Goal: Task Accomplishment & Management: Use online tool/utility

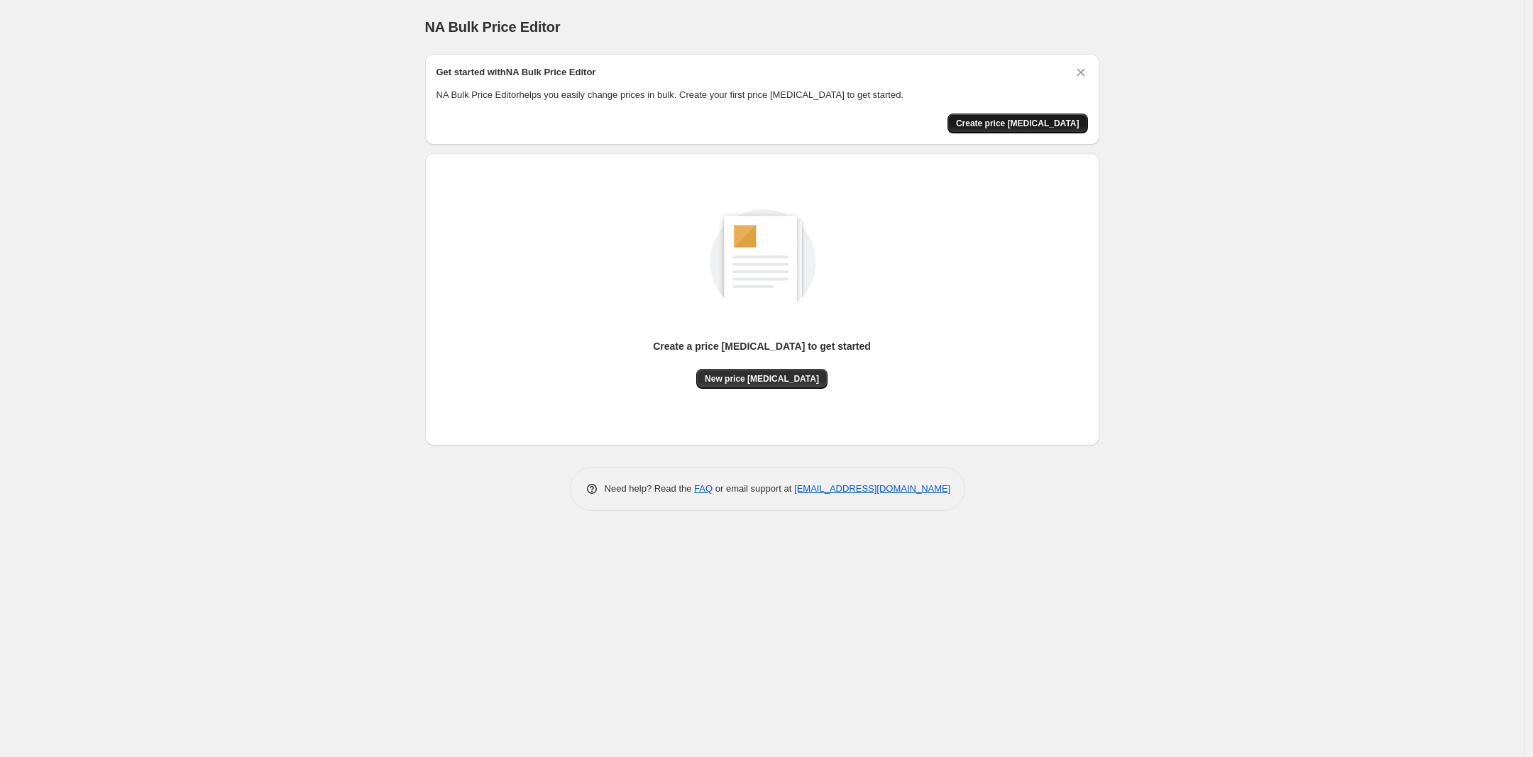
click at [1002, 121] on span "Create price [MEDICAL_DATA]" at bounding box center [1017, 123] width 123 height 11
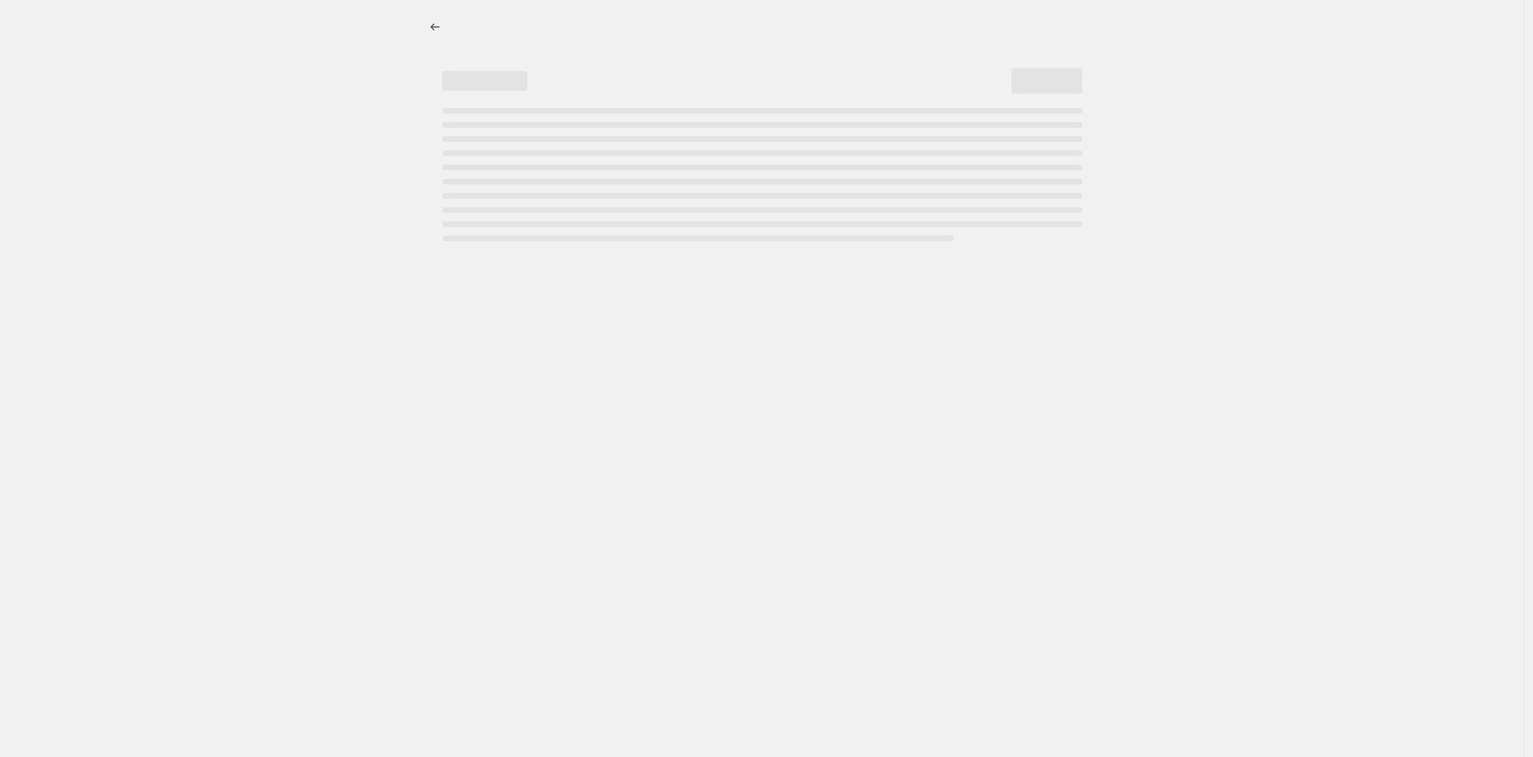
select select "percentage"
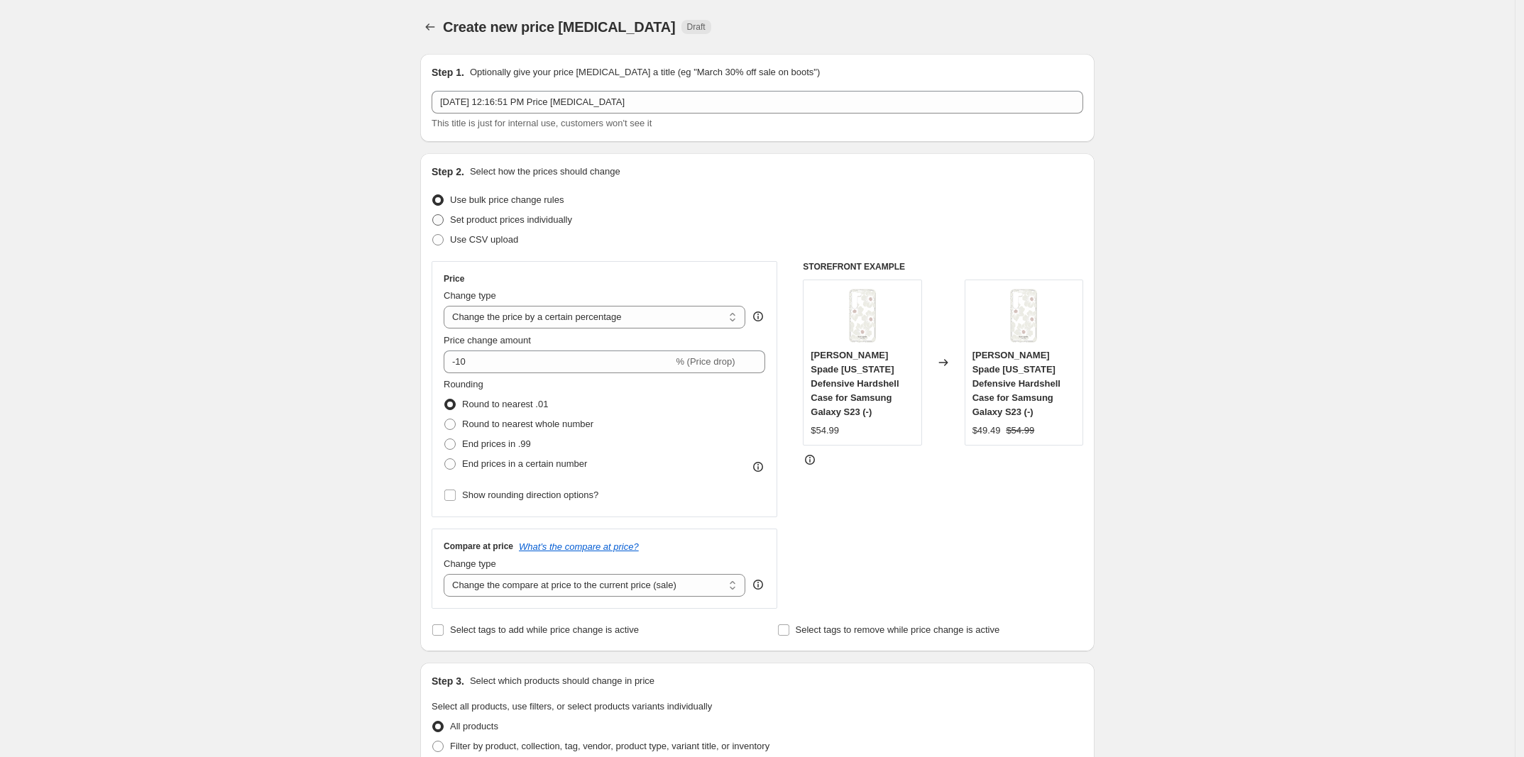
click at [510, 224] on span "Set product prices individually" at bounding box center [511, 219] width 122 height 11
click at [433, 215] on input "Set product prices individually" at bounding box center [432, 214] width 1 height 1
radio input "true"
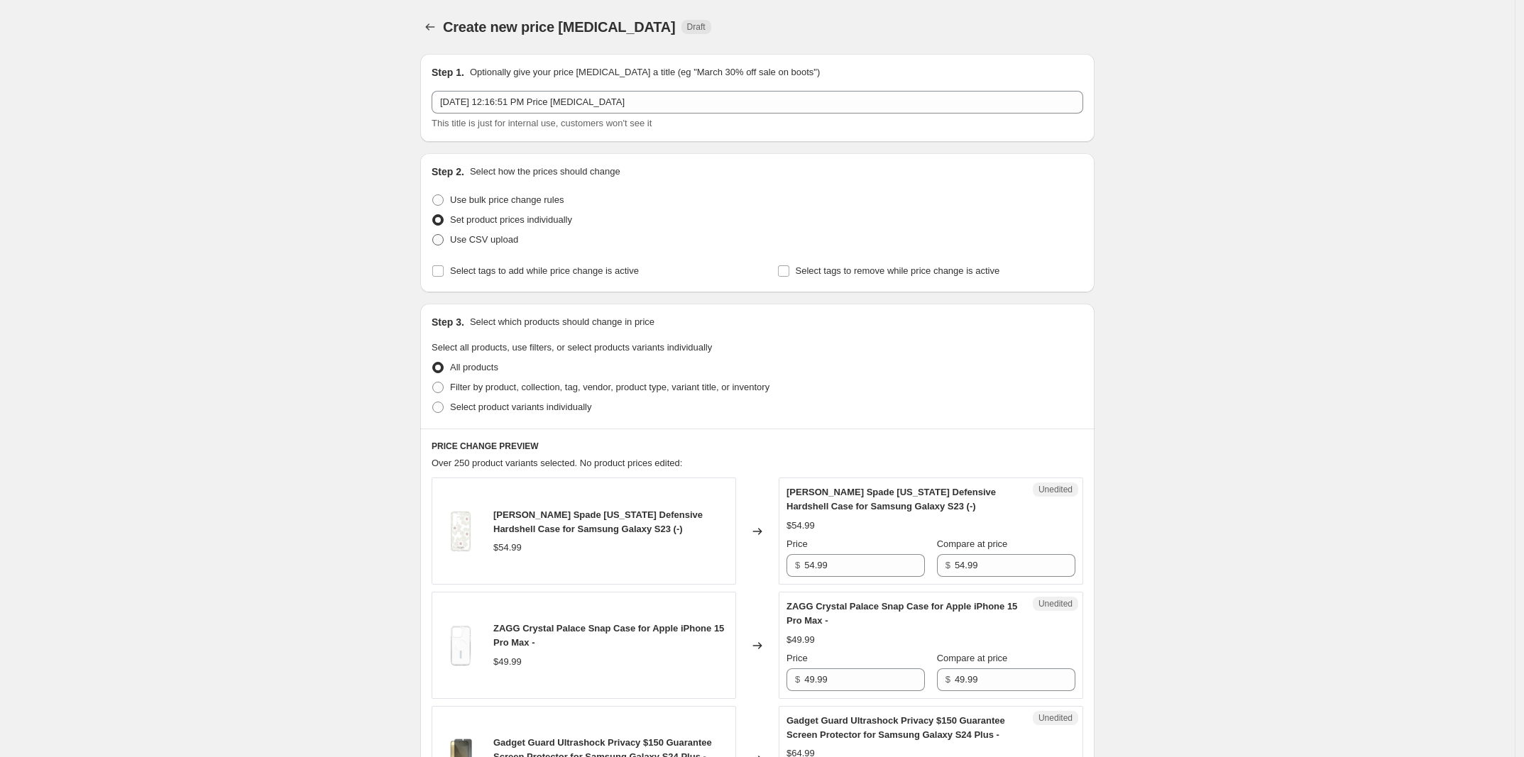
click at [505, 247] on label "Use CSV upload" at bounding box center [474, 240] width 87 height 20
click at [433, 235] on input "Use CSV upload" at bounding box center [432, 234] width 1 height 1
radio input "true"
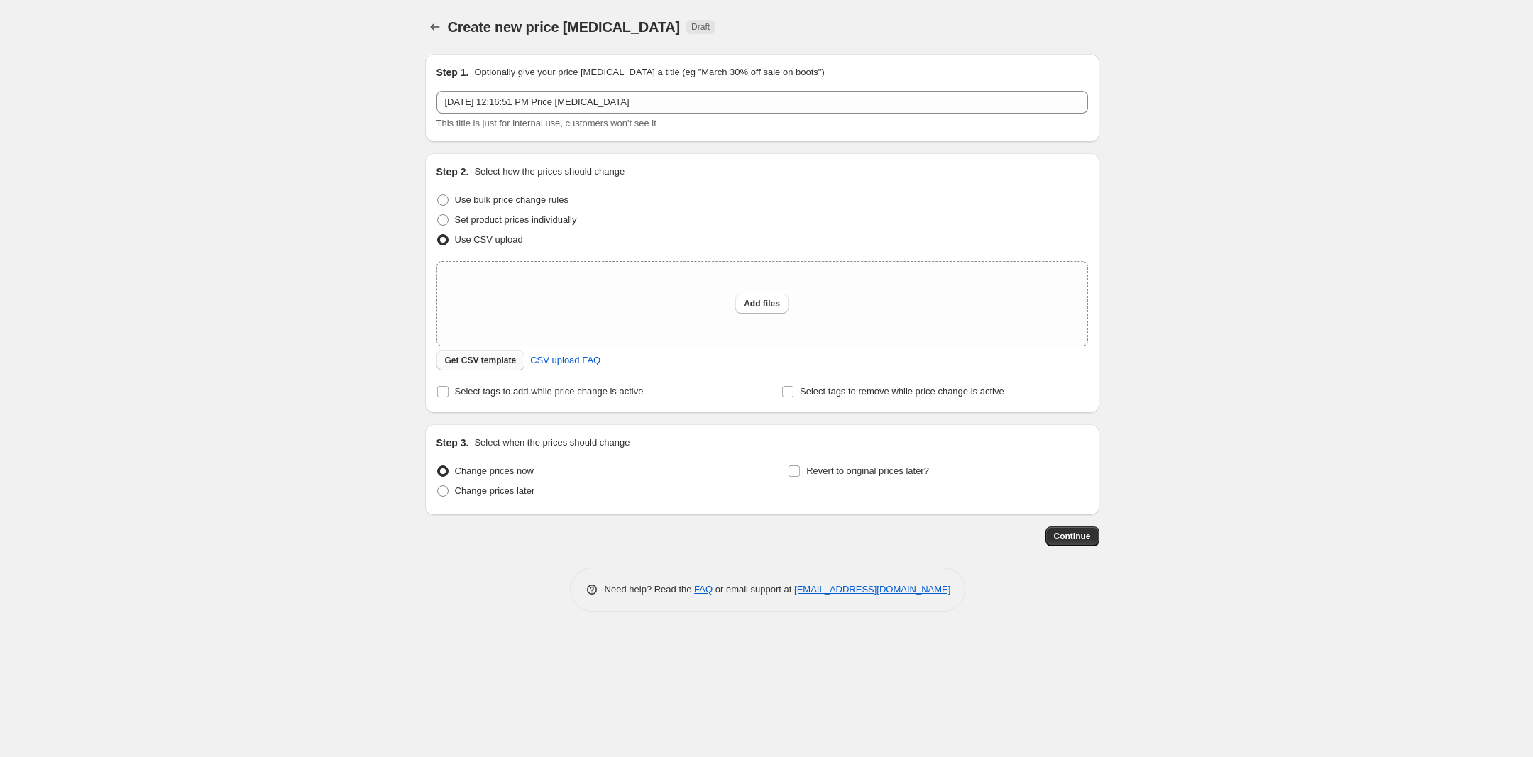
click at [502, 363] on span "Get CSV template" at bounding box center [481, 360] width 72 height 11
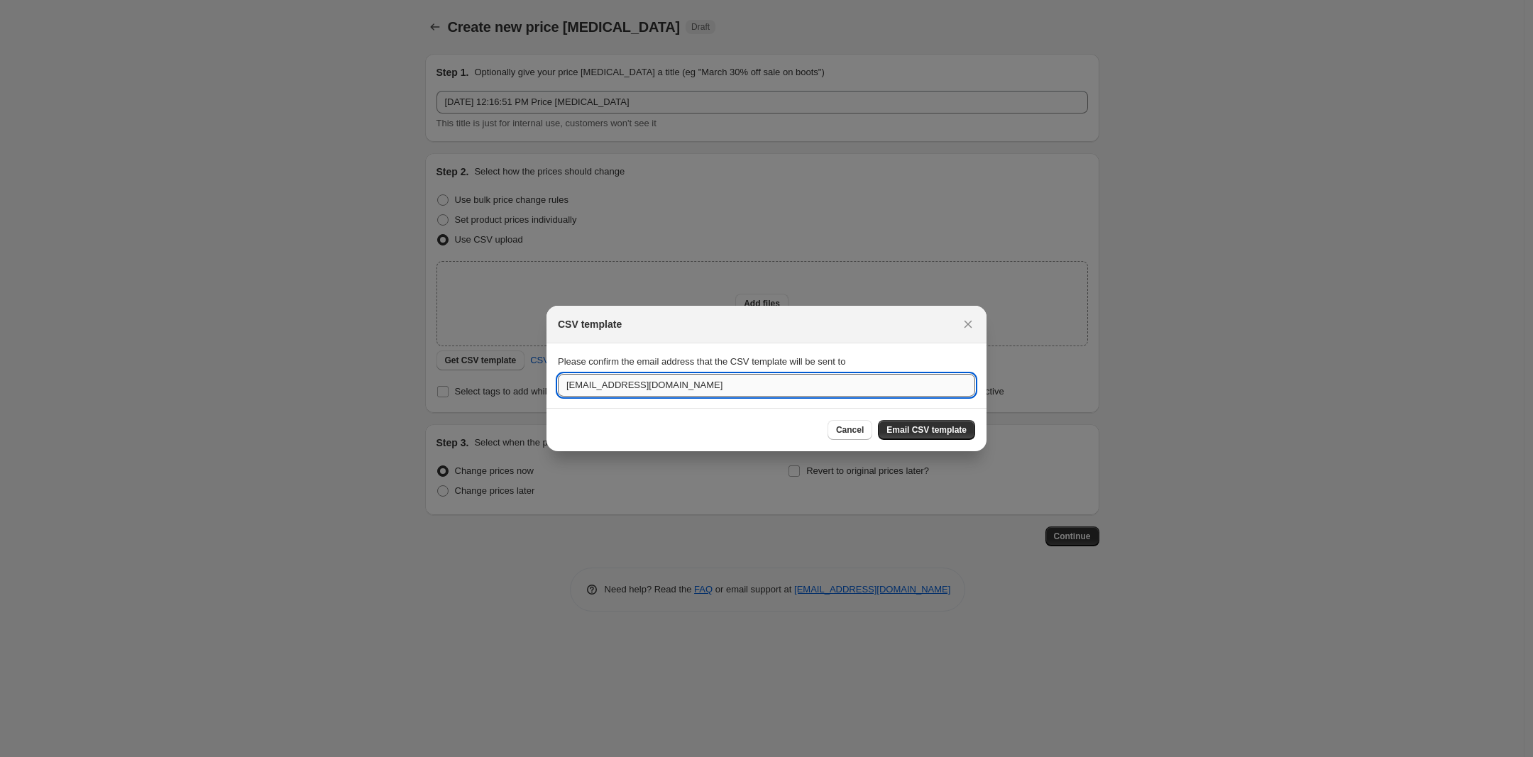
click at [784, 389] on input "svalo@ventevmobility.com" at bounding box center [766, 385] width 417 height 23
drag, startPoint x: 782, startPoint y: 386, endPoint x: 466, endPoint y: 360, distance: 316.9
click at [466, 757] on div "CSV template Please confirm the email address that the CSV template will be sen…" at bounding box center [766, 757] width 1533 height 0
type input "[PERSON_NAME][EMAIL_ADDRESS][PERSON_NAME][DOMAIN_NAME]"
click at [928, 431] on span "Email CSV template" at bounding box center [926, 429] width 80 height 11
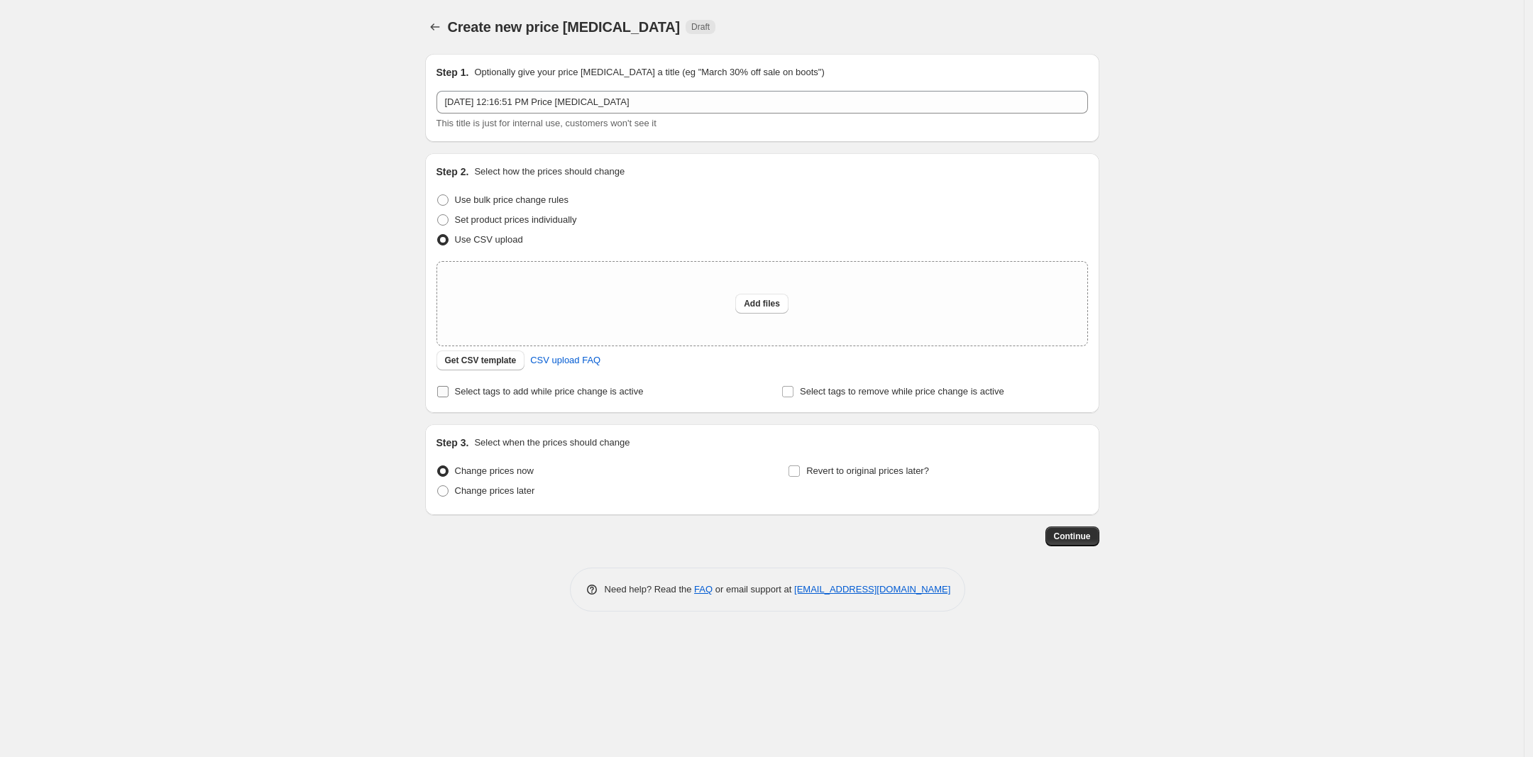
click at [581, 395] on span "Select tags to add while price change is active" at bounding box center [549, 391] width 189 height 11
click at [449, 395] on input "Select tags to add while price change is active" at bounding box center [442, 391] width 11 height 11
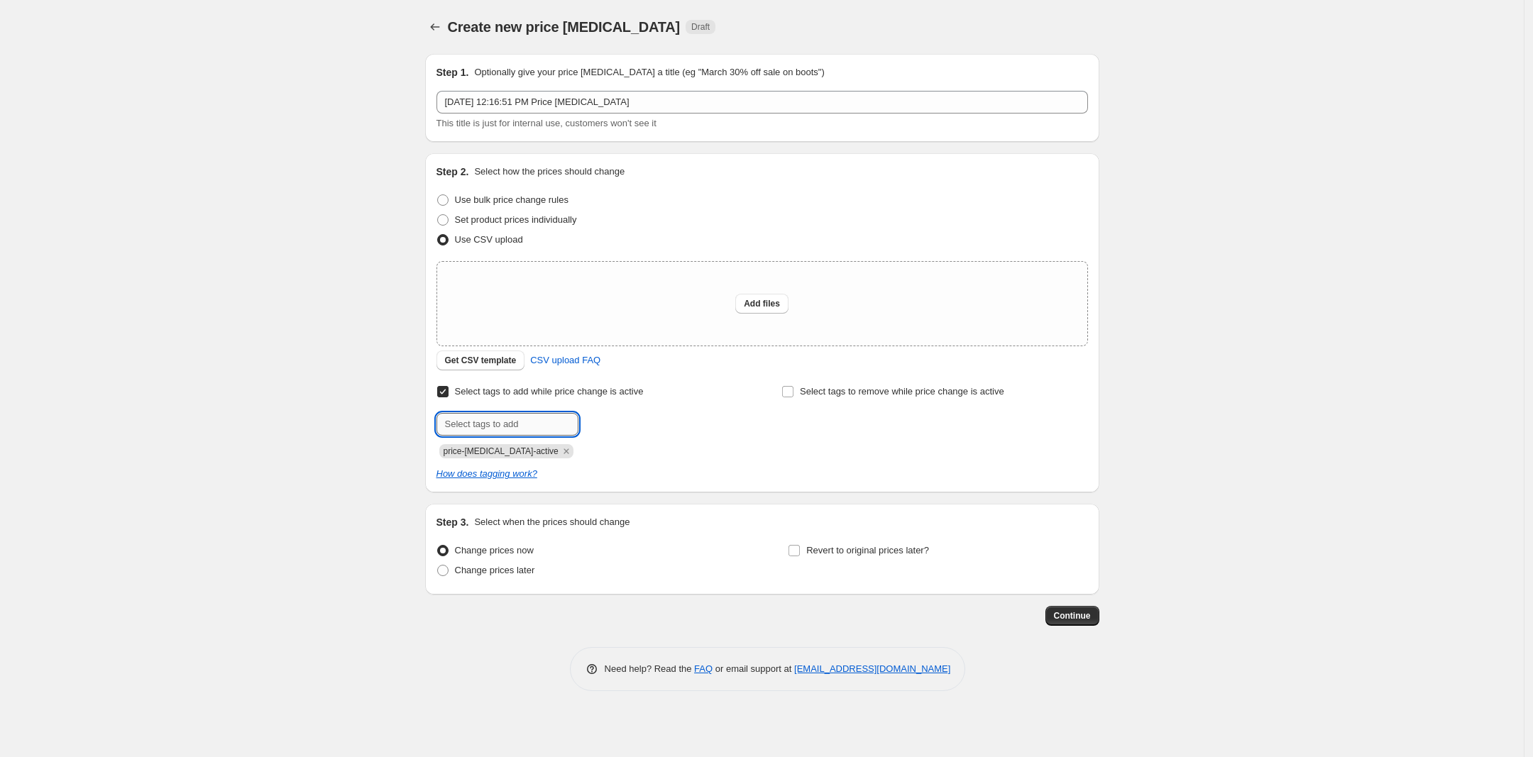
click at [552, 413] on input "text" at bounding box center [507, 424] width 142 height 23
click at [444, 390] on input "Select tags to add while price change is active" at bounding box center [442, 391] width 11 height 11
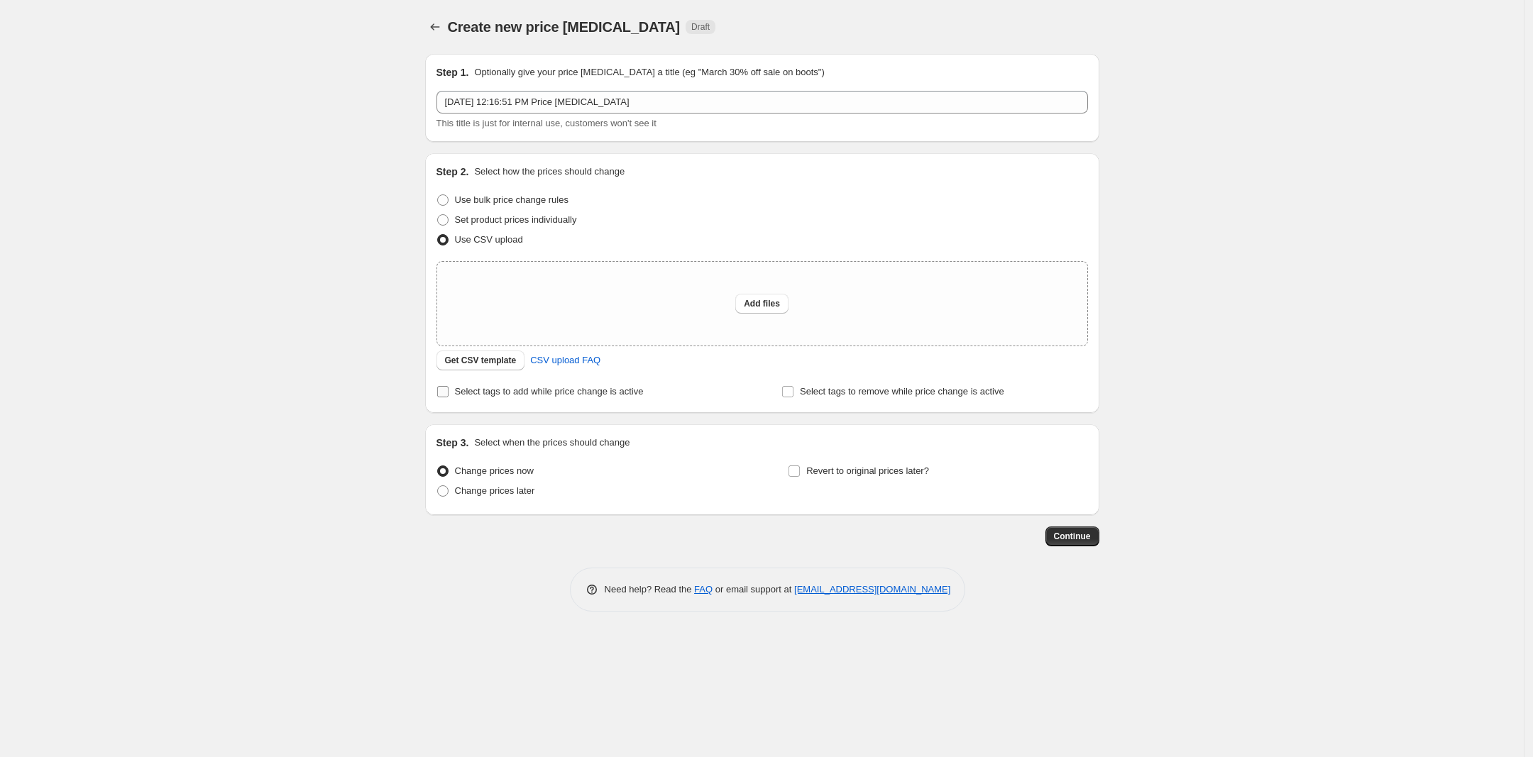
click at [442, 390] on input "Select tags to add while price change is active" at bounding box center [442, 391] width 11 height 11
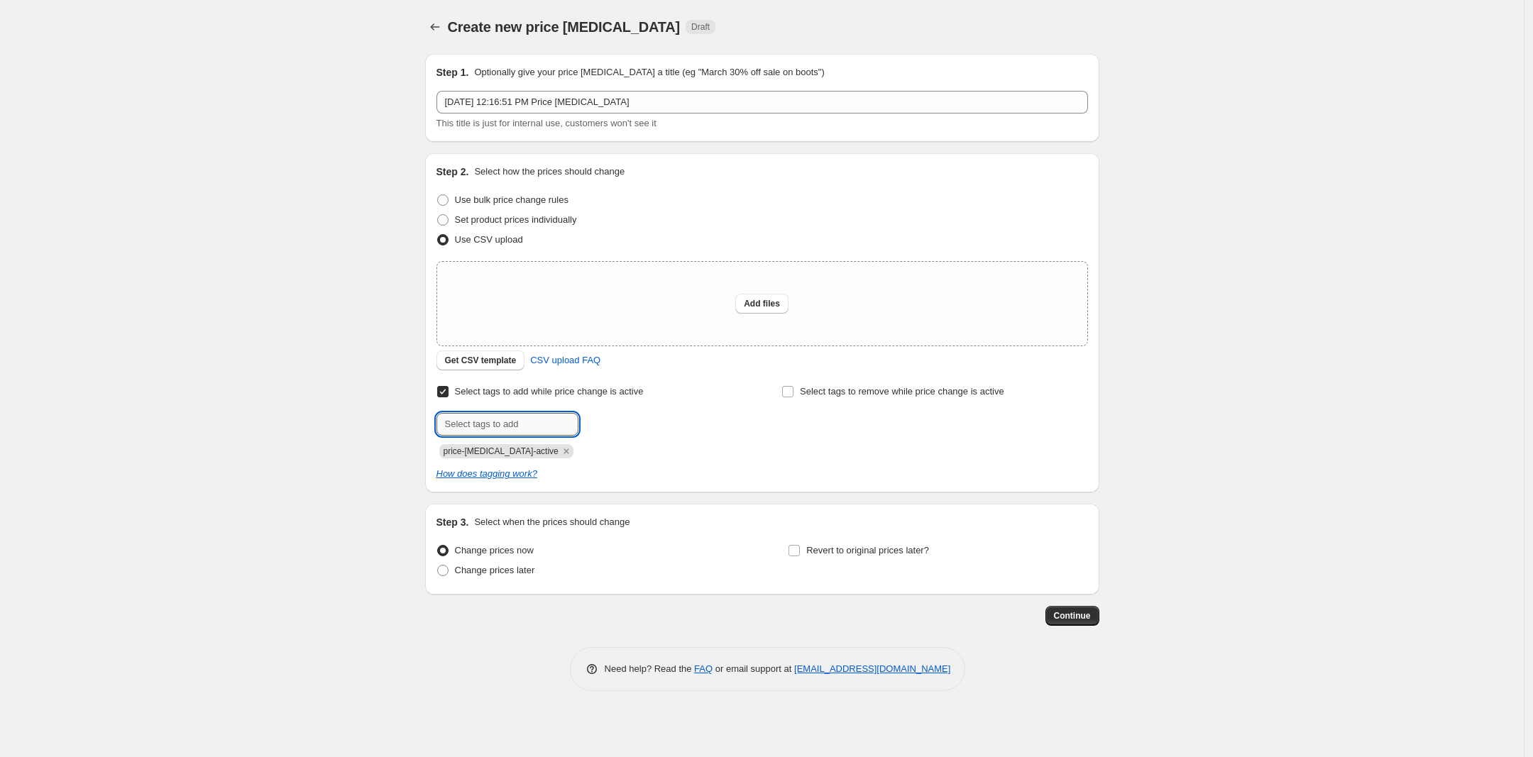
click at [476, 419] on input "text" at bounding box center [507, 424] width 142 height 23
click at [442, 390] on input "Select tags to add while price change is active" at bounding box center [442, 391] width 11 height 11
checkbox input "false"
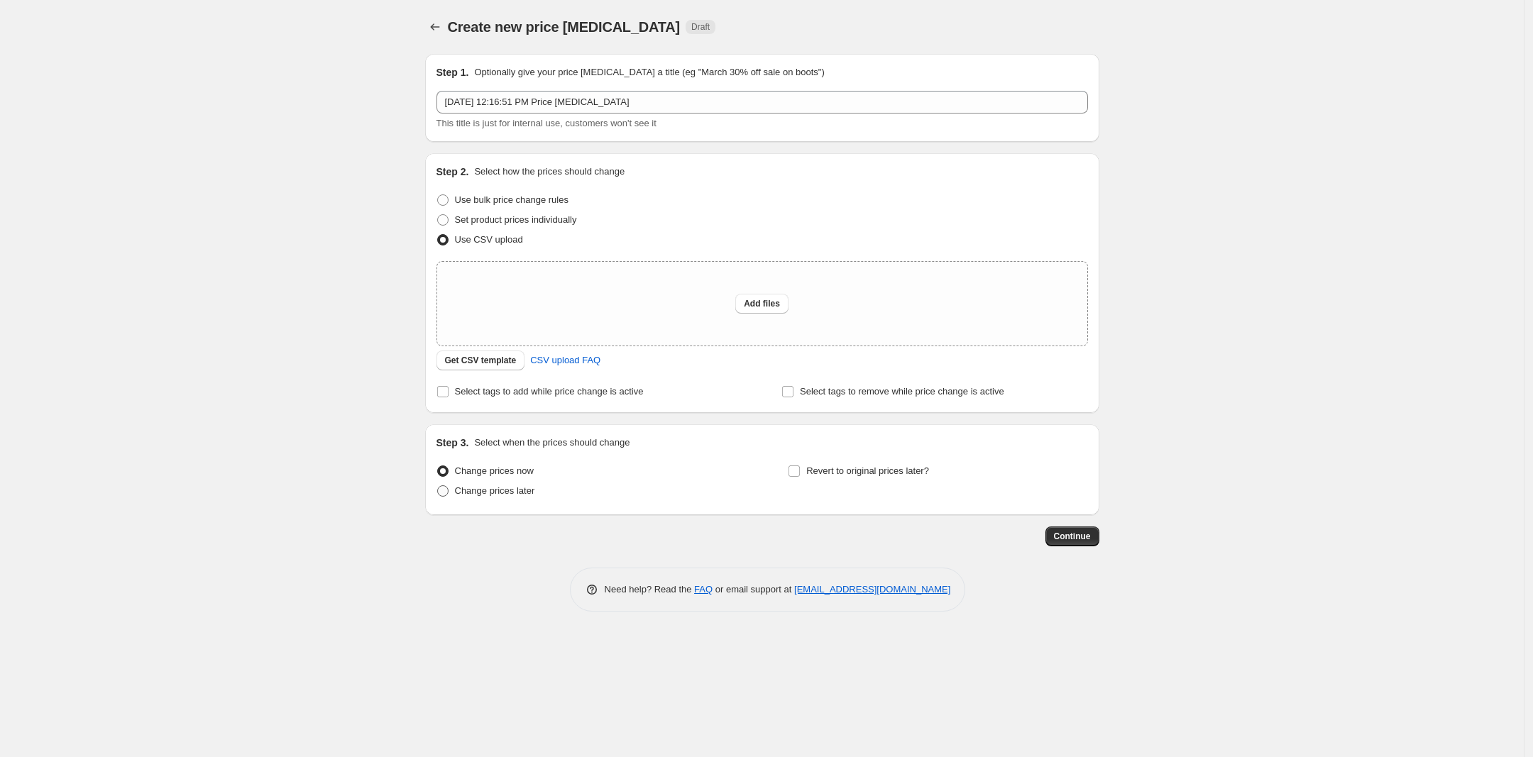
click at [523, 490] on span "Change prices later" at bounding box center [495, 490] width 80 height 11
click at [438, 486] on input "Change prices later" at bounding box center [437, 485] width 1 height 1
radio input "true"
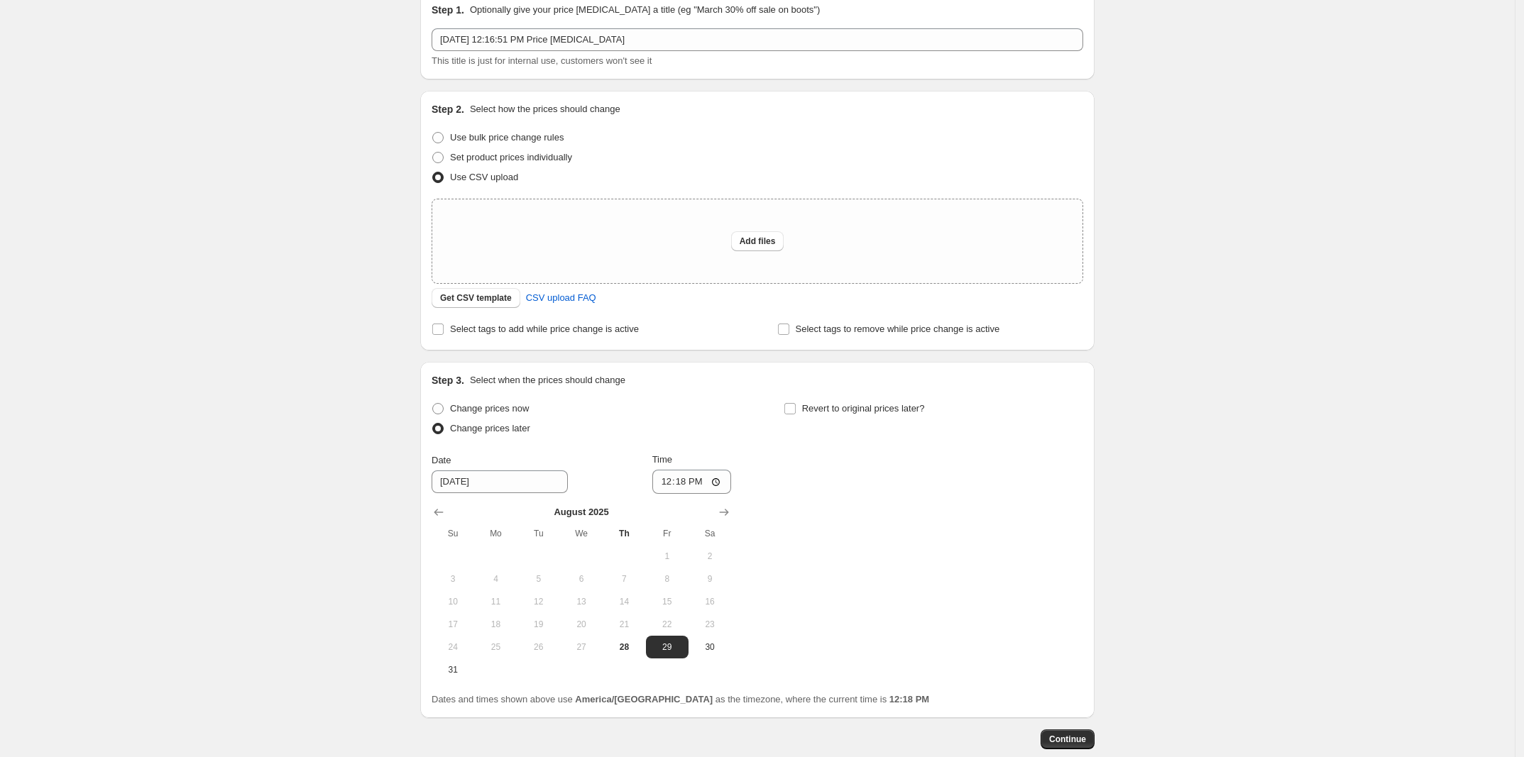
scroll to position [89, 0]
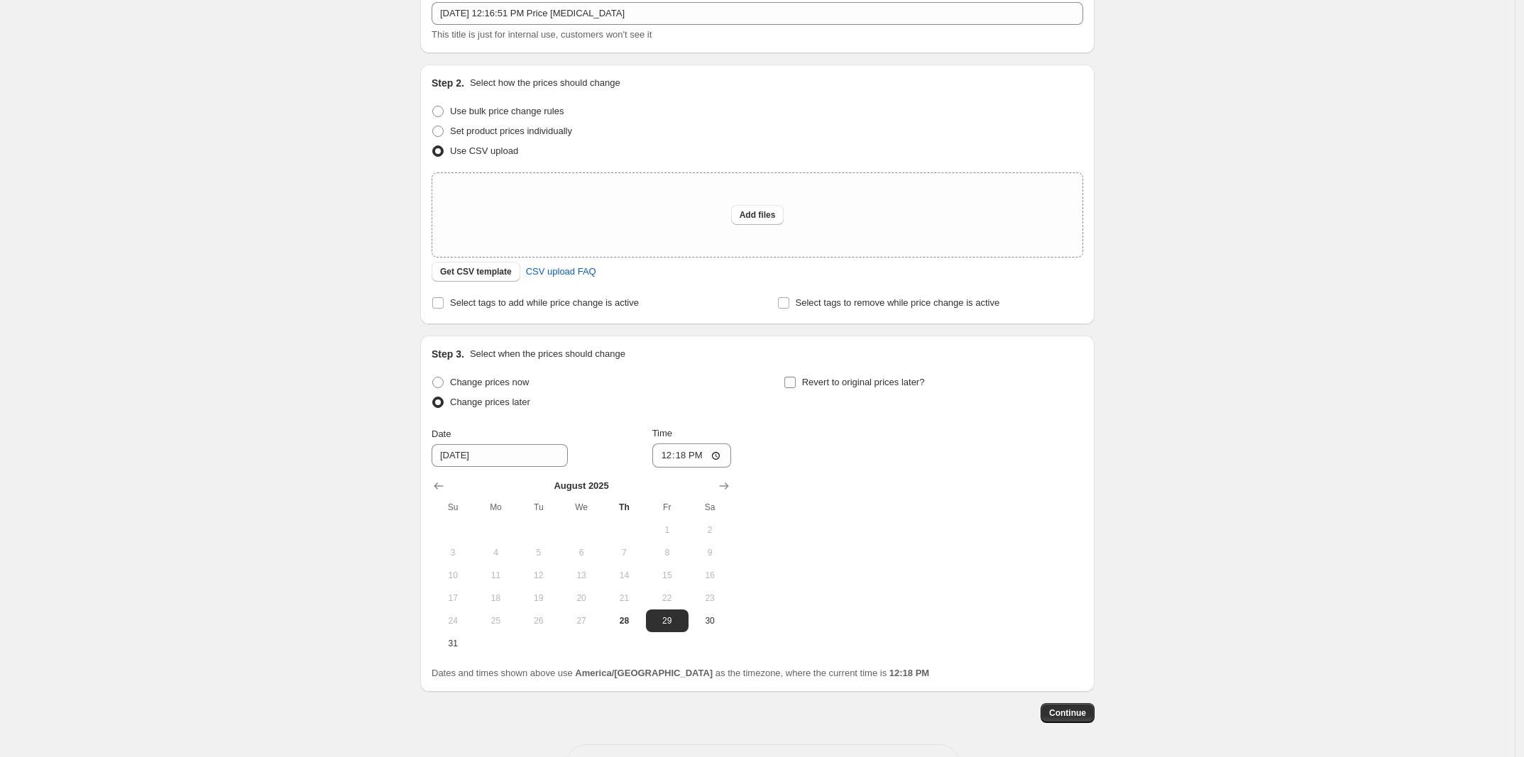
click at [793, 384] on input "Revert to original prices later?" at bounding box center [789, 382] width 11 height 11
checkbox input "true"
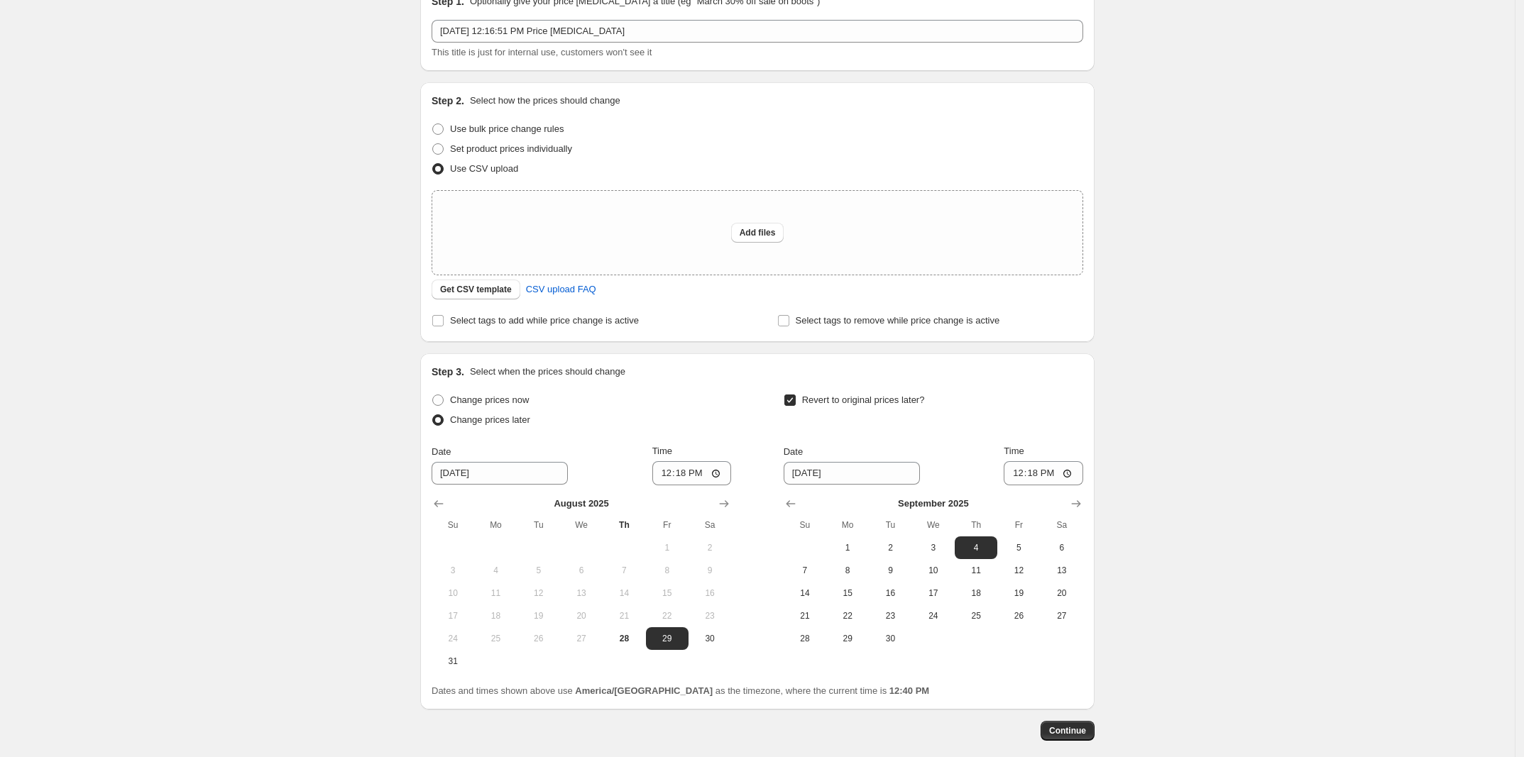
scroll to position [141, 0]
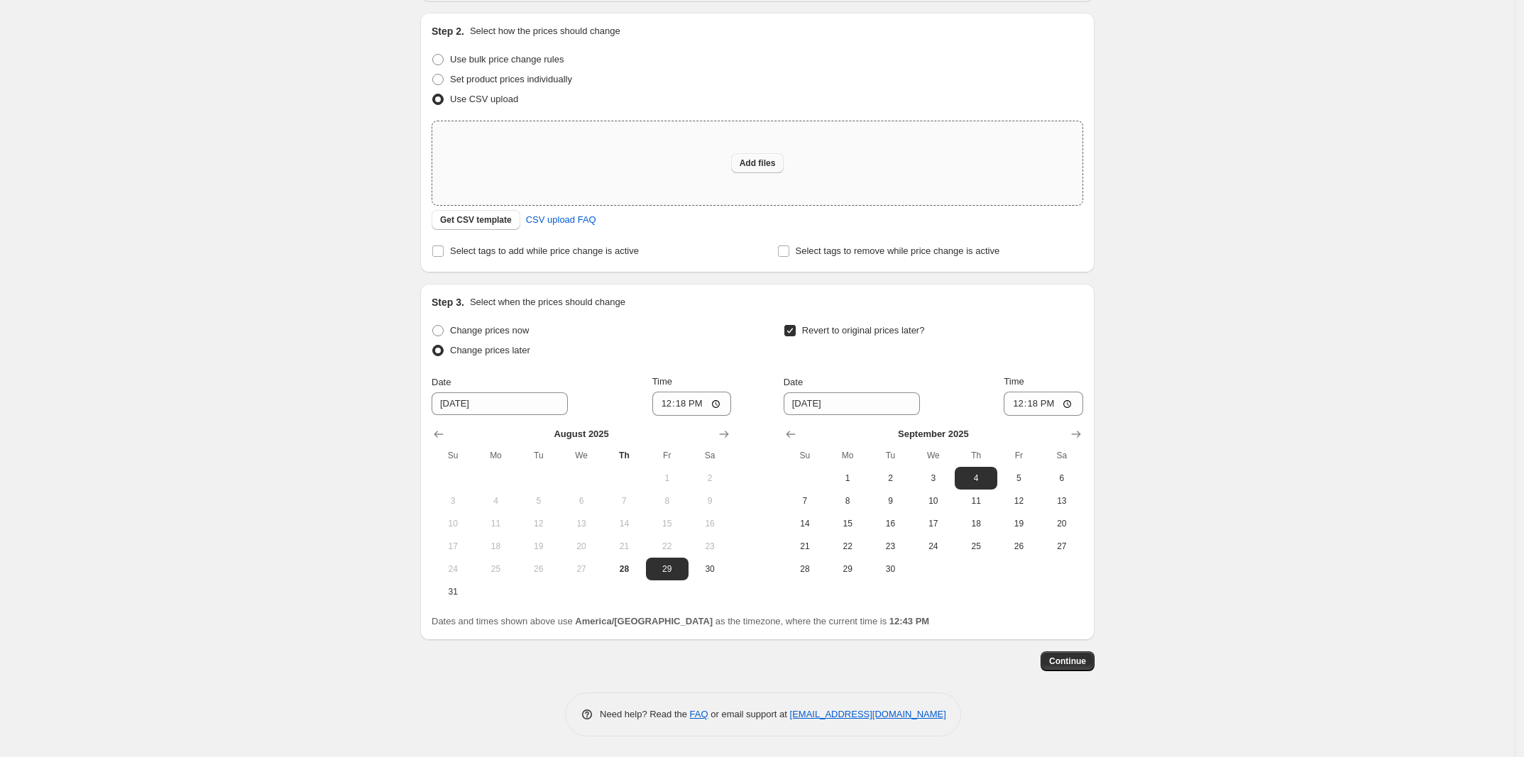
click at [761, 166] on span "Add files" at bounding box center [757, 163] width 36 height 11
type input "C:\fakepath\promo_scheduler.csv"
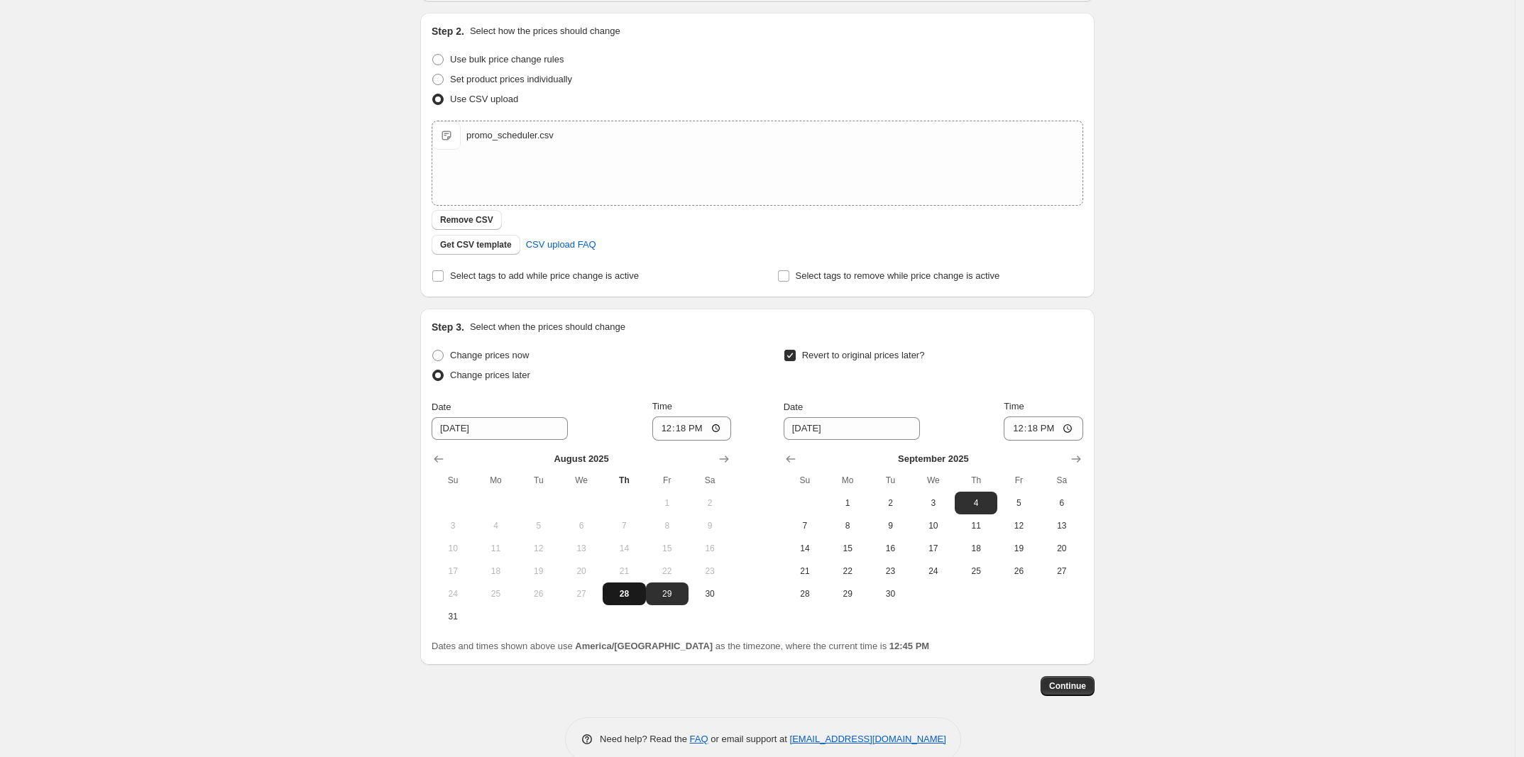
click at [639, 592] on span "28" at bounding box center [623, 593] width 31 height 11
type input "8/28/2025"
click at [691, 427] on input "12:18" at bounding box center [691, 429] width 79 height 24
click at [483, 355] on span "Change prices now" at bounding box center [489, 355] width 79 height 11
click at [433, 351] on input "Change prices now" at bounding box center [432, 350] width 1 height 1
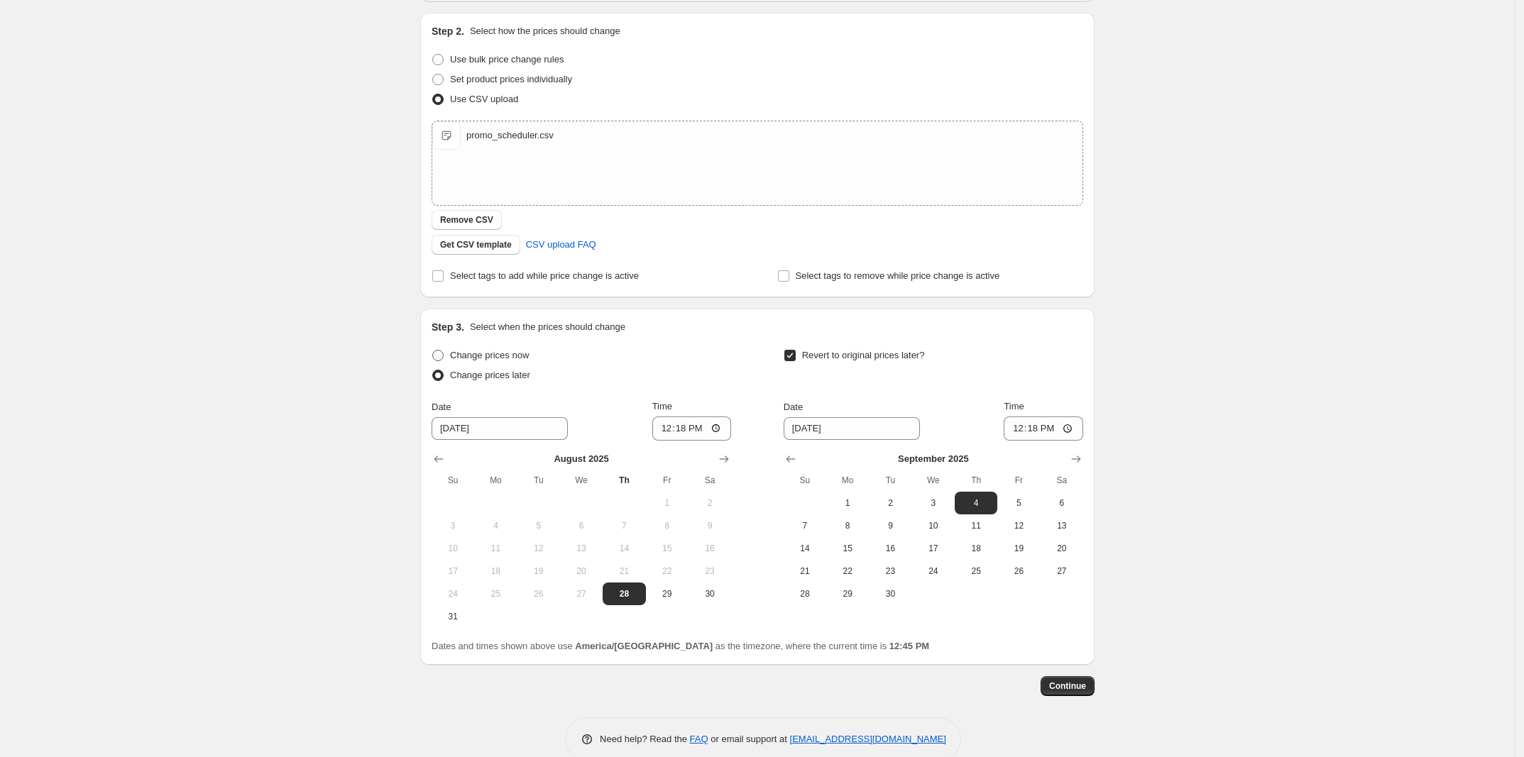
radio input "true"
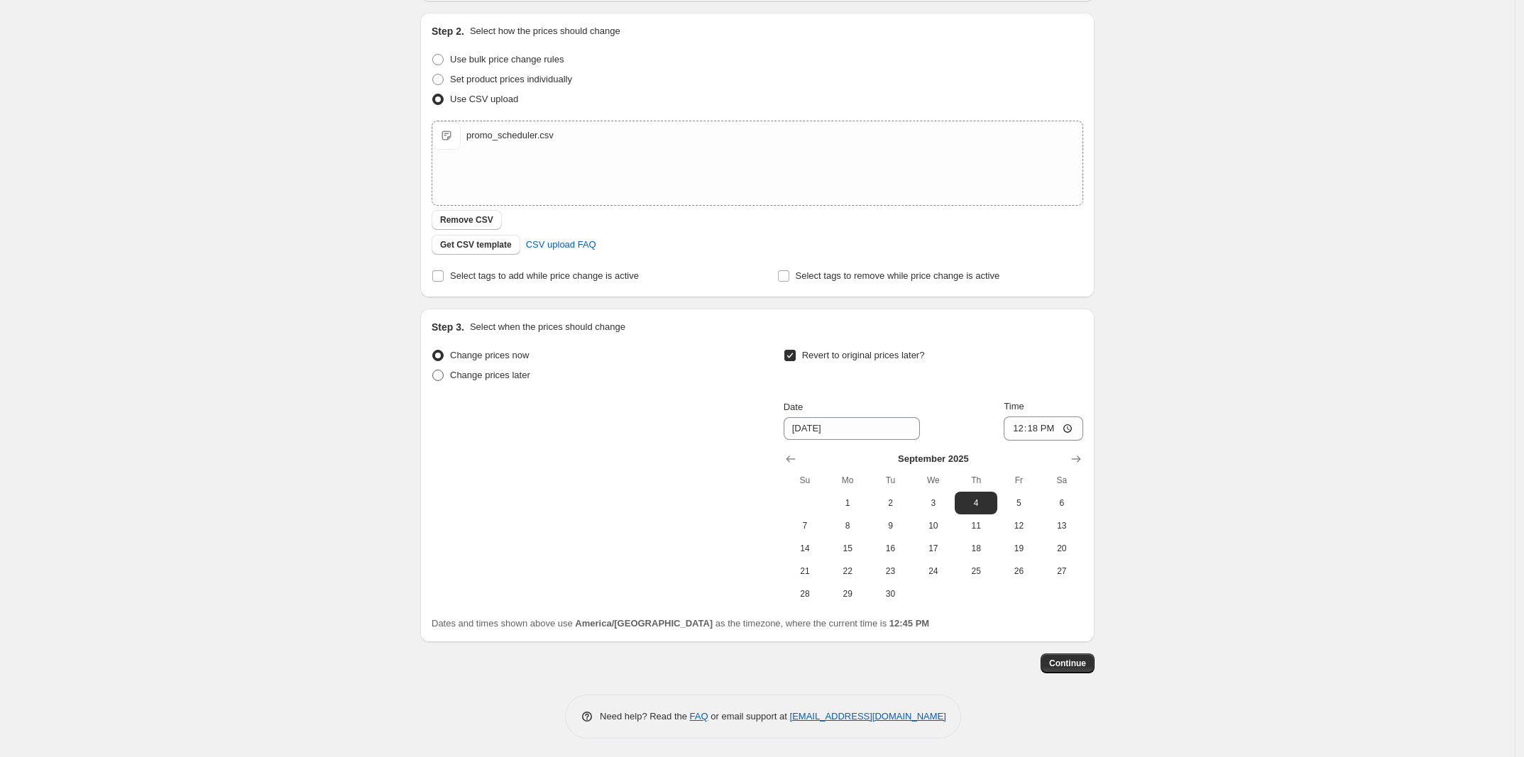
click at [515, 370] on span "Change prices later" at bounding box center [490, 375] width 80 height 11
click at [433, 370] on input "Change prices later" at bounding box center [432, 370] width 1 height 1
radio input "true"
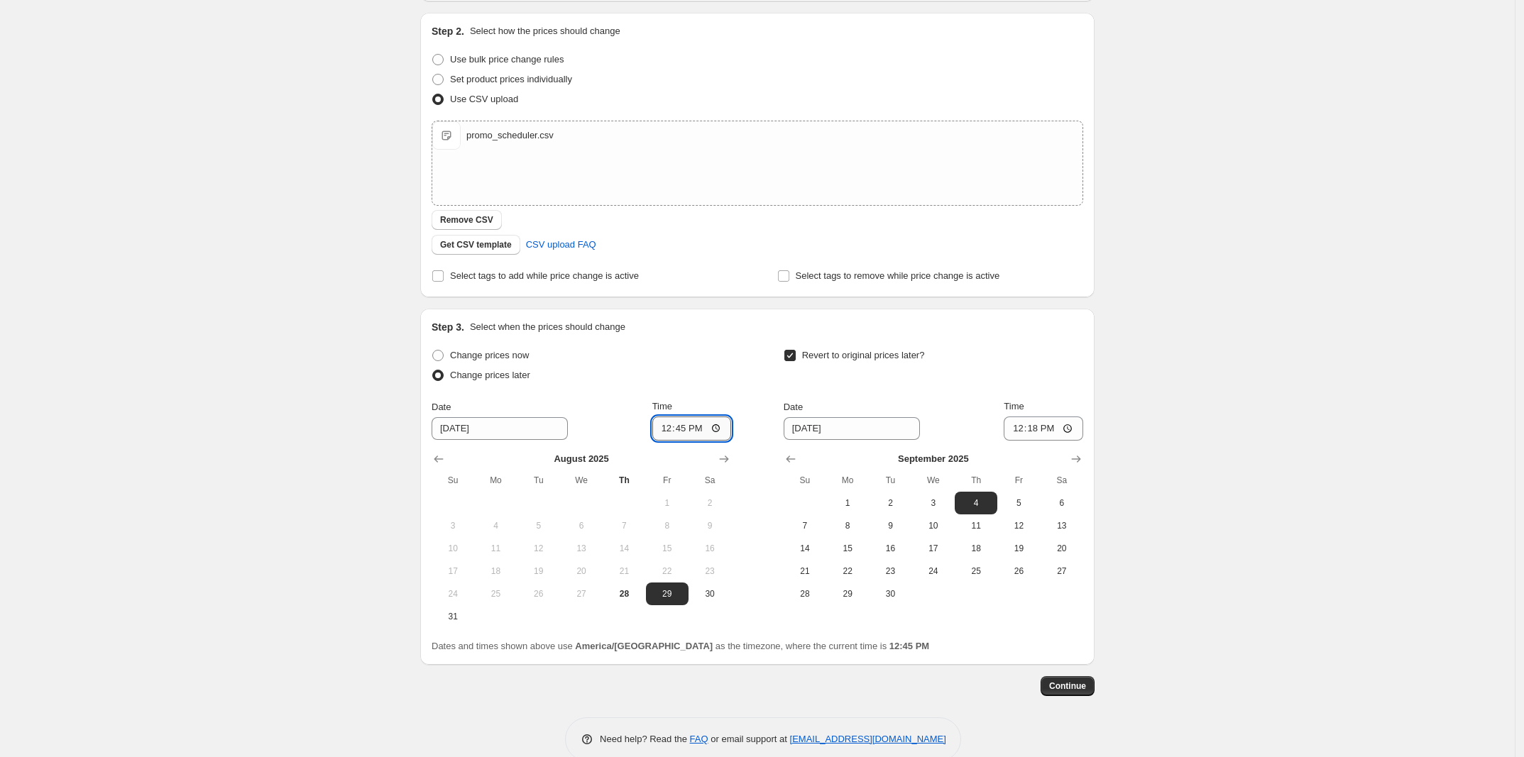
click at [693, 429] on input "12:45" at bounding box center [691, 429] width 79 height 24
click at [678, 429] on input "12:45" at bounding box center [691, 429] width 79 height 24
type input "12:50"
click at [842, 427] on input "9/4/2025" at bounding box center [851, 428] width 136 height 23
click at [796, 353] on input "Revert to original prices later?" at bounding box center [789, 355] width 11 height 11
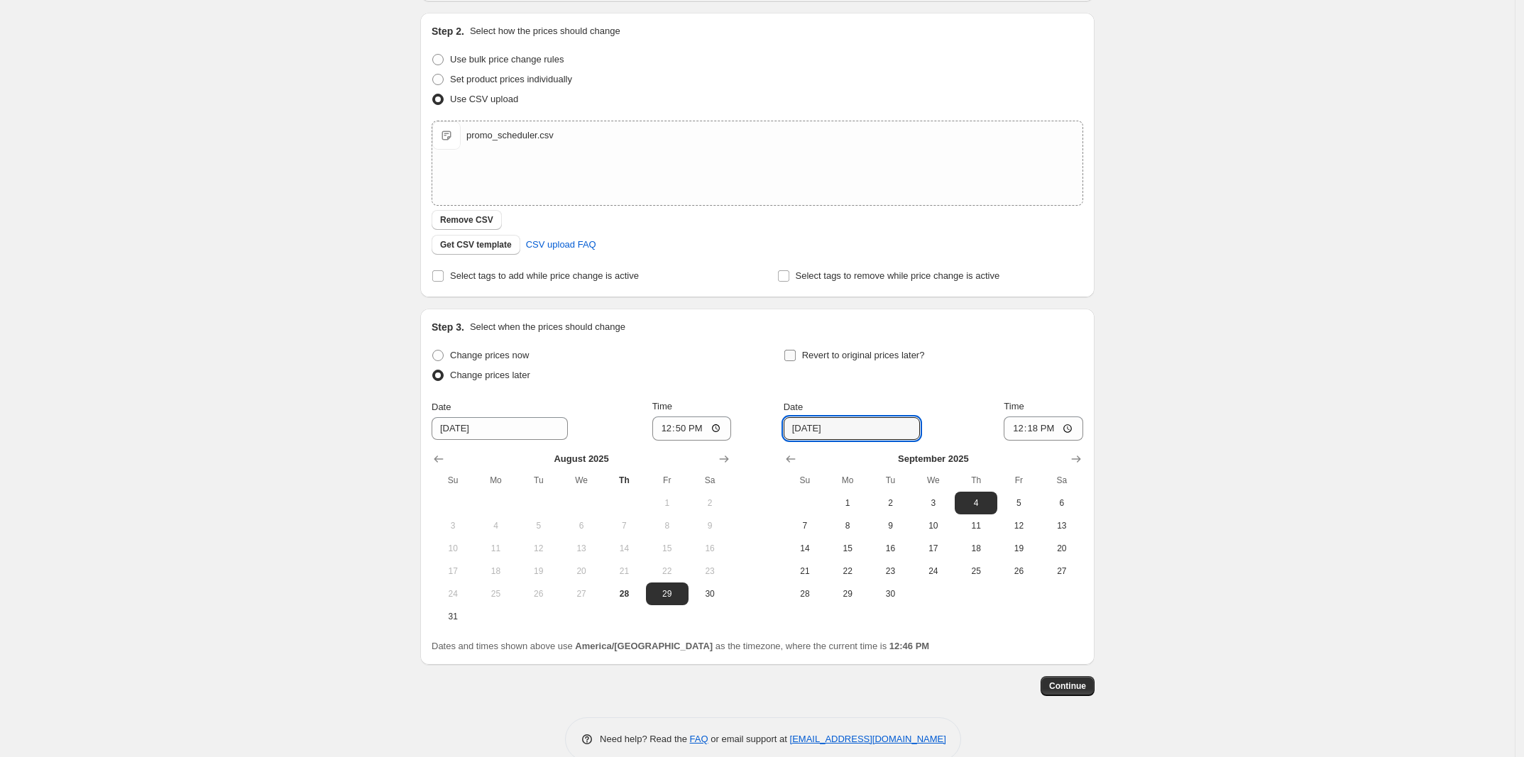
checkbox input "false"
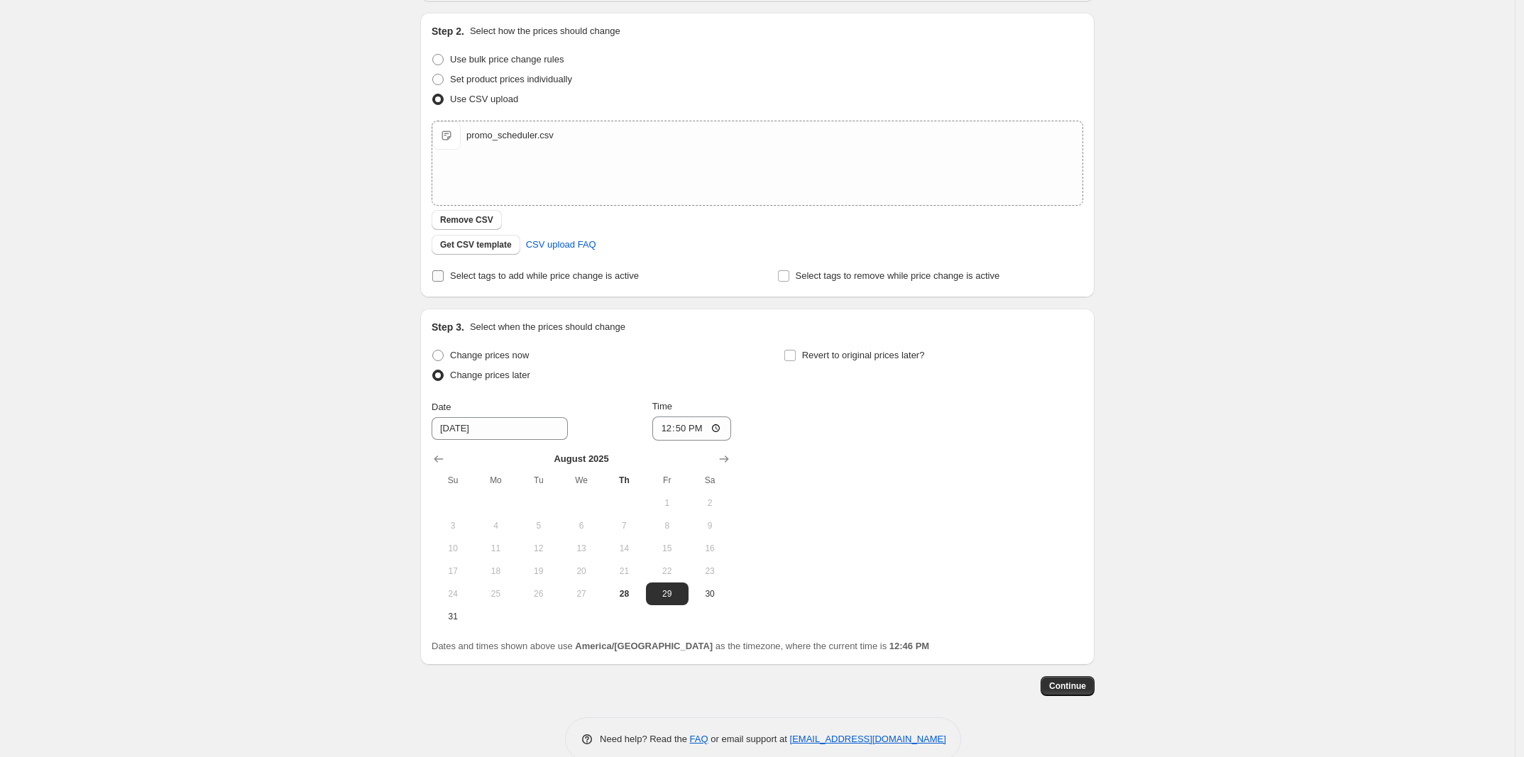
click at [459, 281] on span "Select tags to add while price change is active" at bounding box center [544, 276] width 189 height 14
click at [444, 281] on input "Select tags to add while price change is active" at bounding box center [437, 275] width 11 height 11
checkbox input "true"
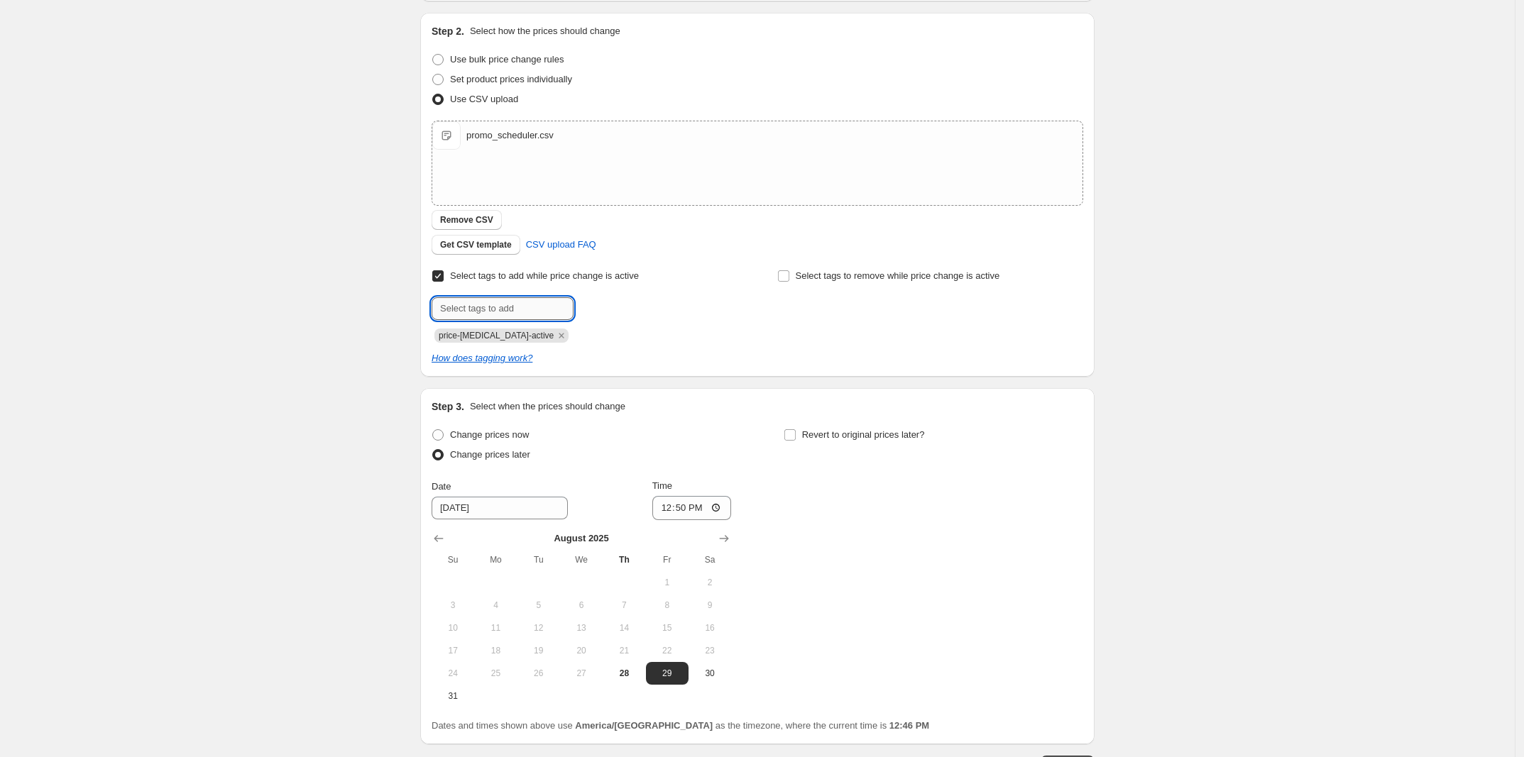
click at [498, 307] on input "text" at bounding box center [502, 308] width 142 height 23
click at [555, 339] on icon "Remove price-change-job-active" at bounding box center [561, 335] width 13 height 13
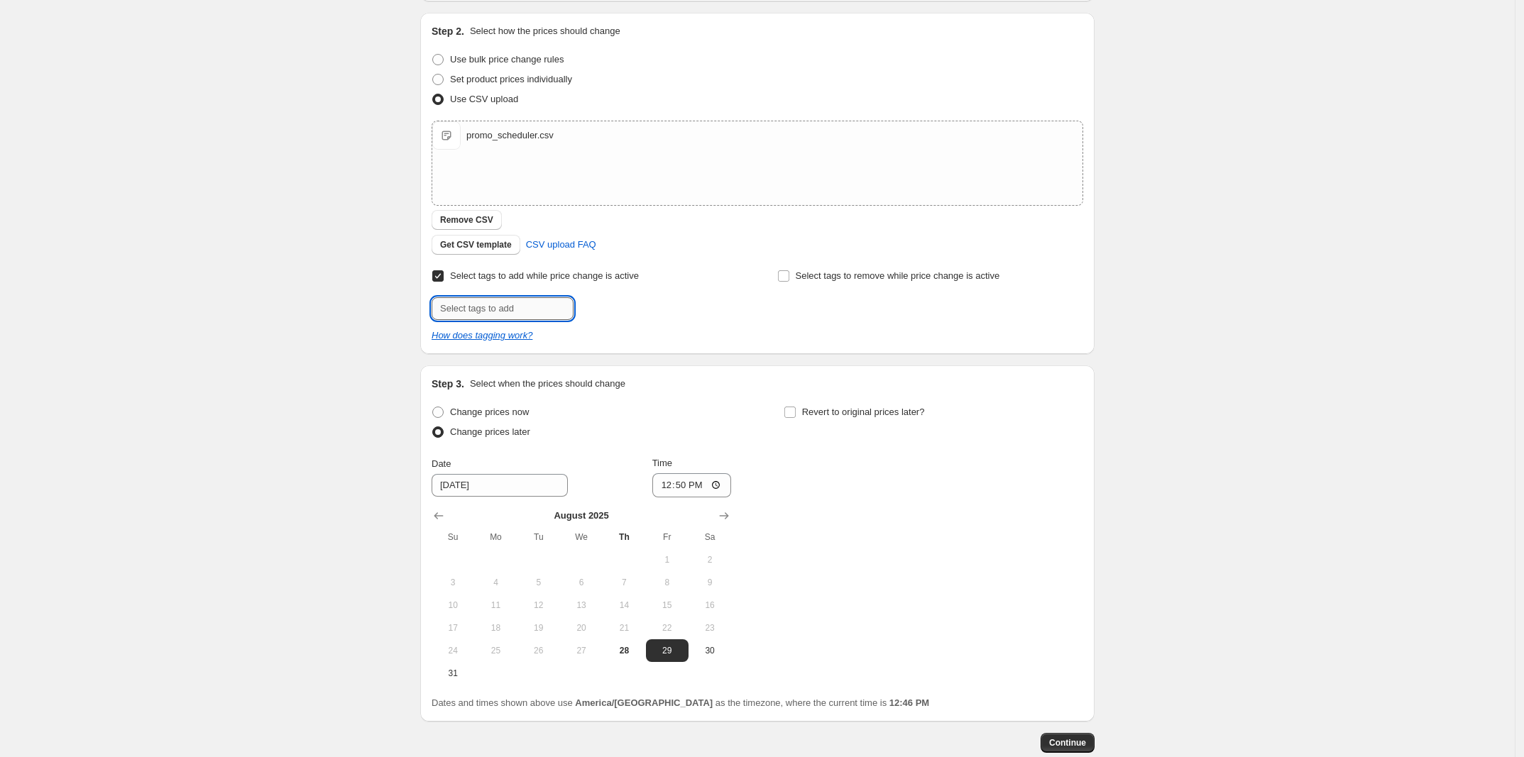
click at [497, 306] on input "text" at bounding box center [502, 308] width 142 height 23
drag, startPoint x: 495, startPoint y: 309, endPoint x: 364, endPoint y: 306, distance: 130.6
click at [364, 306] on div "Create new price change job. This page is ready Create new price change job Dra…" at bounding box center [757, 349] width 1514 height 980
type input "deal"
click at [600, 311] on b "Add" at bounding box center [593, 307] width 16 height 10
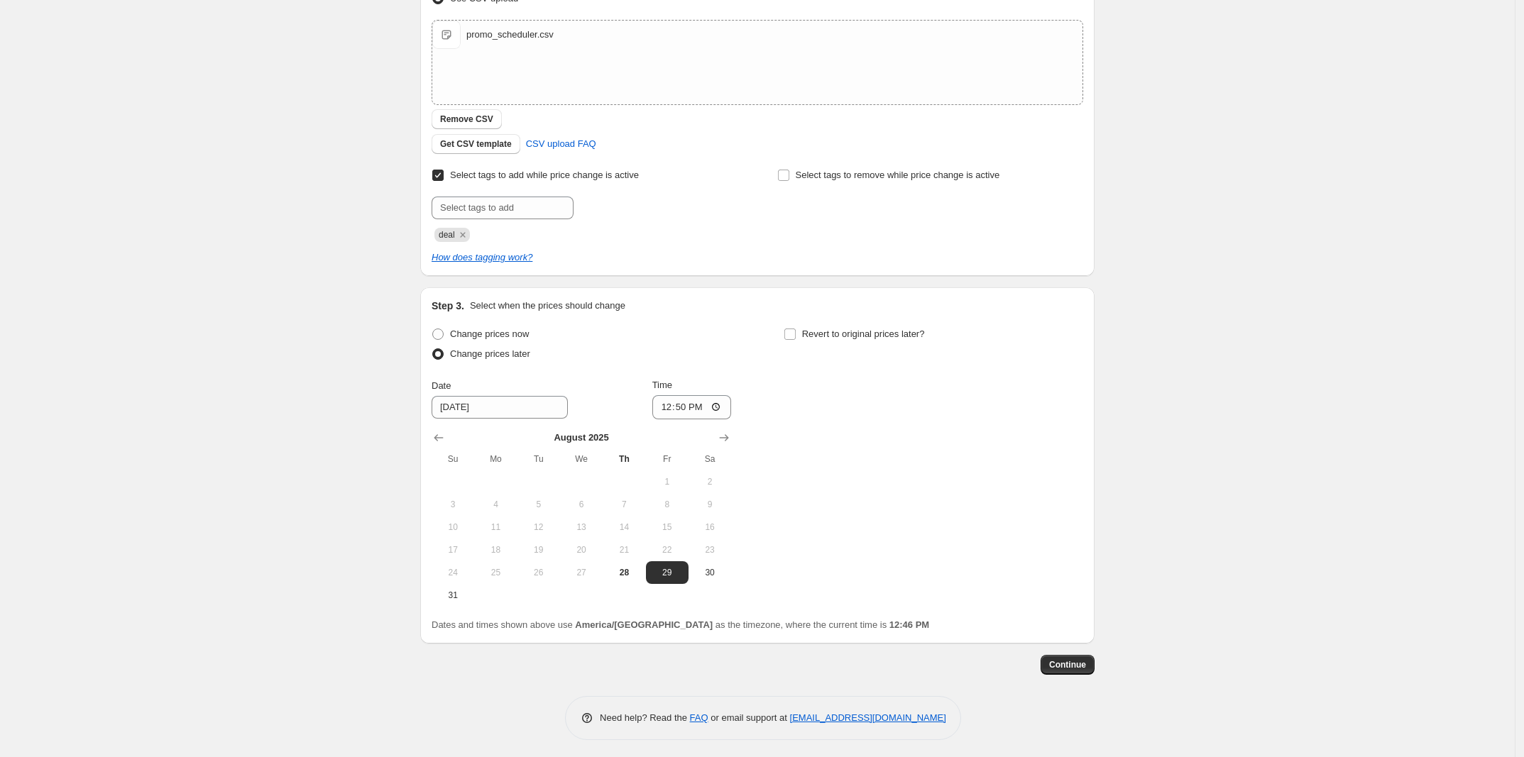
scroll to position [245, 0]
click at [1063, 654] on button "Continue" at bounding box center [1067, 661] width 54 height 20
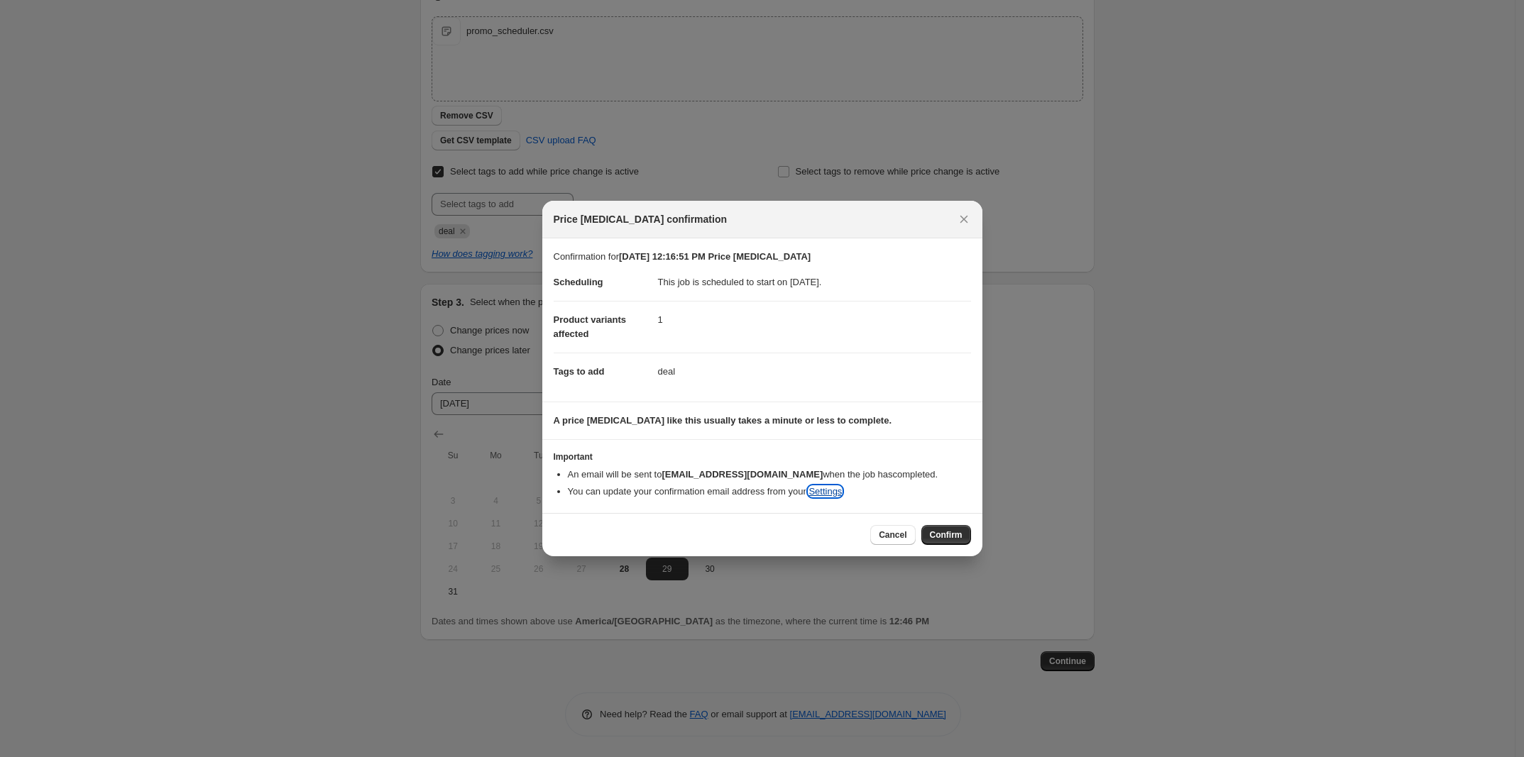
click at [820, 493] on link "Settings" at bounding box center [824, 491] width 33 height 11
click at [891, 538] on span "Cancel" at bounding box center [893, 534] width 28 height 11
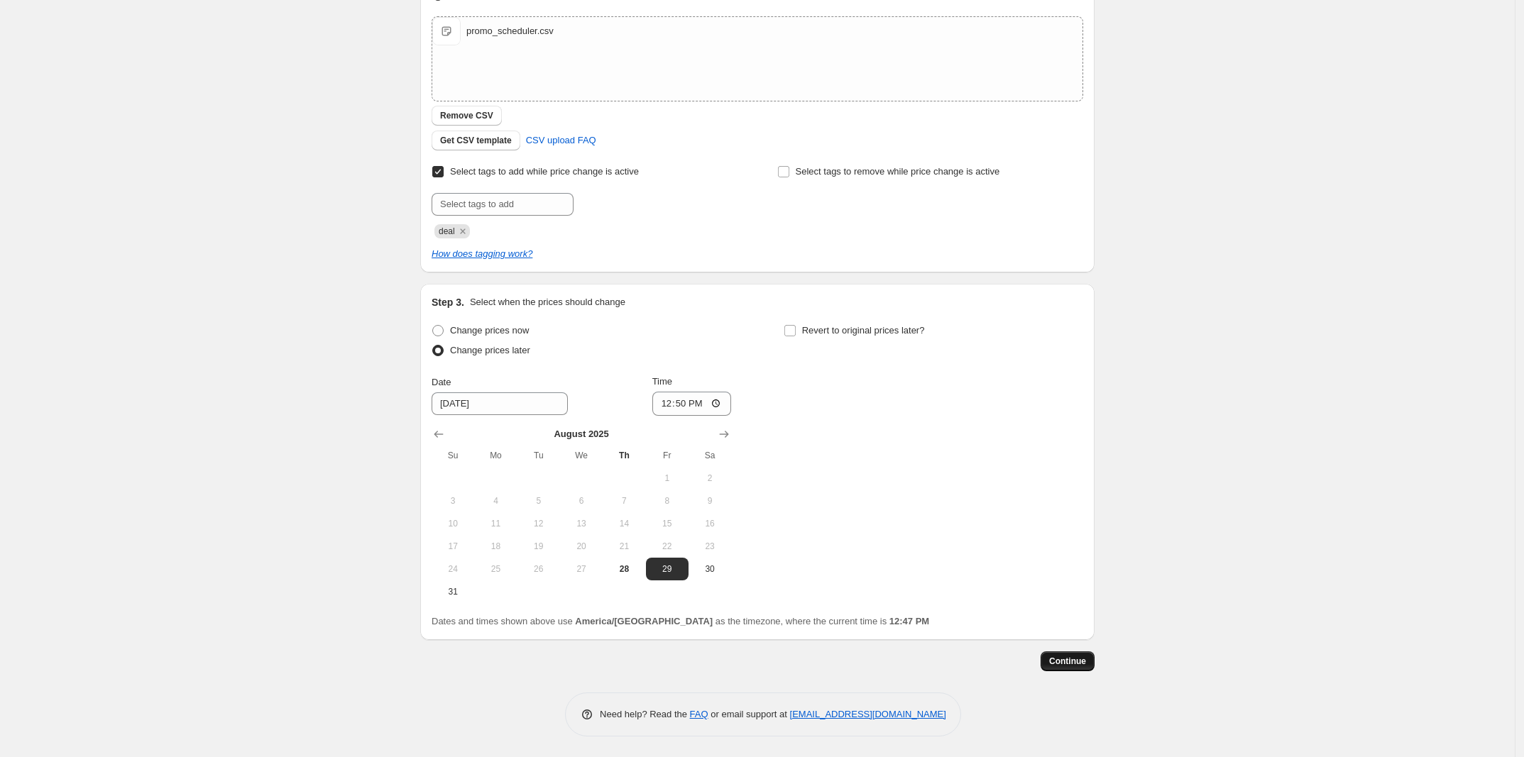
click at [1060, 661] on span "Continue" at bounding box center [1067, 661] width 37 height 11
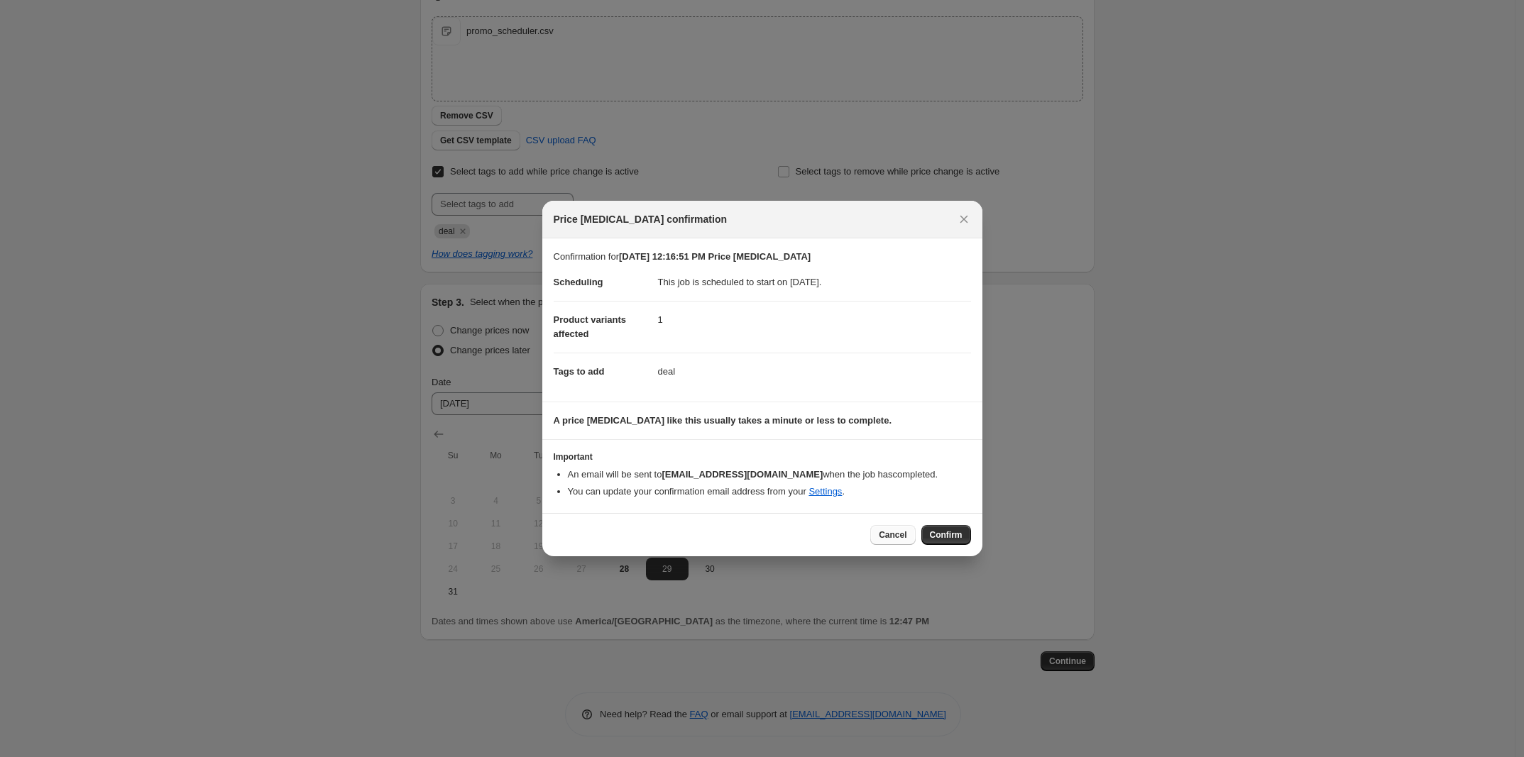
click at [888, 535] on span "Cancel" at bounding box center [893, 534] width 28 height 11
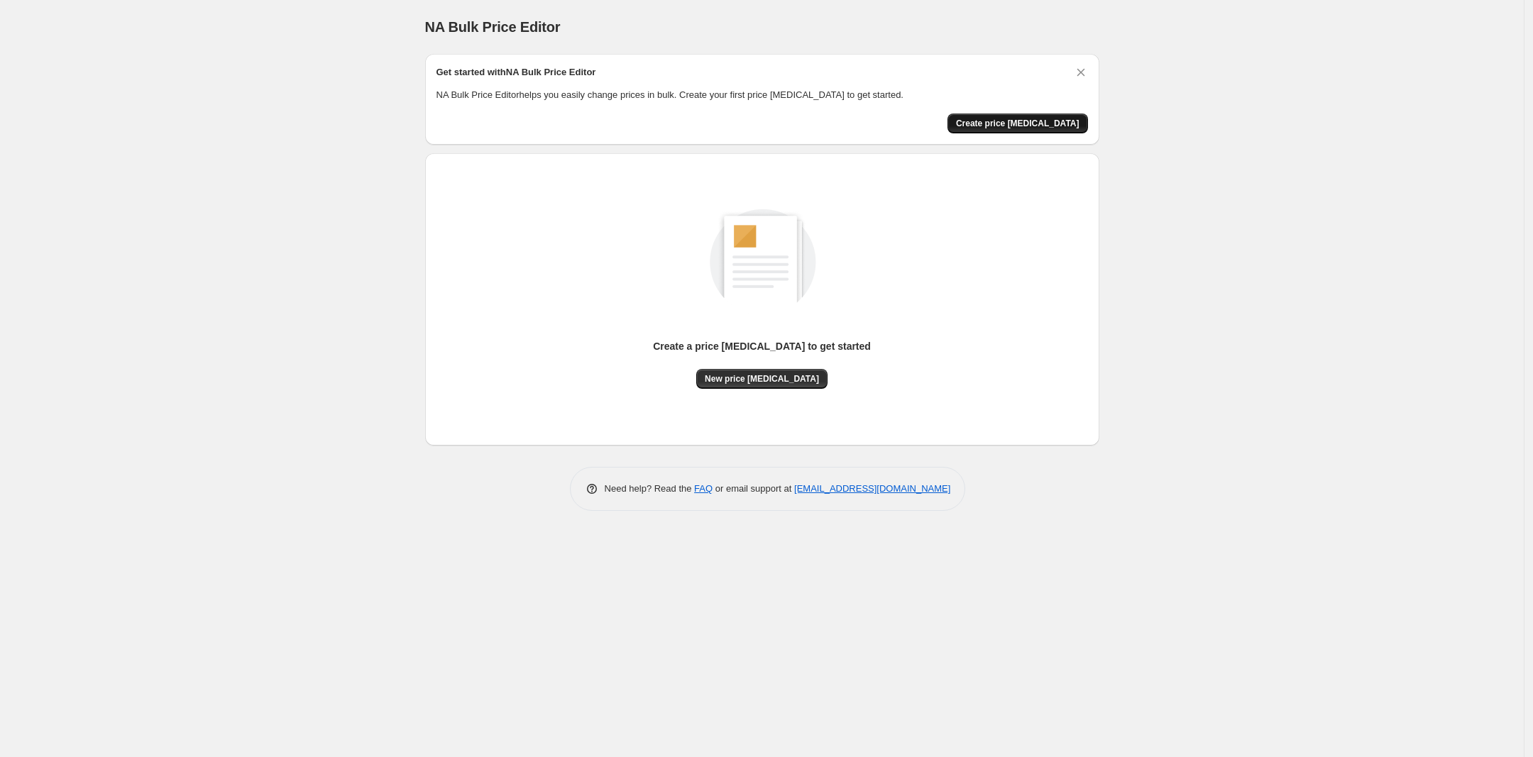
click at [1045, 114] on button "Create price change job" at bounding box center [1017, 124] width 141 height 20
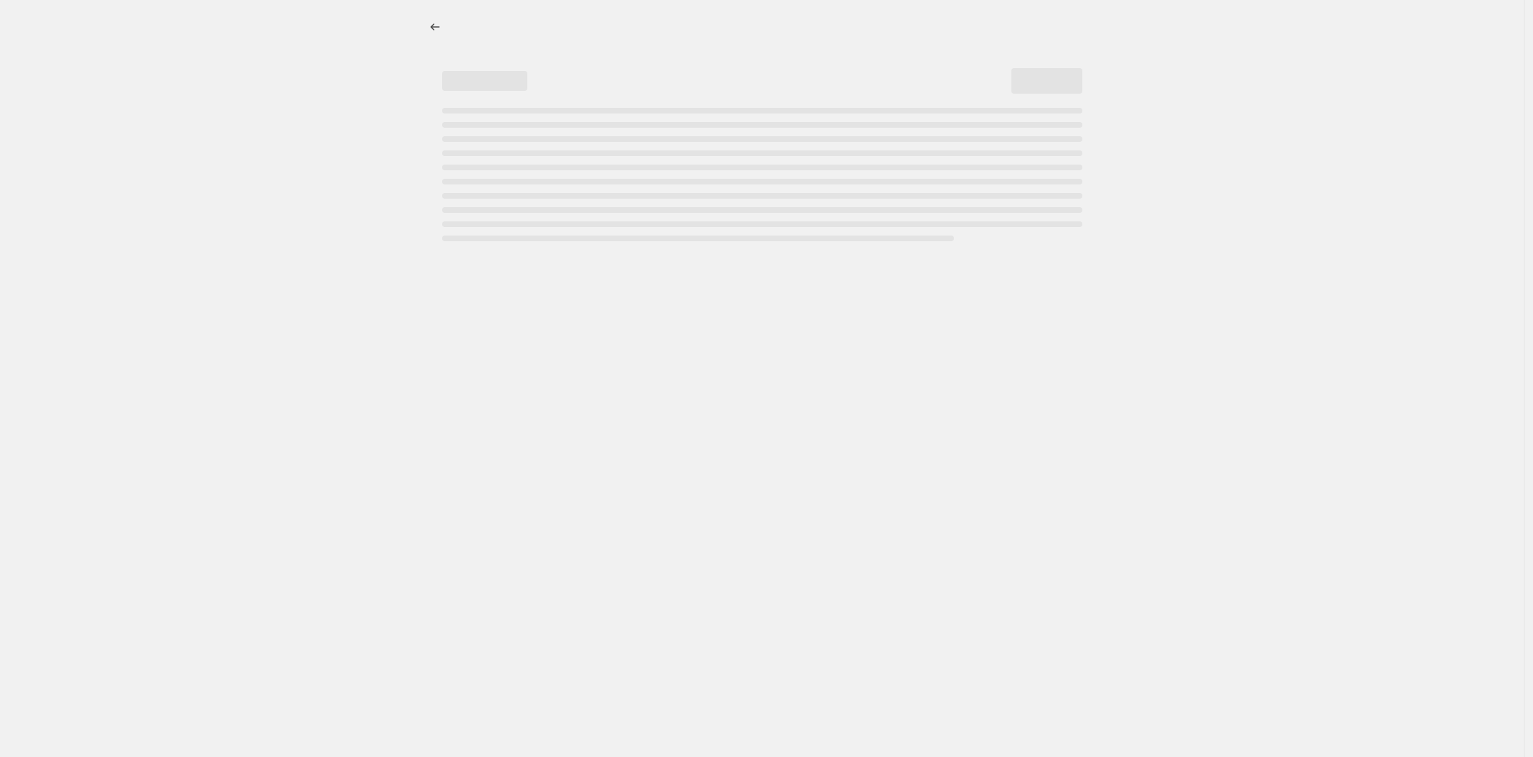
select select "percentage"
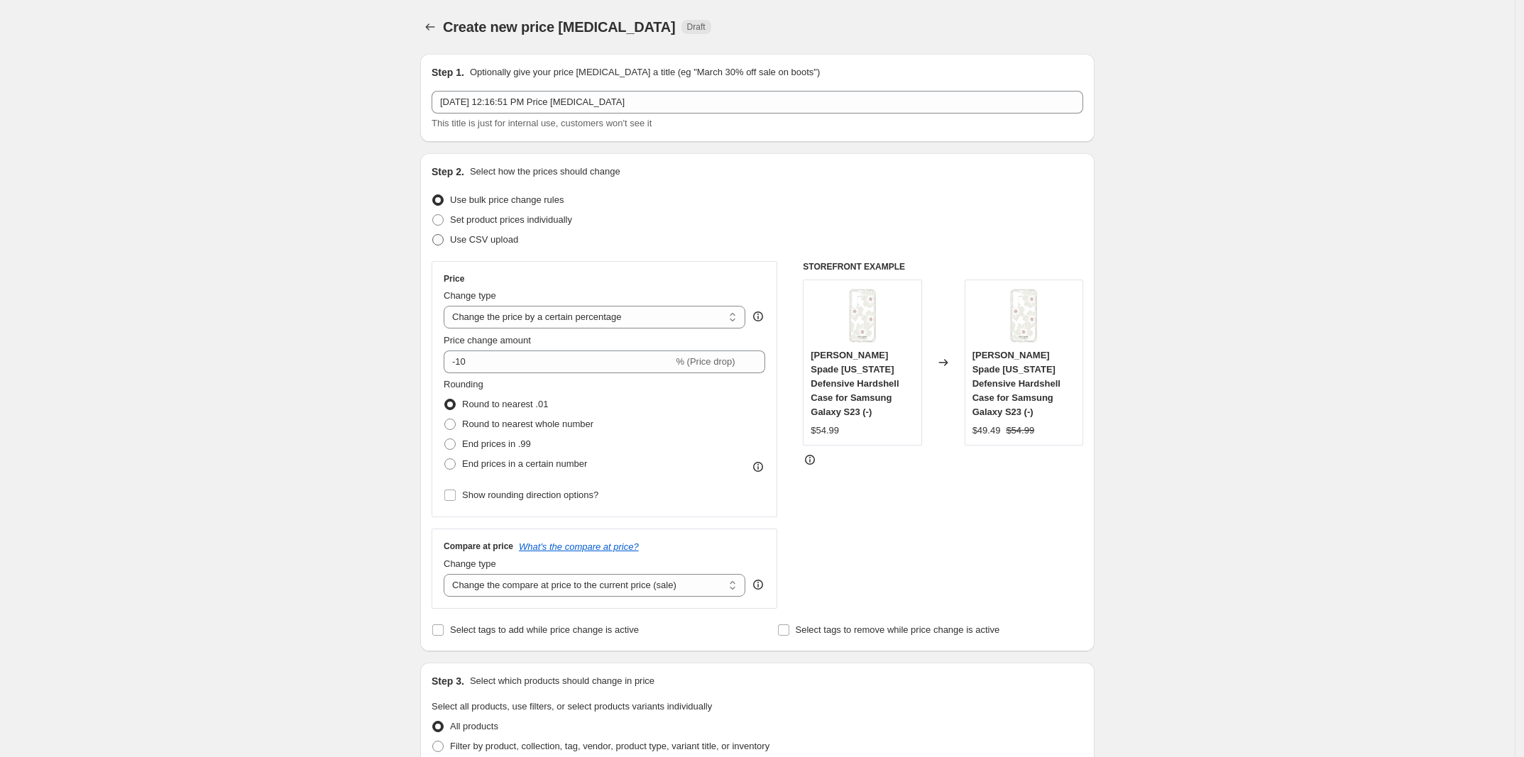
click at [505, 245] on span "Use CSV upload" at bounding box center [484, 239] width 68 height 11
click at [433, 235] on input "Use CSV upload" at bounding box center [432, 234] width 1 height 1
radio input "true"
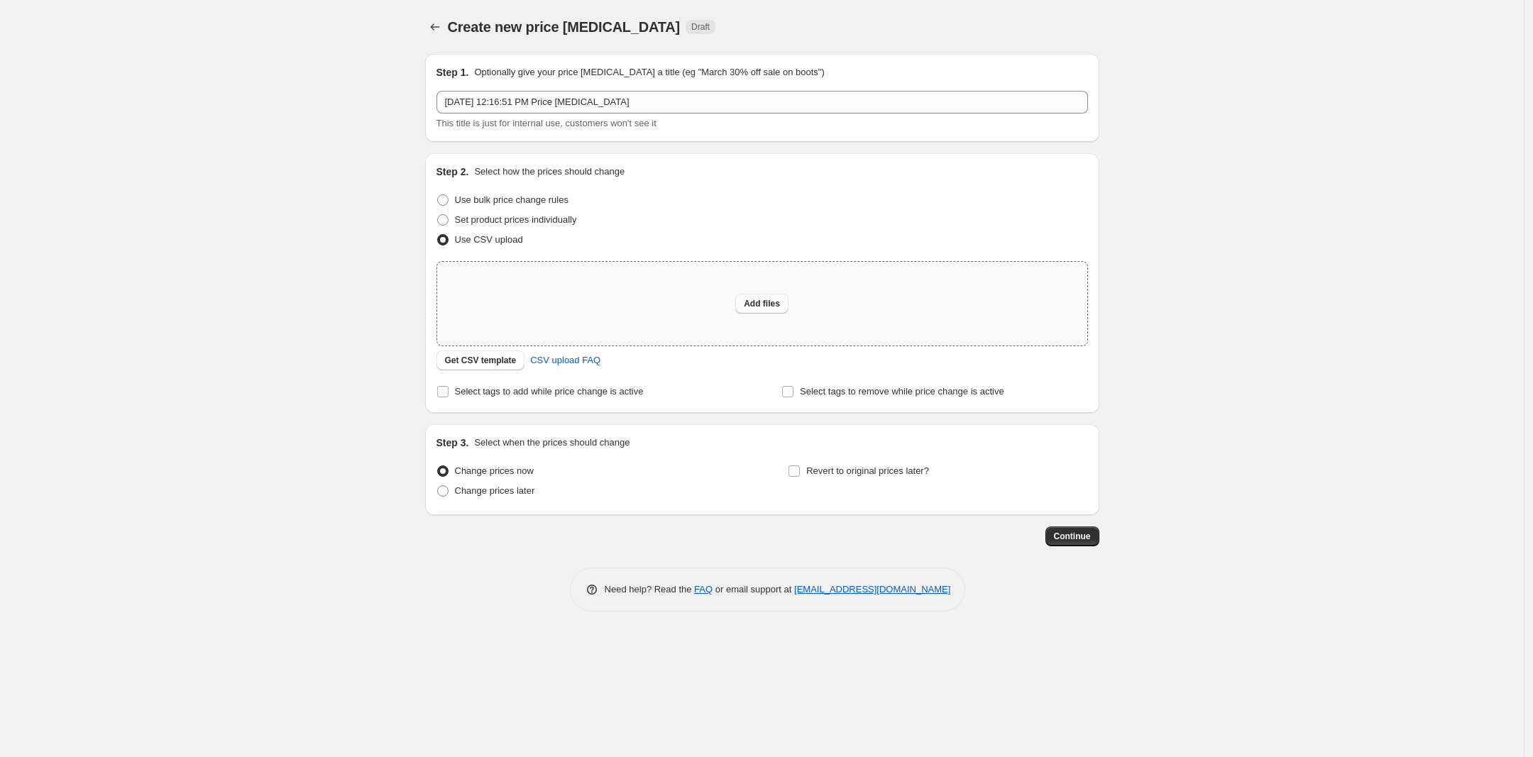
click at [754, 302] on span "Add files" at bounding box center [762, 303] width 36 height 11
type input "C:\fakepath\promo_scheduler.csv"
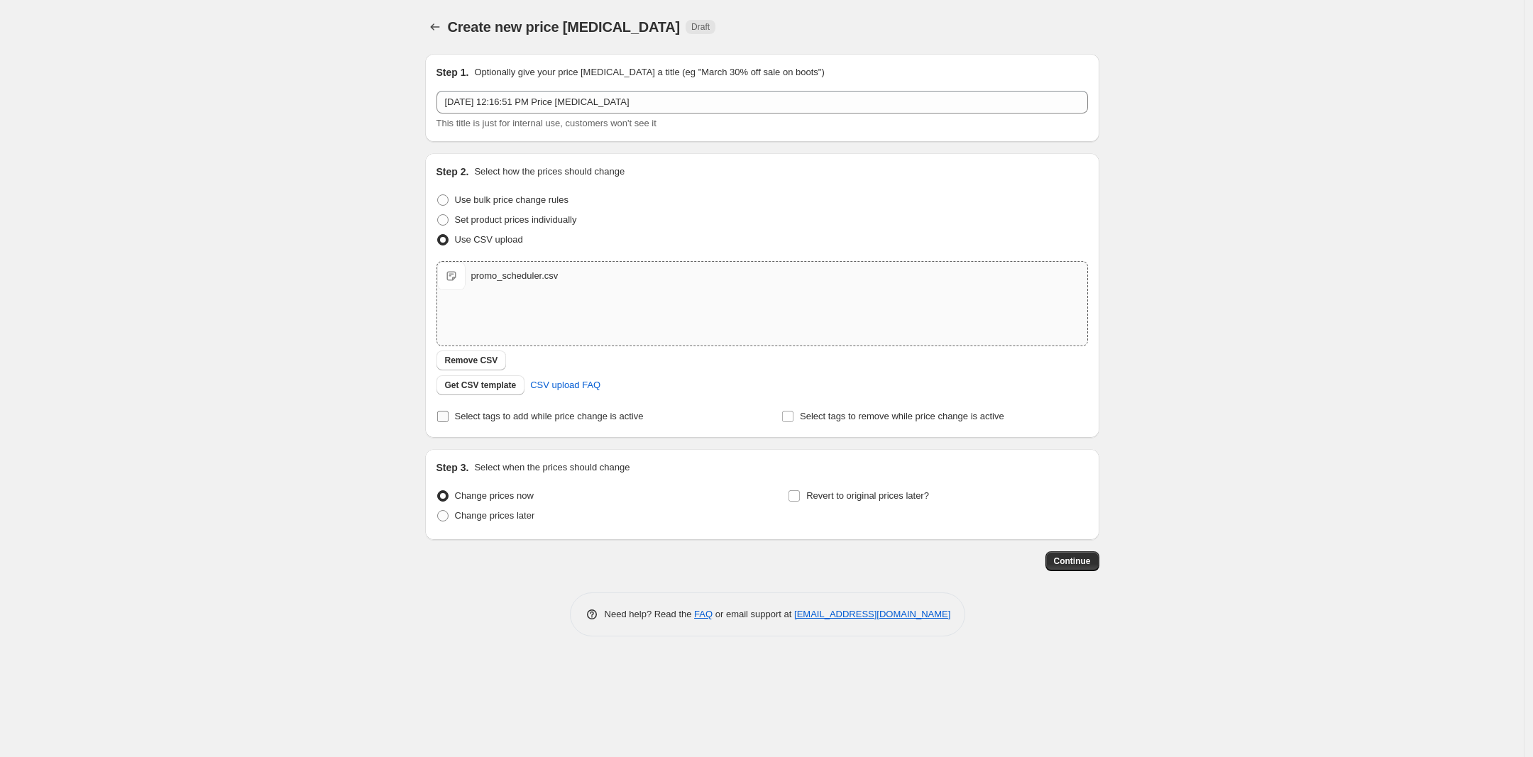
click at [537, 416] on span "Select tags to add while price change is active" at bounding box center [549, 416] width 189 height 11
click at [449, 416] on input "Select tags to add while price change is active" at bounding box center [442, 416] width 11 height 11
checkbox input "true"
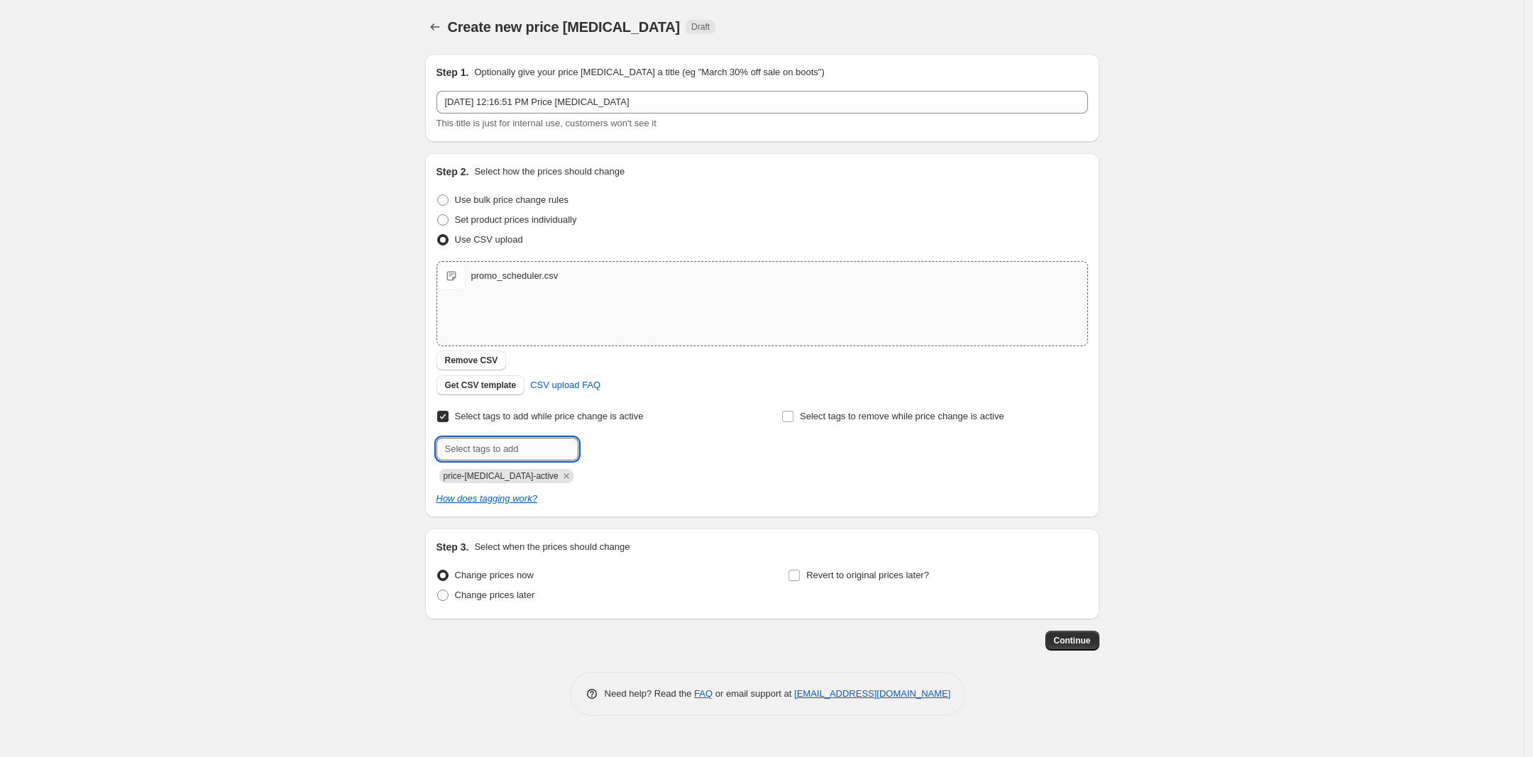
click at [529, 449] on input "text" at bounding box center [507, 449] width 142 height 23
type input "deal"
click at [560, 475] on icon "Remove price-change-job-active" at bounding box center [566, 476] width 13 height 13
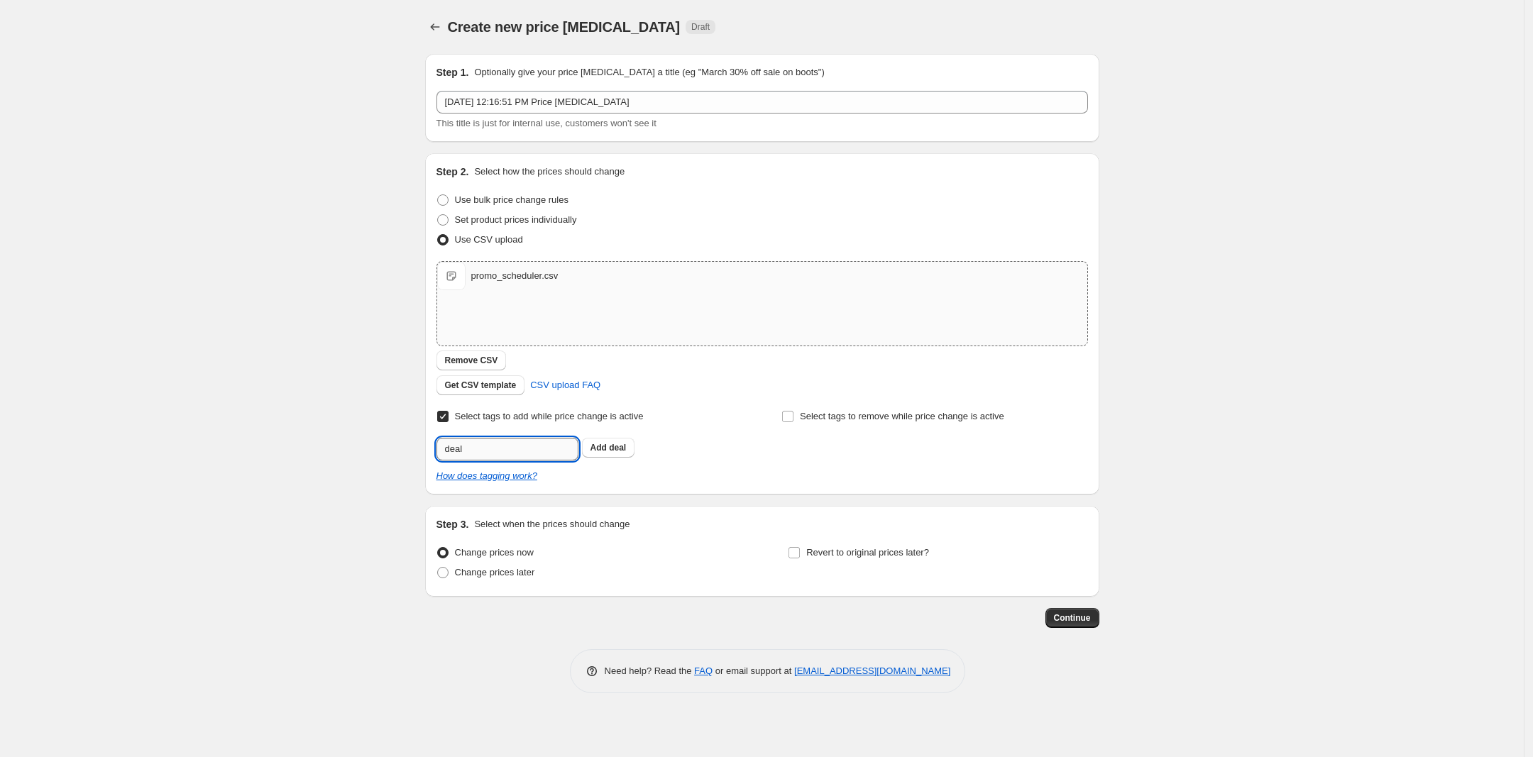
click at [529, 442] on input "deal" at bounding box center [507, 449] width 142 height 23
click at [507, 574] on span "Change prices later" at bounding box center [495, 572] width 80 height 11
click at [438, 568] on input "Change prices later" at bounding box center [437, 567] width 1 height 1
radio input "true"
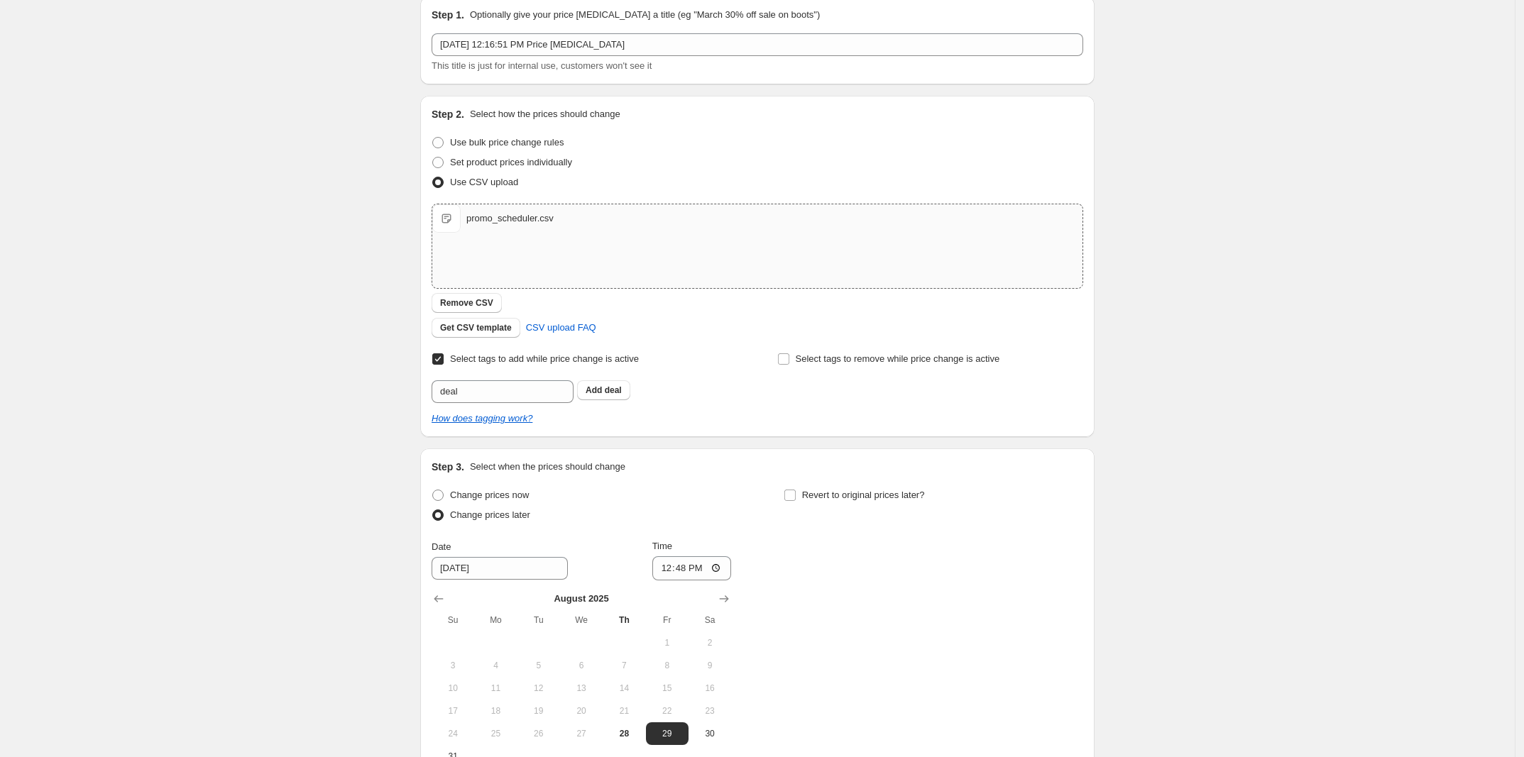
scroll to position [89, 0]
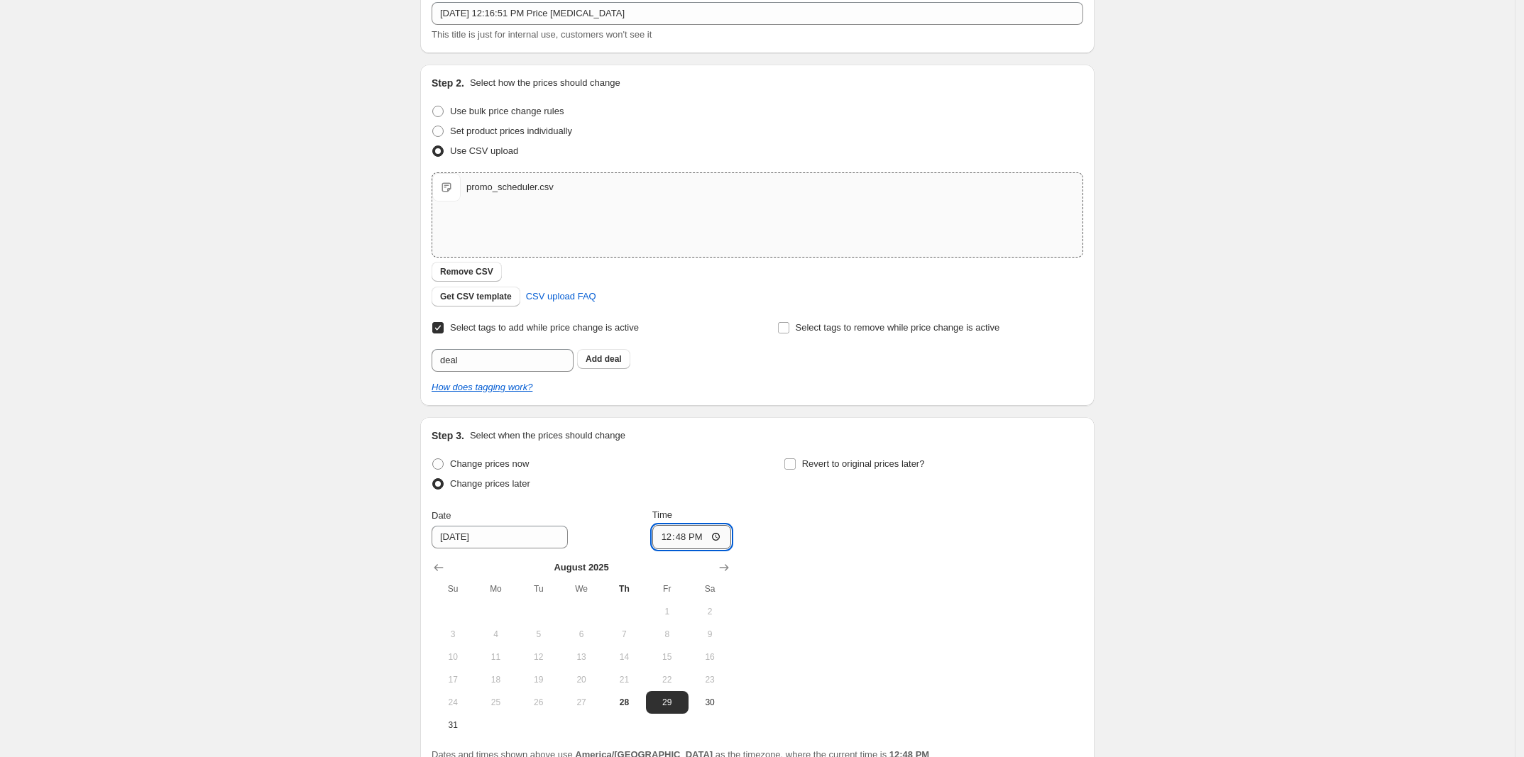
click at [694, 536] on input "12:48" at bounding box center [691, 537] width 79 height 24
click at [669, 539] on input "12:48" at bounding box center [691, 537] width 79 height 24
click at [680, 537] on input "12:48" at bounding box center [691, 537] width 79 height 24
type input "12:50"
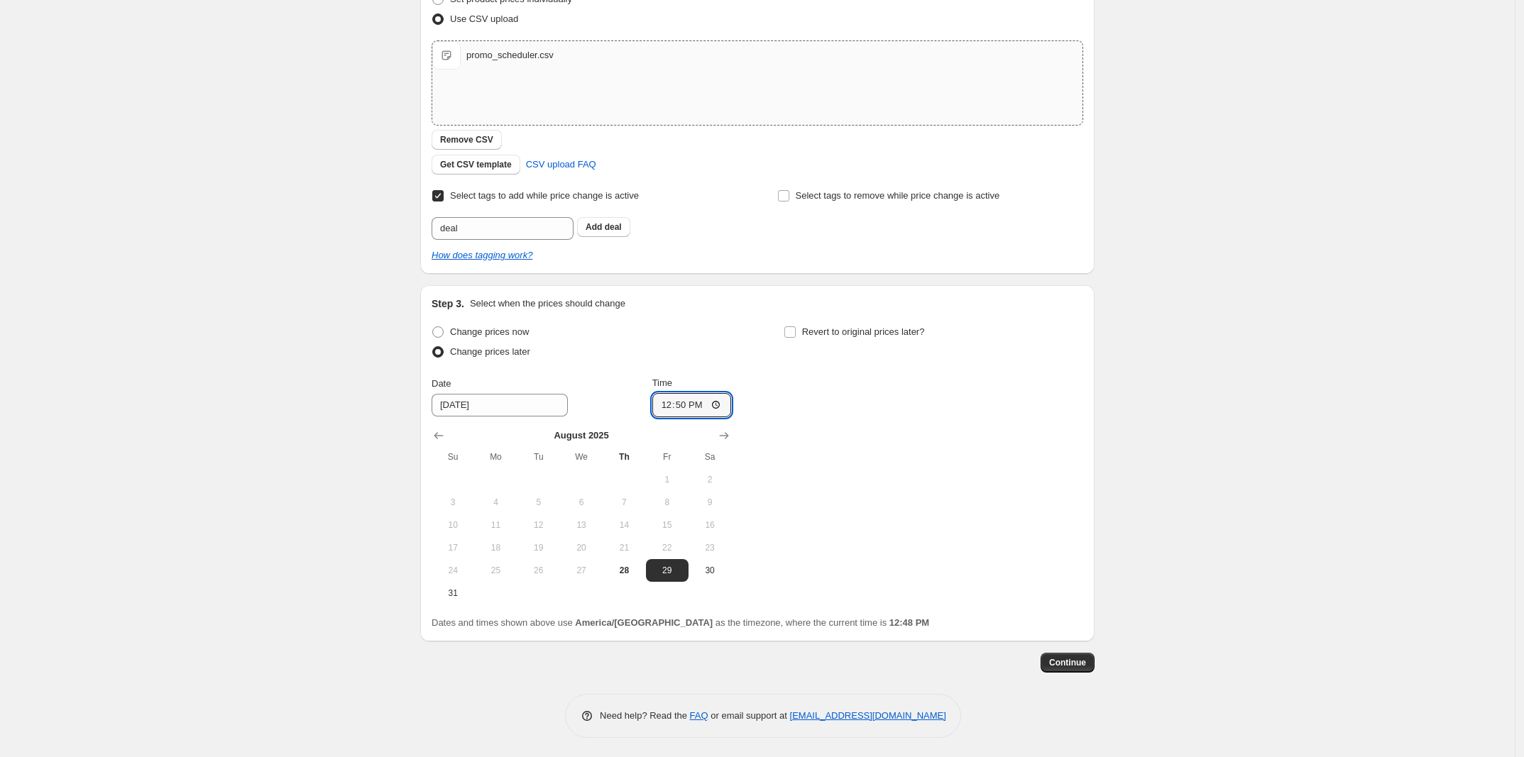
scroll to position [222, 0]
click at [854, 326] on span "Revert to original prices later?" at bounding box center [863, 330] width 123 height 11
click at [796, 326] on input "Revert to original prices later?" at bounding box center [789, 330] width 11 height 11
checkbox input "true"
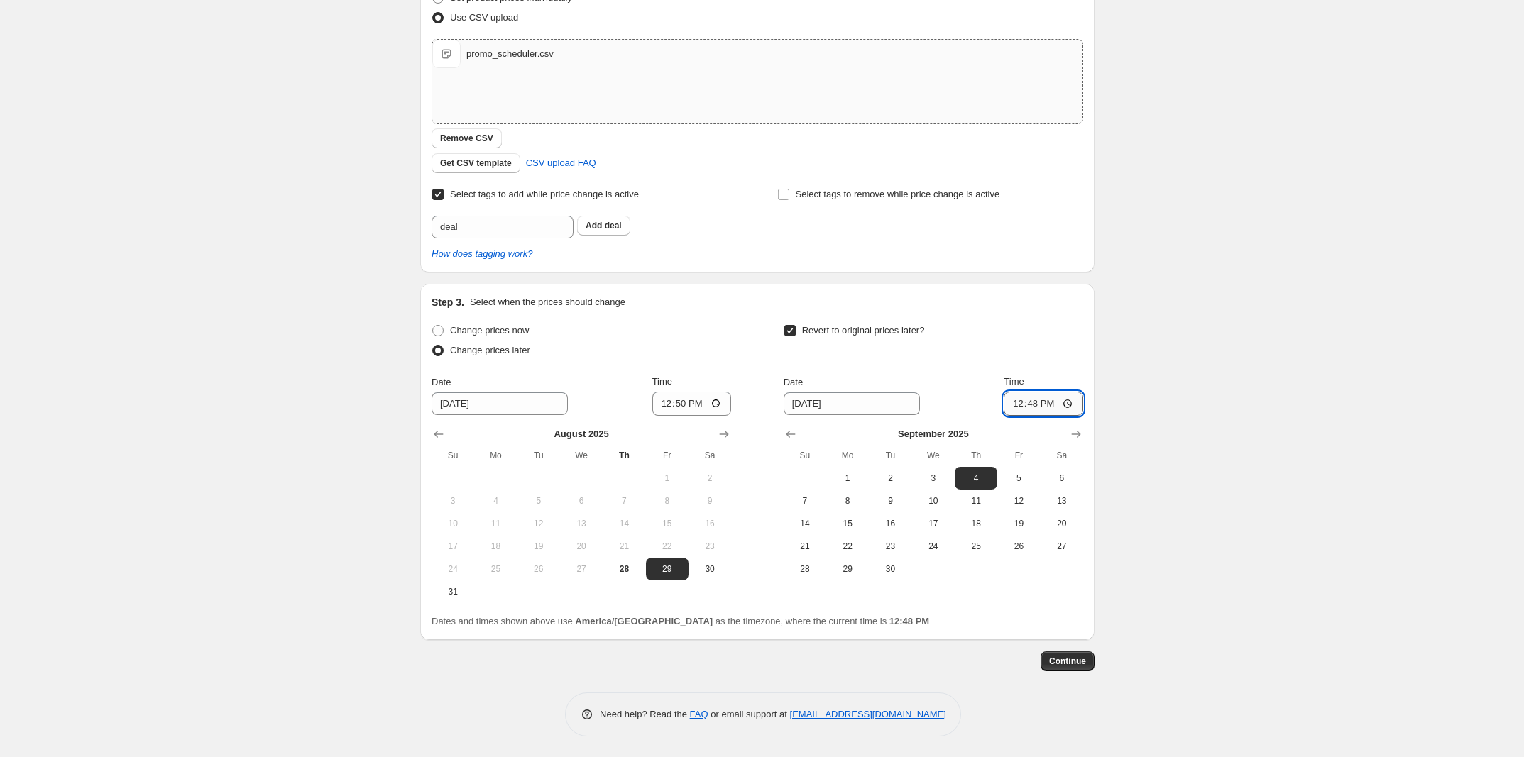
click at [1037, 404] on input "12:48" at bounding box center [1042, 404] width 79 height 24
click at [1020, 404] on input "12:48" at bounding box center [1042, 404] width 79 height 24
click at [1033, 401] on input "13:48" at bounding box center [1042, 404] width 79 height 24
type input "13:00"
click at [829, 403] on input "9/4/2025" at bounding box center [851, 403] width 136 height 23
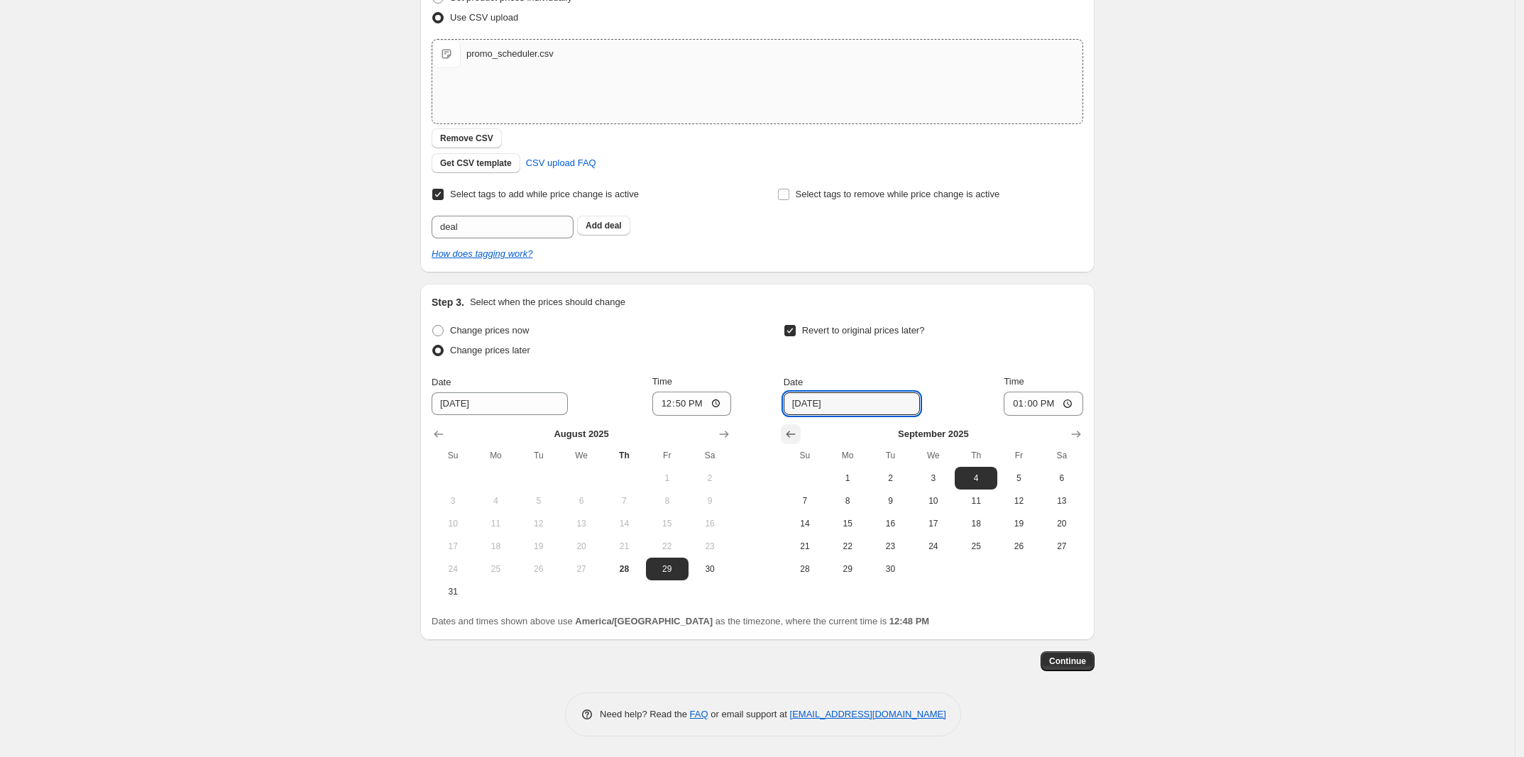
click at [793, 431] on icon "Show previous month, August 2025" at bounding box center [790, 434] width 9 height 7
click at [1013, 571] on span "29" at bounding box center [1018, 568] width 31 height 11
type input "8/29/2025"
click at [978, 570] on span "28" at bounding box center [975, 568] width 31 height 11
click at [627, 566] on span "28" at bounding box center [623, 568] width 31 height 11
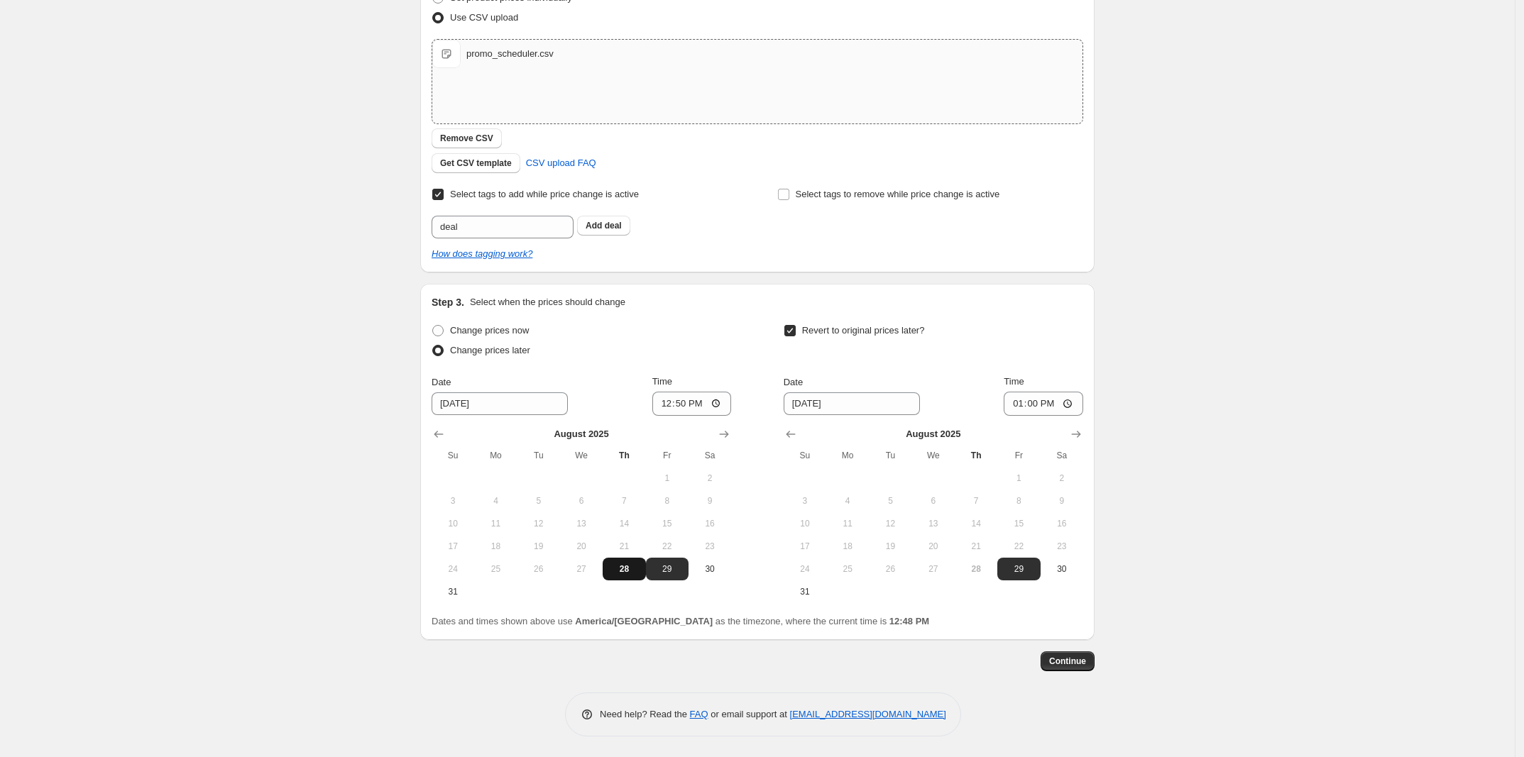
type input "8/28/2025"
click at [996, 561] on button "28" at bounding box center [975, 569] width 43 height 23
type input "8/28/2025"
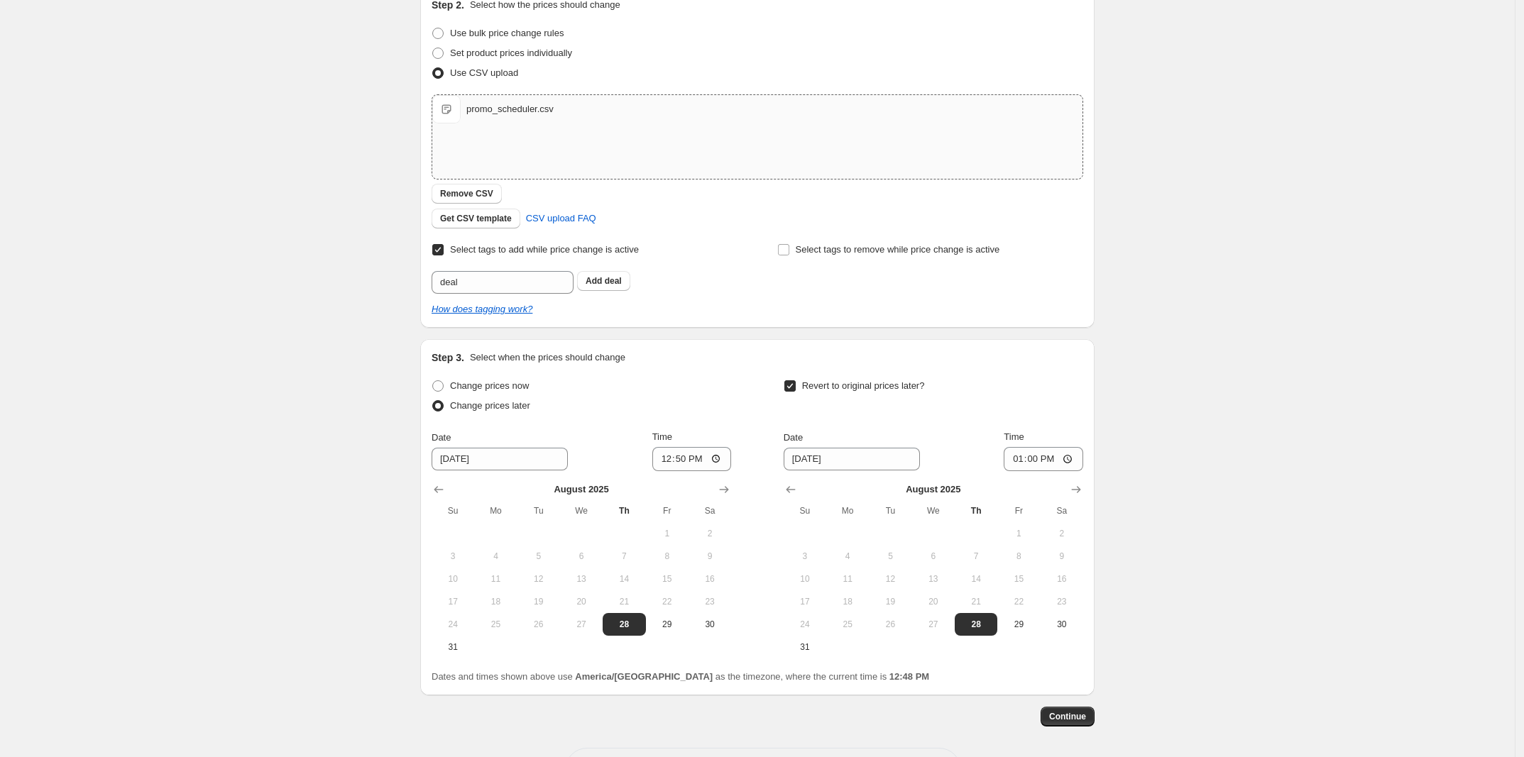
scroll to position [177, 0]
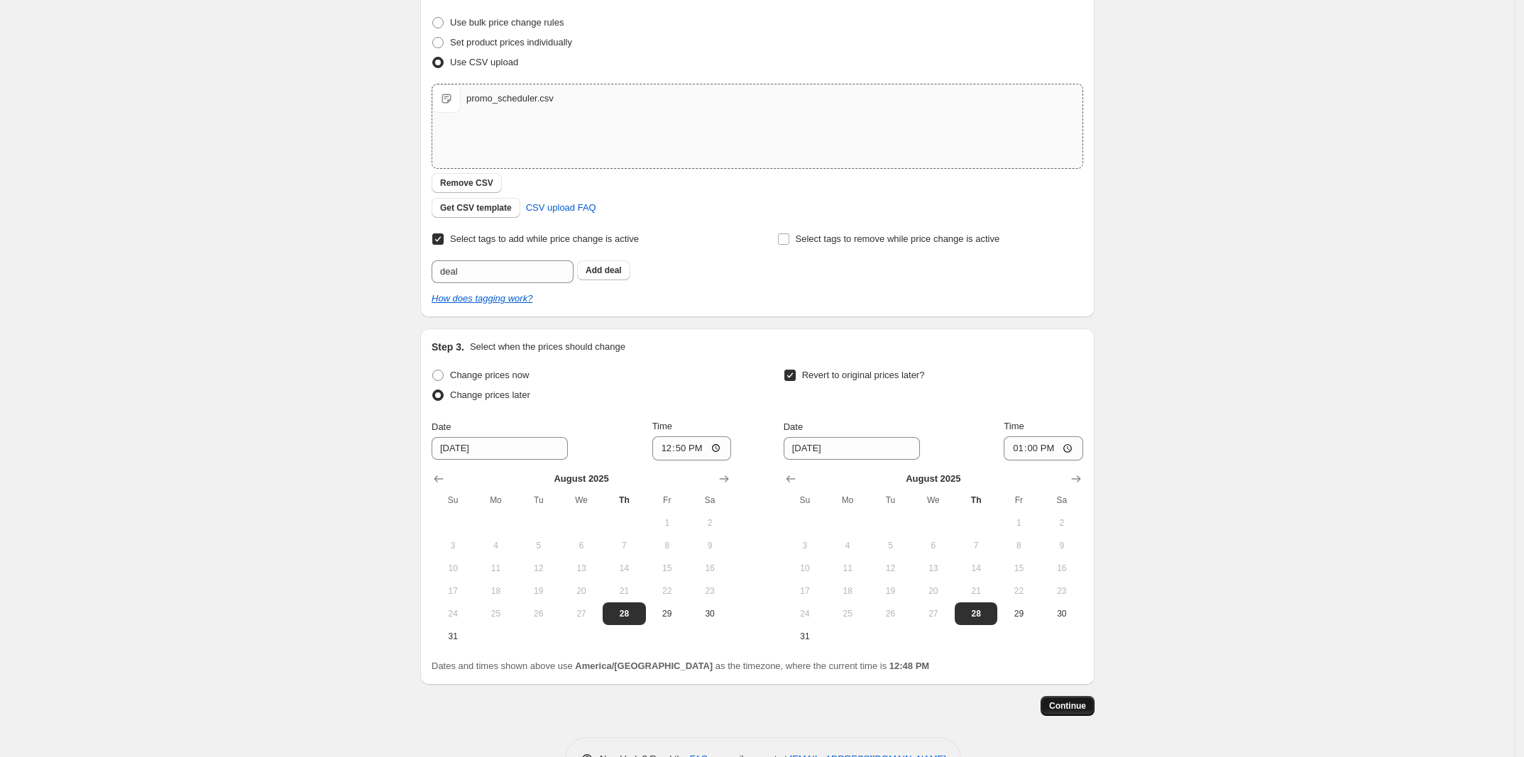
click at [1059, 701] on span "Continue" at bounding box center [1067, 705] width 37 height 11
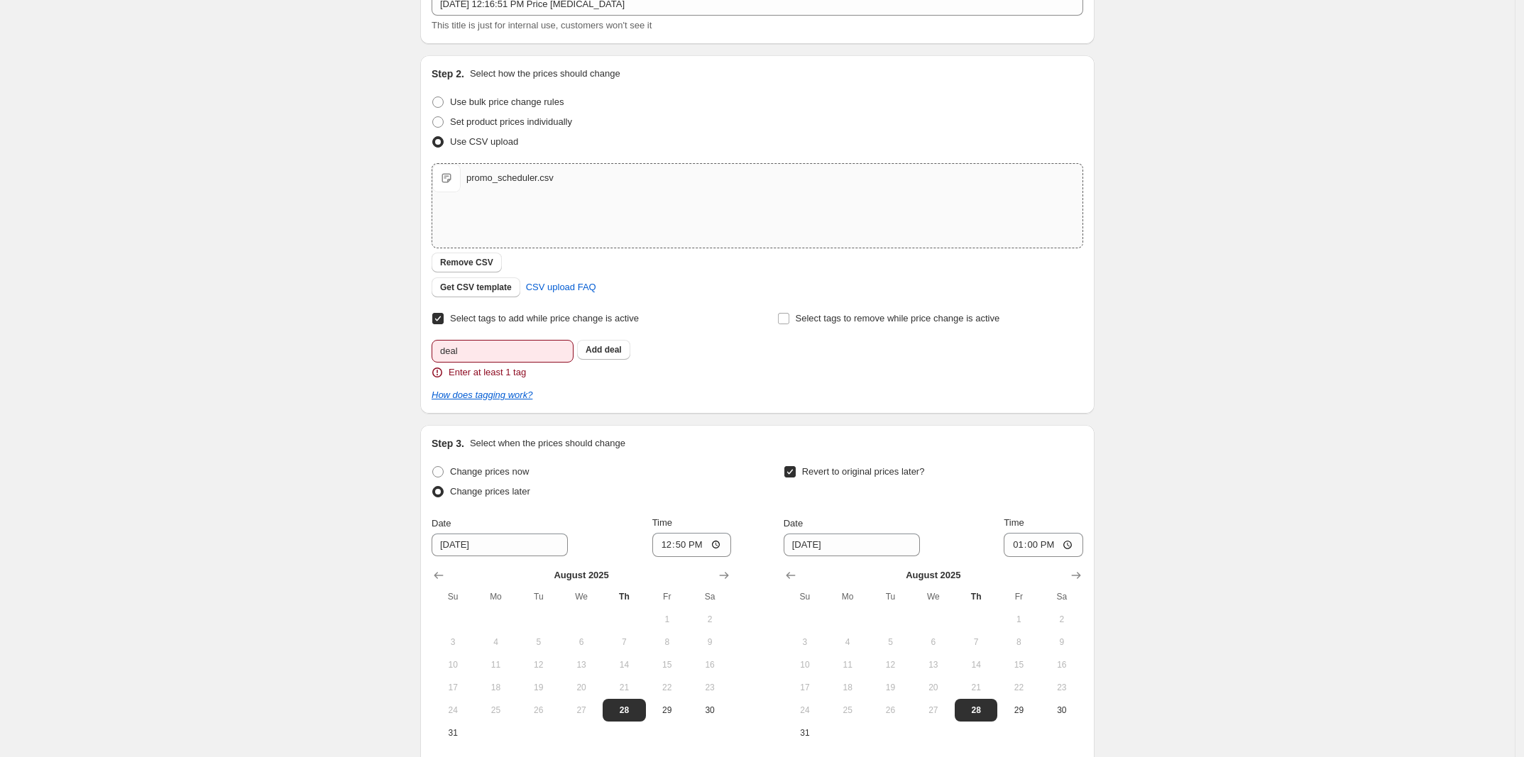
scroll to position [0, 0]
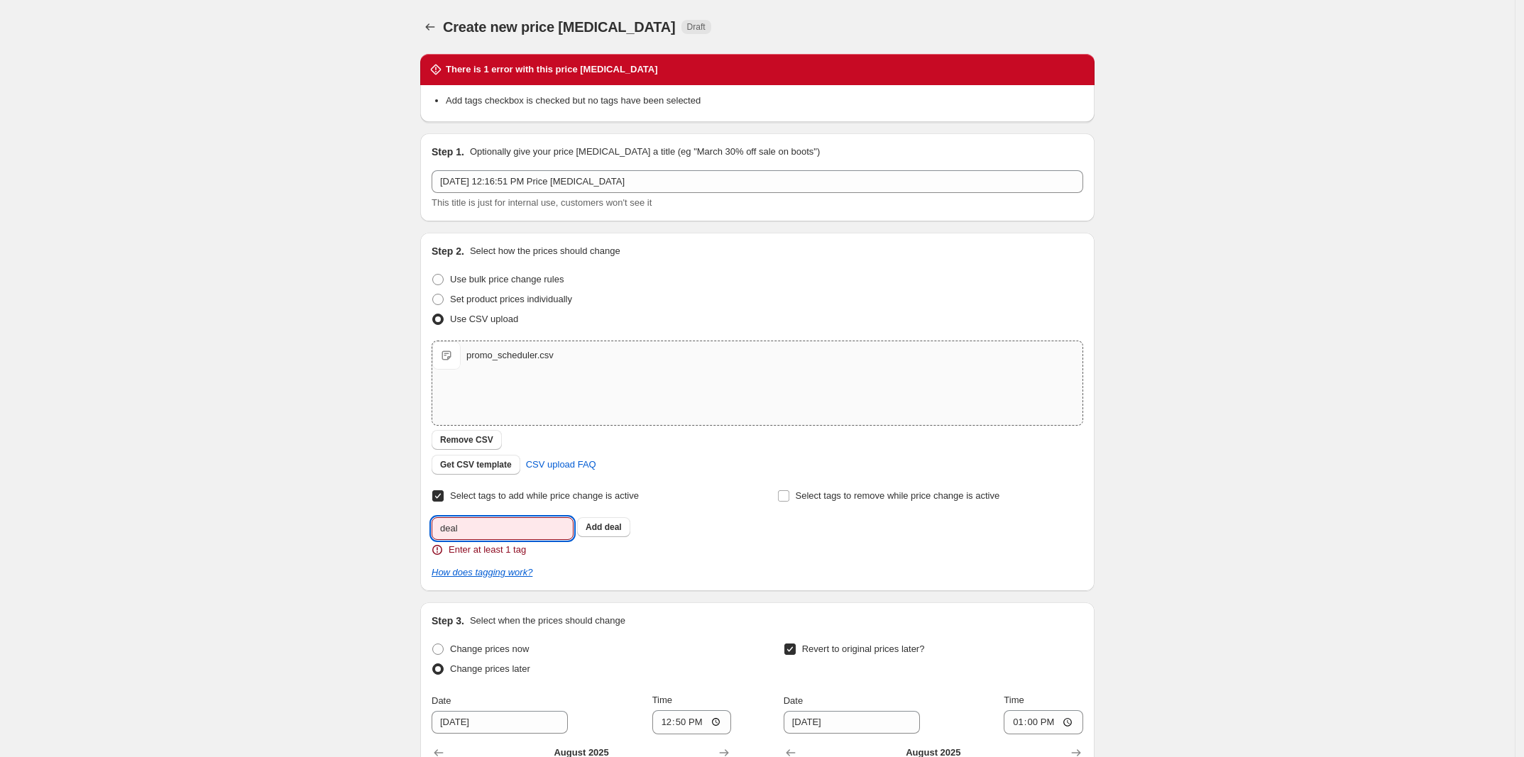
click at [512, 527] on input "deal" at bounding box center [502, 528] width 142 height 23
click at [615, 525] on span "deal" at bounding box center [613, 527] width 17 height 10
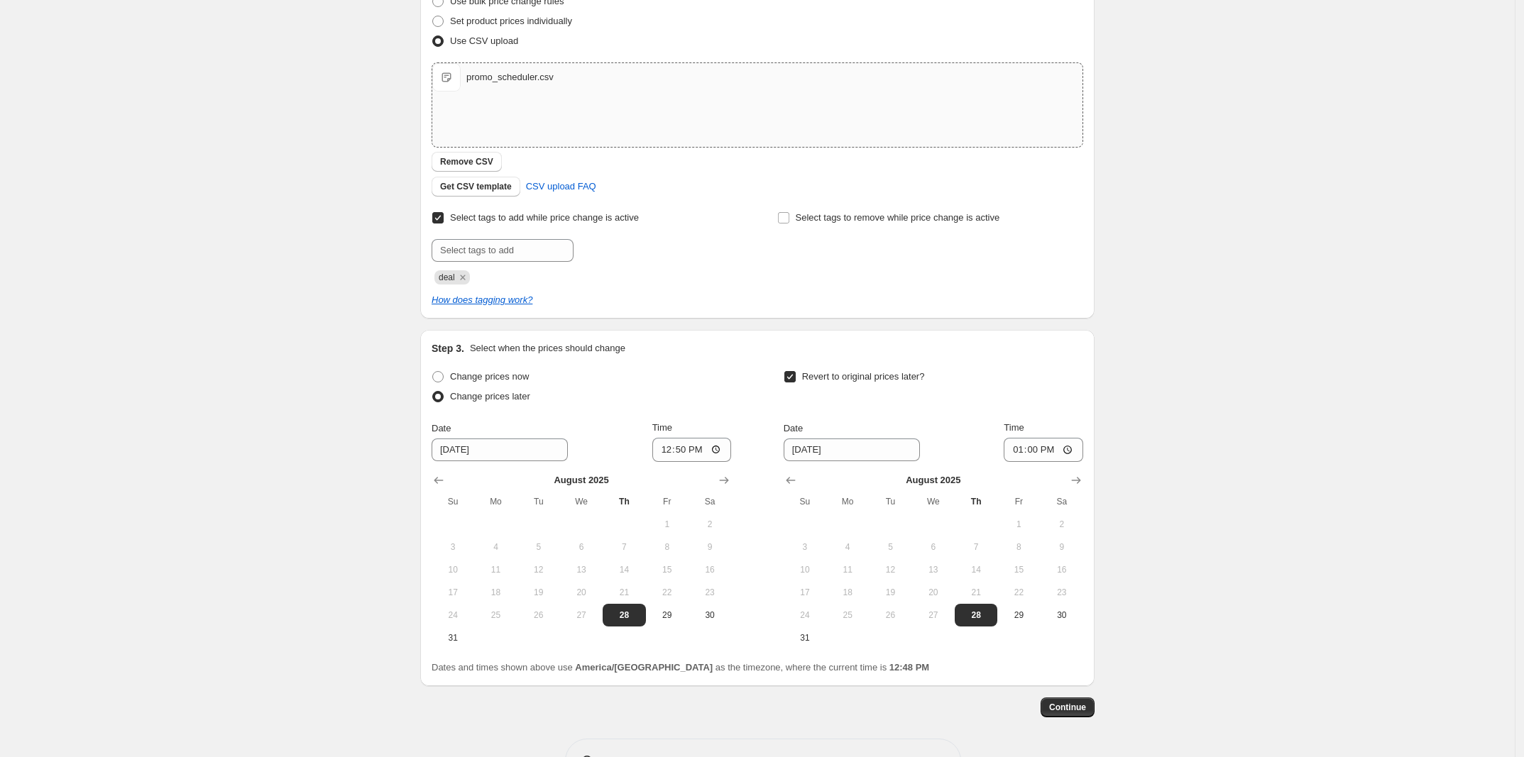
scroll to position [245, 0]
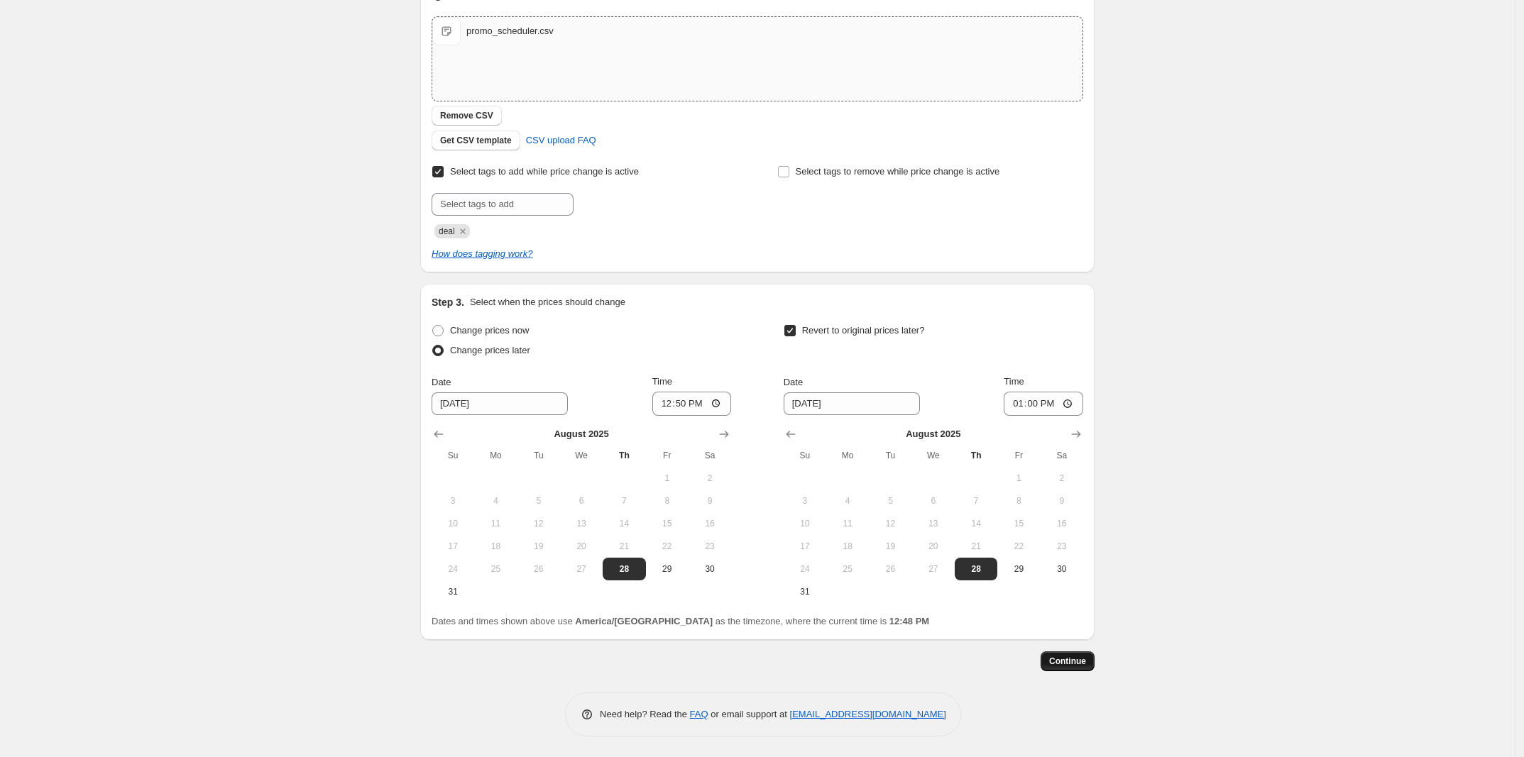
click at [1074, 656] on span "Continue" at bounding box center [1067, 661] width 37 height 11
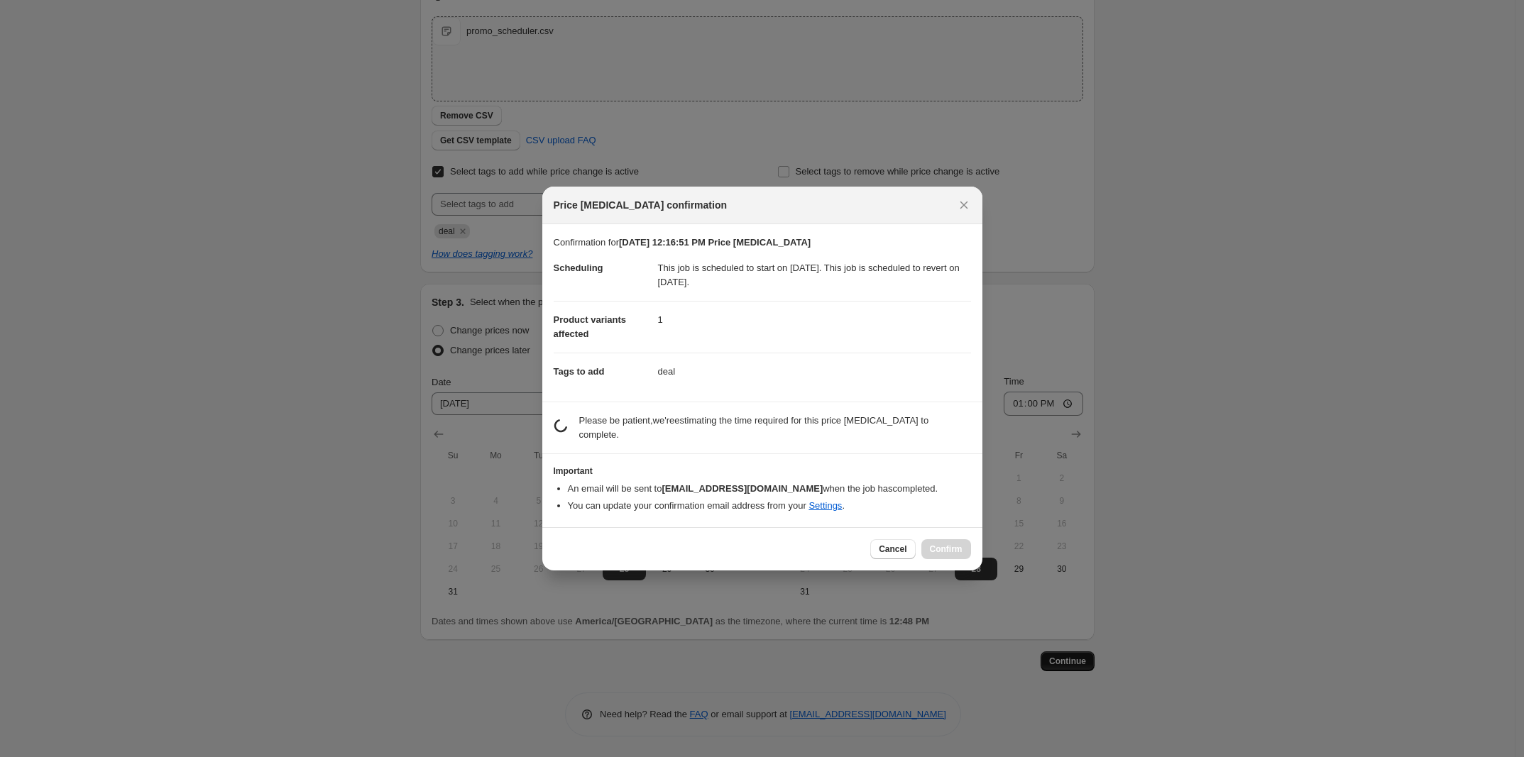
scroll to position [0, 0]
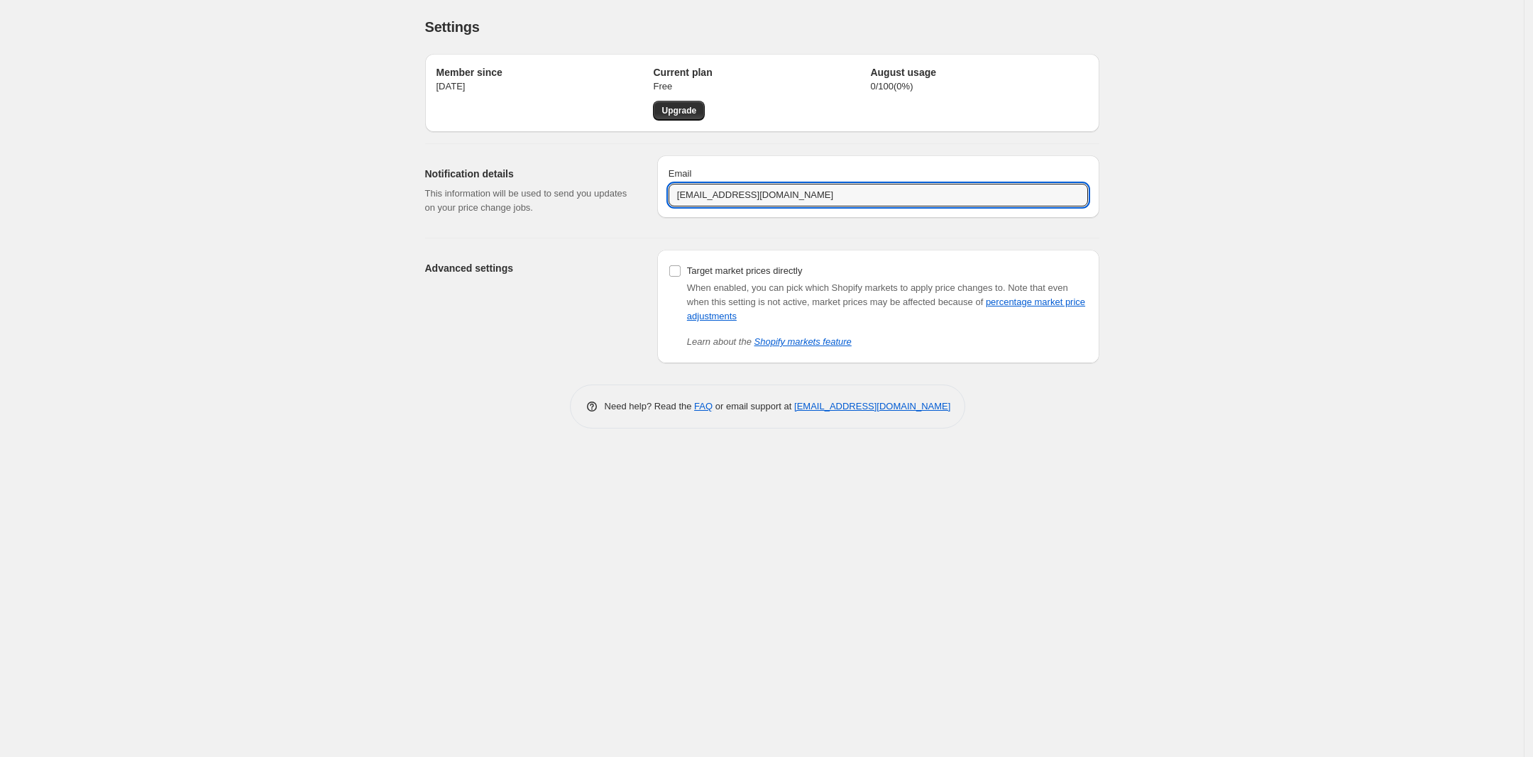
drag, startPoint x: 796, startPoint y: 192, endPoint x: 571, endPoint y: 170, distance: 226.0
click at [583, 170] on div "Notification details This information will be used to send you updates on your …" at bounding box center [757, 185] width 686 height 82
type input "[PERSON_NAME][EMAIL_ADDRESS][PERSON_NAME][DOMAIN_NAME]"
click at [781, 233] on div "Member since Aug 28, 2025 Current plan Free Upgrade August usage 0 / 100 ( 0 %)…" at bounding box center [757, 203] width 686 height 321
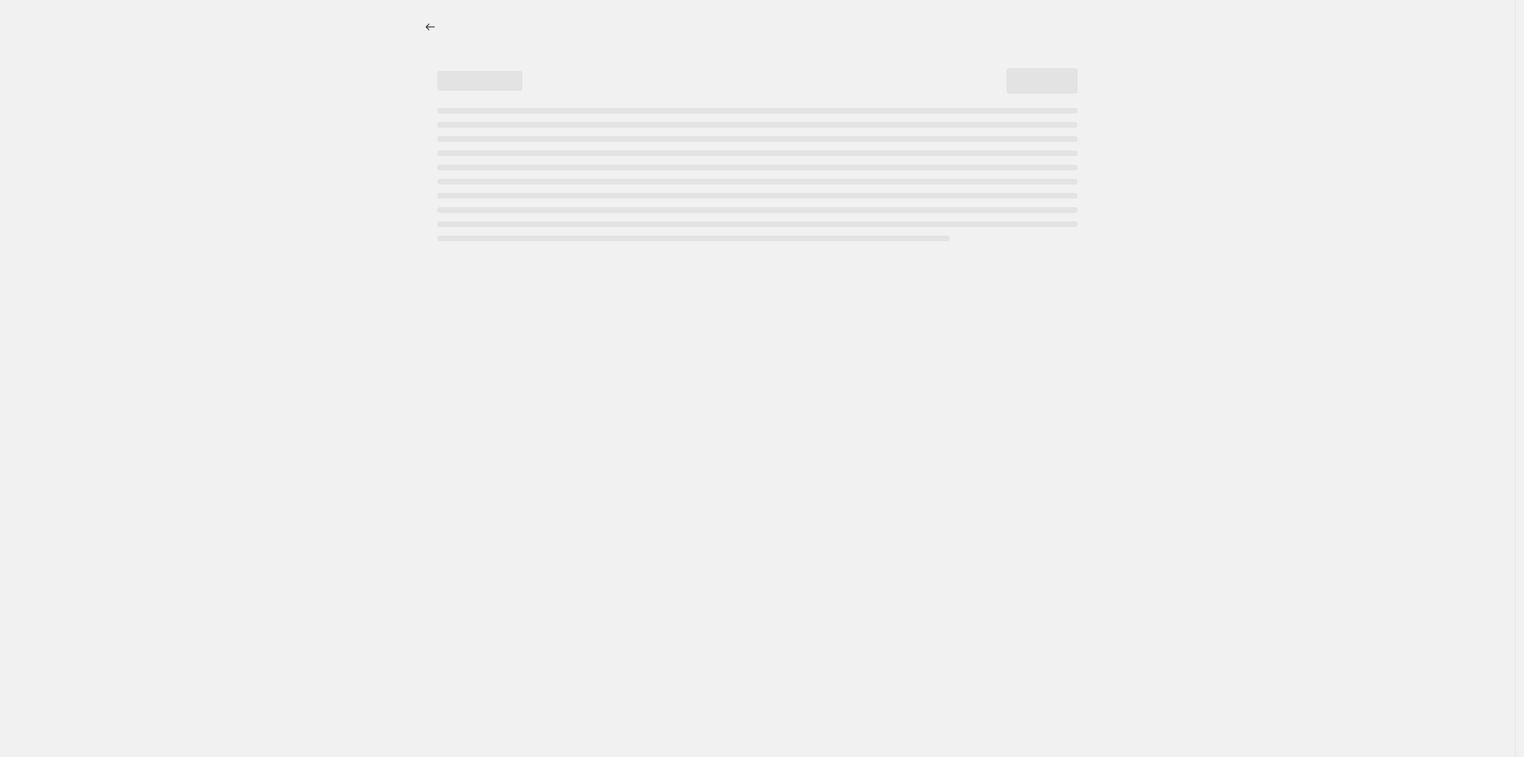
select select "percentage"
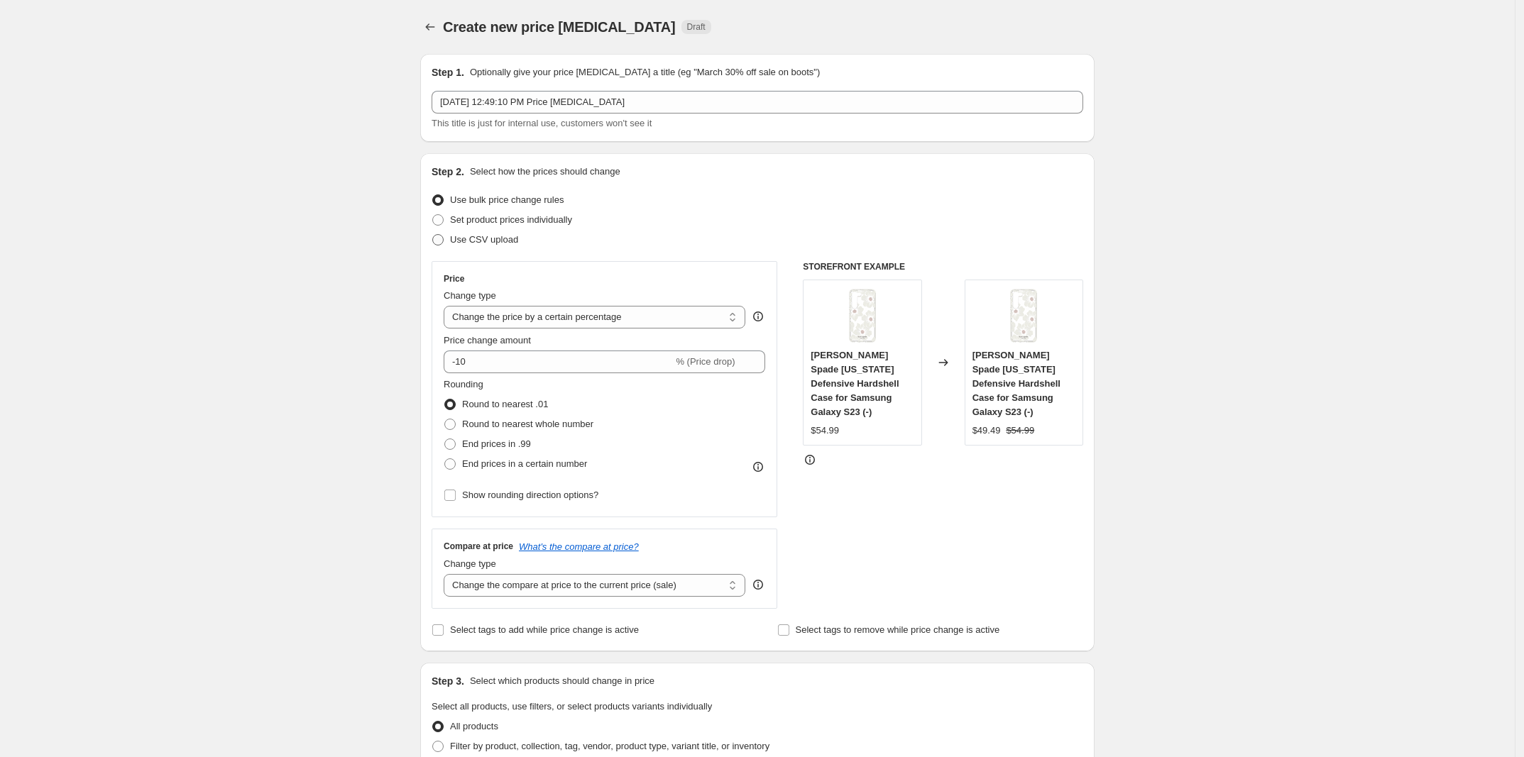
click at [477, 238] on span "Use CSV upload" at bounding box center [484, 239] width 68 height 11
click at [433, 235] on input "Use CSV upload" at bounding box center [432, 234] width 1 height 1
radio input "true"
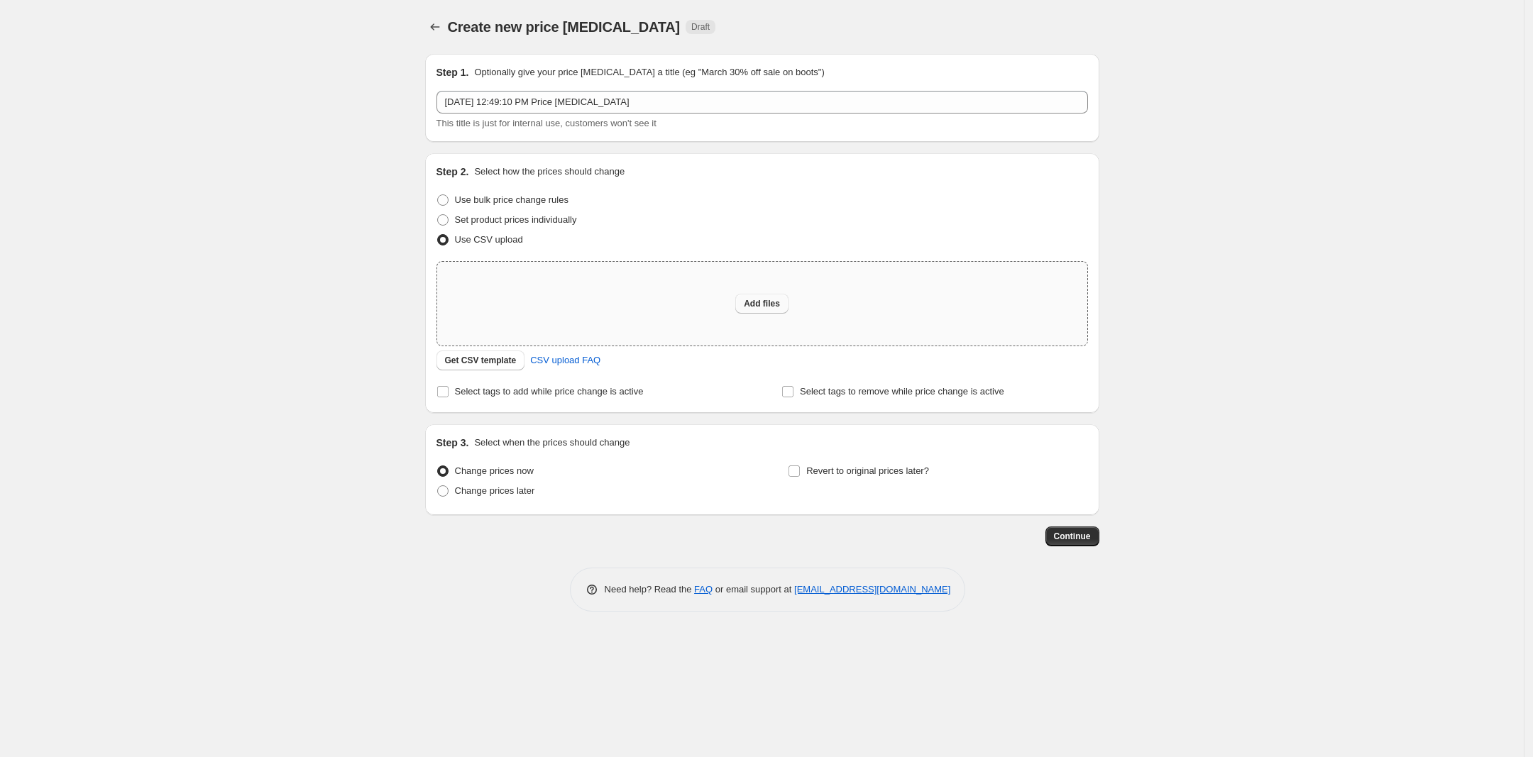
click at [750, 297] on button "Add files" at bounding box center [761, 304] width 53 height 20
type input "C:\fakepath\promo_scheduler.csv"
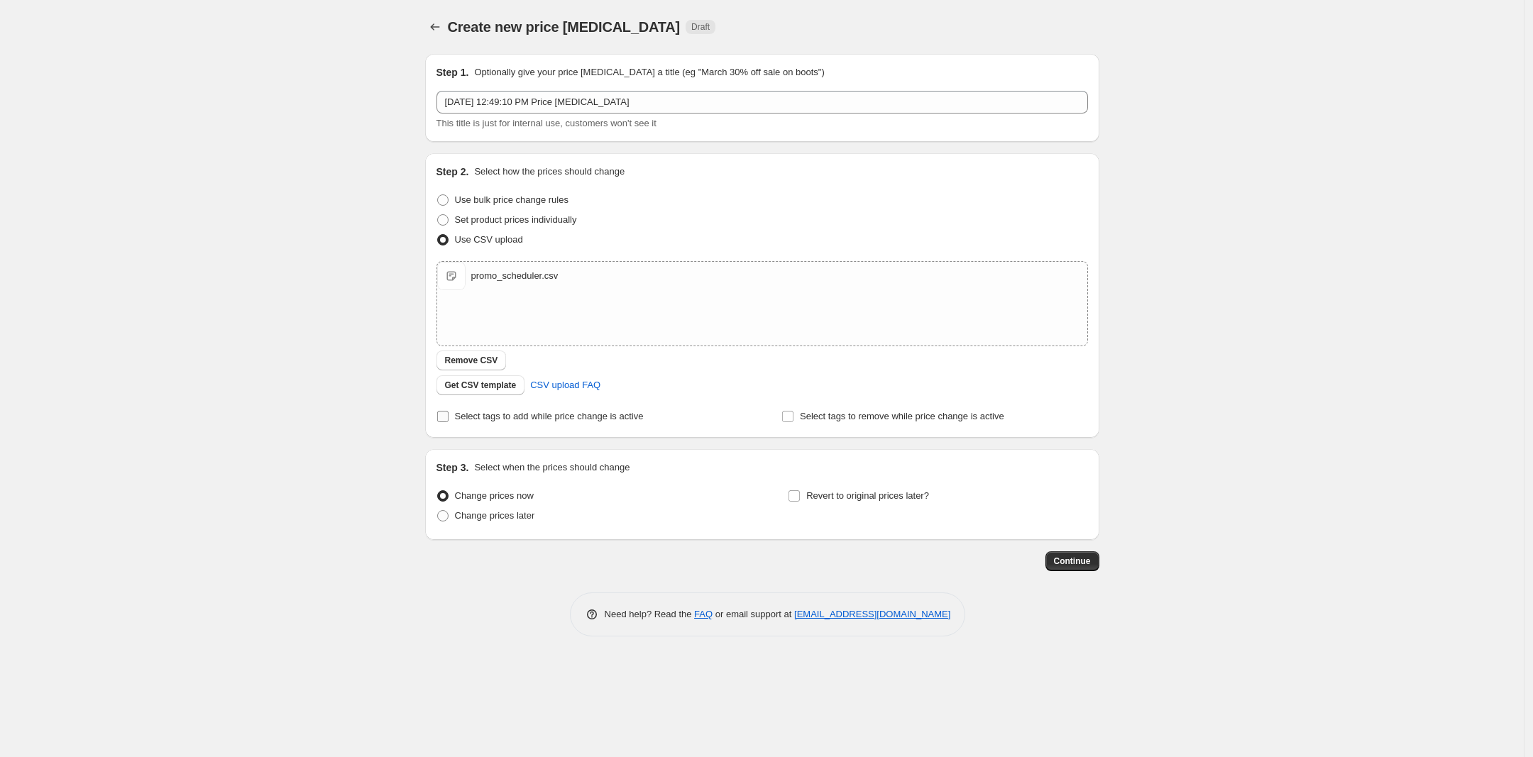
click at [516, 415] on span "Select tags to add while price change is active" at bounding box center [549, 416] width 189 height 11
click at [449, 415] on input "Select tags to add while price change is active" at bounding box center [442, 416] width 11 height 11
checkbox input "true"
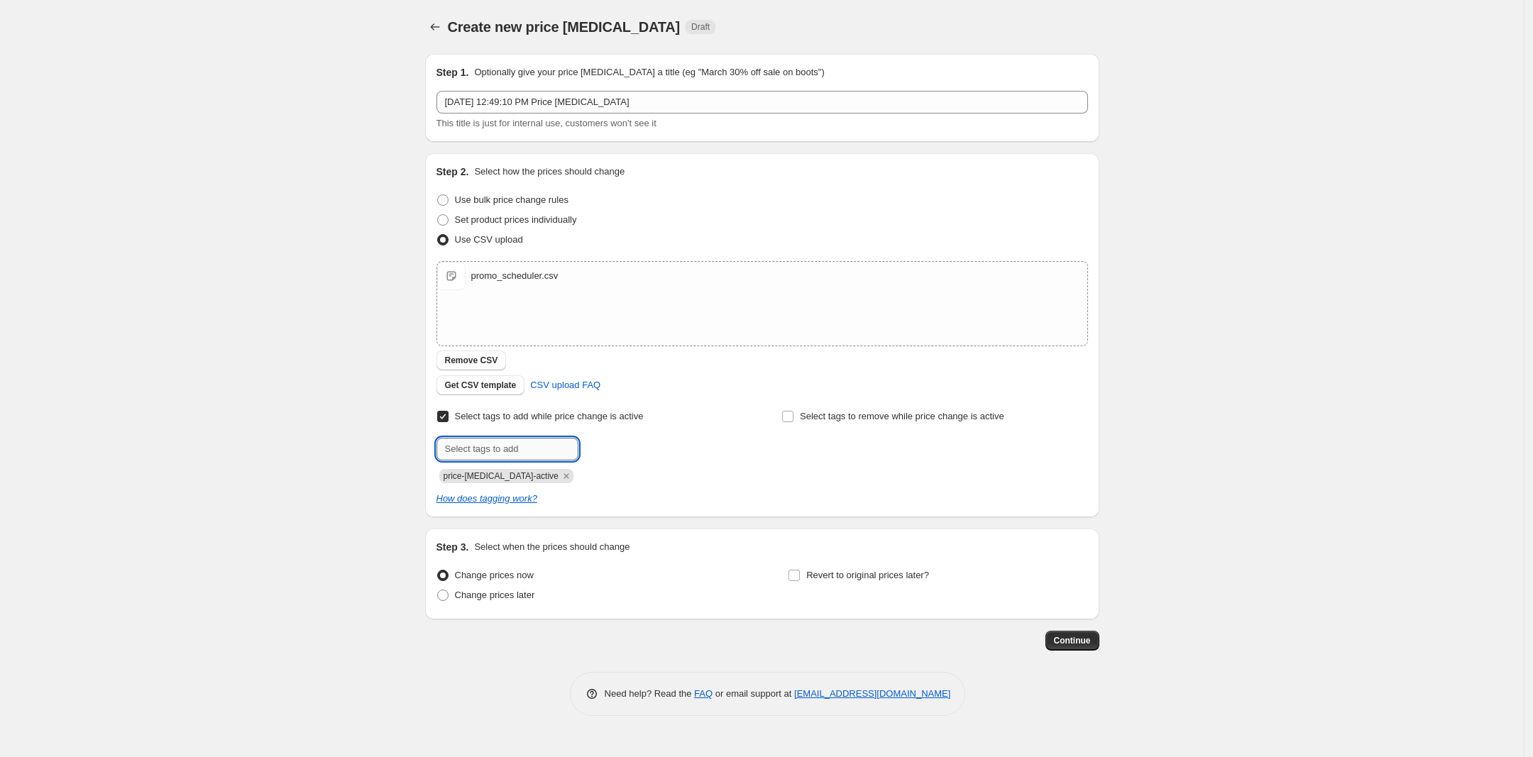
click at [505, 444] on input "text" at bounding box center [507, 449] width 142 height 23
type input "deal"
click at [600, 443] on b "Add" at bounding box center [598, 448] width 16 height 10
click at [563, 478] on icon "Remove price-change-job-active" at bounding box center [565, 475] width 5 height 5
click at [497, 596] on span "Change prices later" at bounding box center [495, 595] width 80 height 11
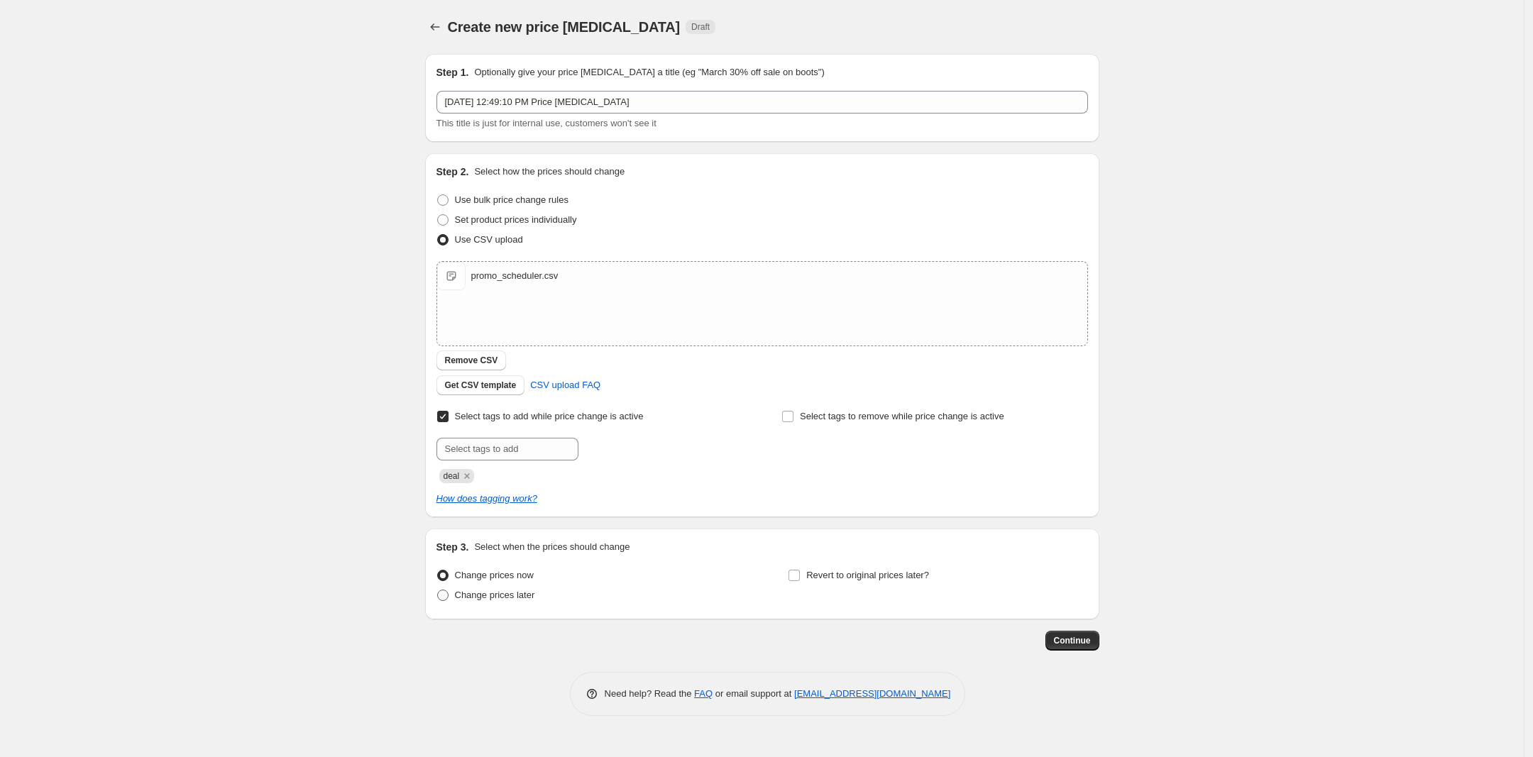
click at [438, 590] on input "Change prices later" at bounding box center [437, 590] width 1 height 1
radio input "true"
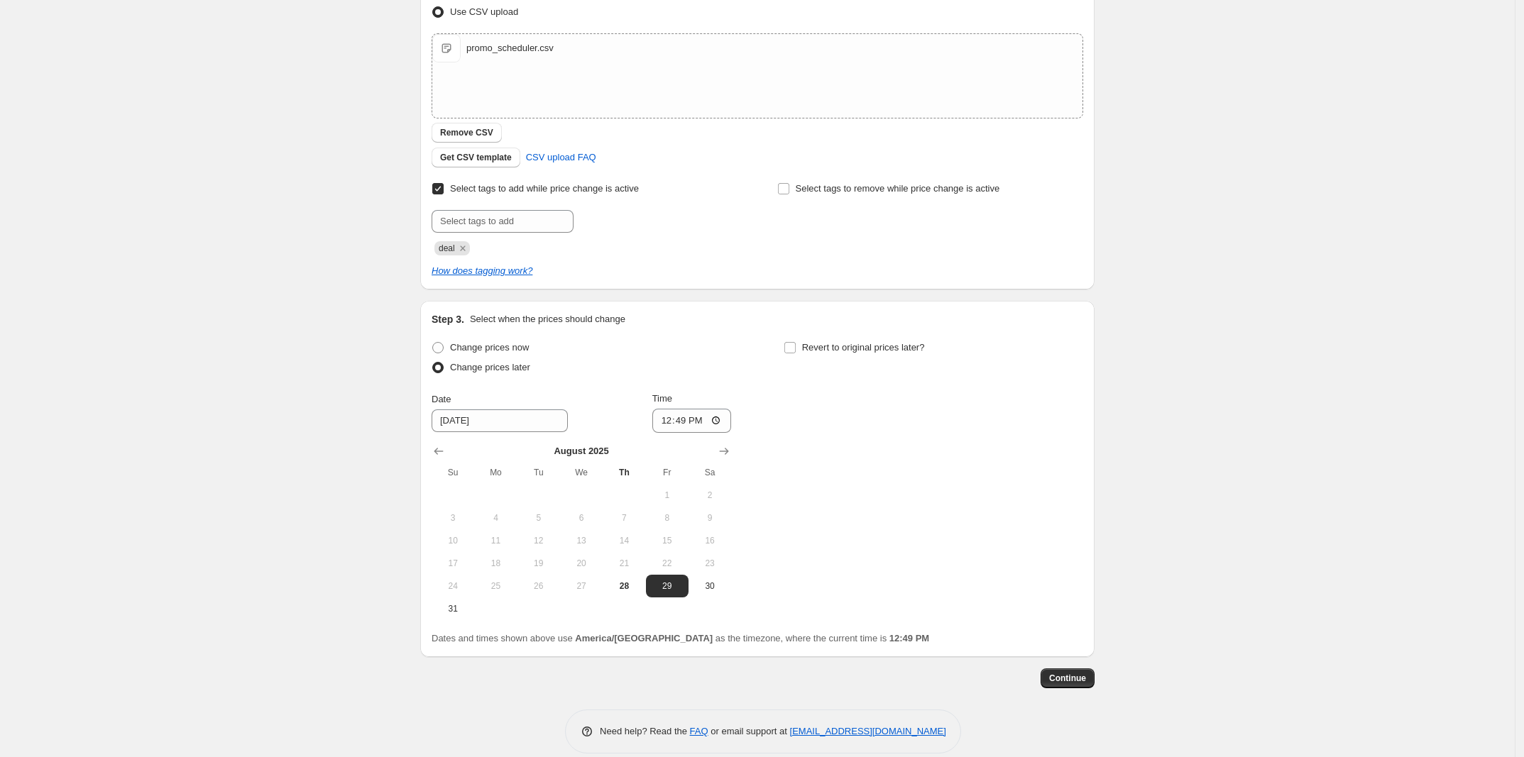
scroll to position [245, 0]
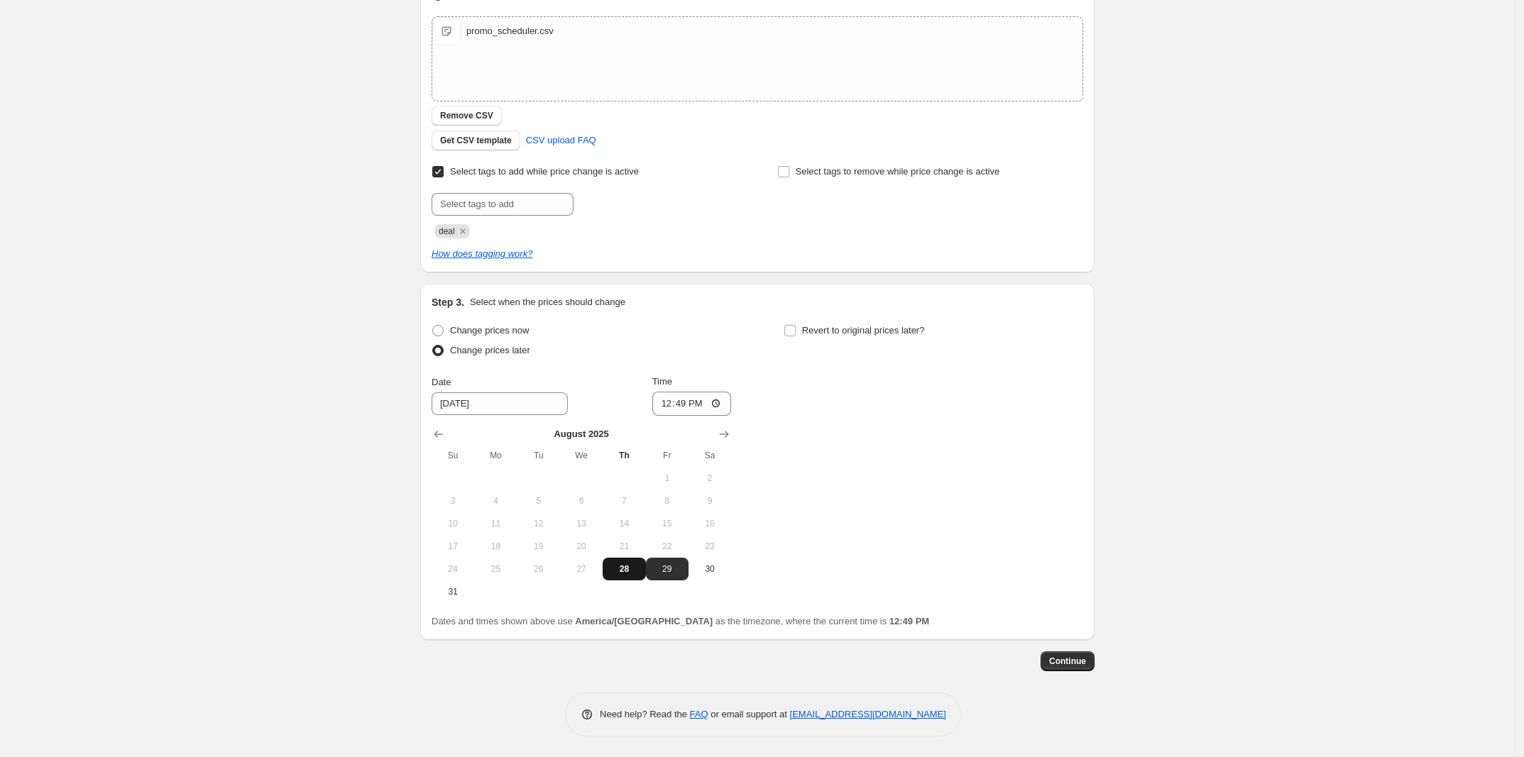
click at [634, 561] on button "28" at bounding box center [624, 569] width 43 height 23
type input "8/28/2025"
click at [676, 401] on input "12:49" at bounding box center [691, 404] width 79 height 24
click at [680, 401] on input "12:49" at bounding box center [691, 404] width 79 height 24
type input "12:51"
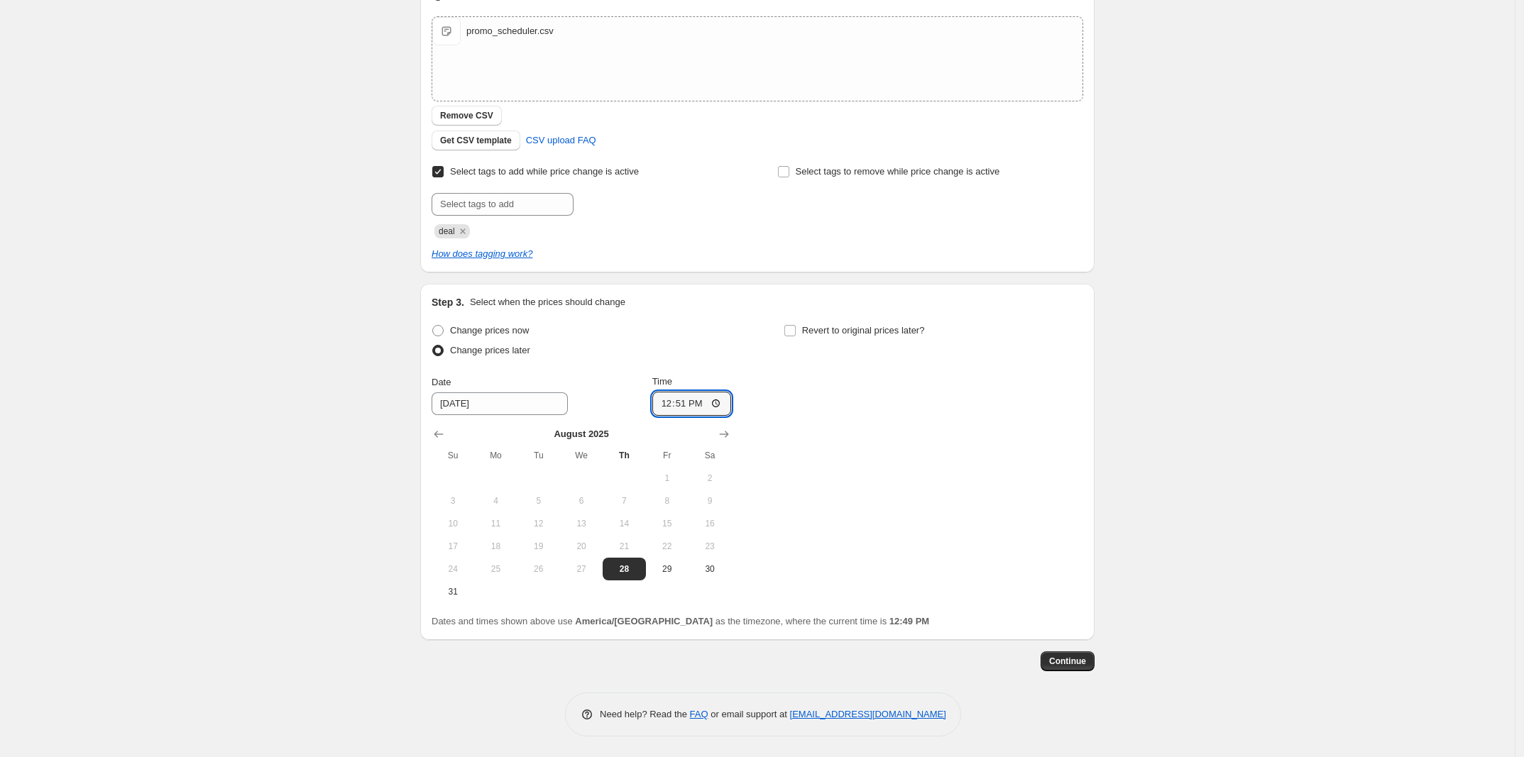
drag, startPoint x: 836, startPoint y: 462, endPoint x: 830, endPoint y: 483, distance: 21.3
click at [836, 463] on div "Change prices now Change prices later Date 8/28/2025 Time 12:51 August 2025 Su …" at bounding box center [756, 462] width 651 height 282
click at [857, 327] on span "Revert to original prices later?" at bounding box center [863, 330] width 123 height 11
click at [796, 327] on input "Revert to original prices later?" at bounding box center [789, 330] width 11 height 11
checkbox input "true"
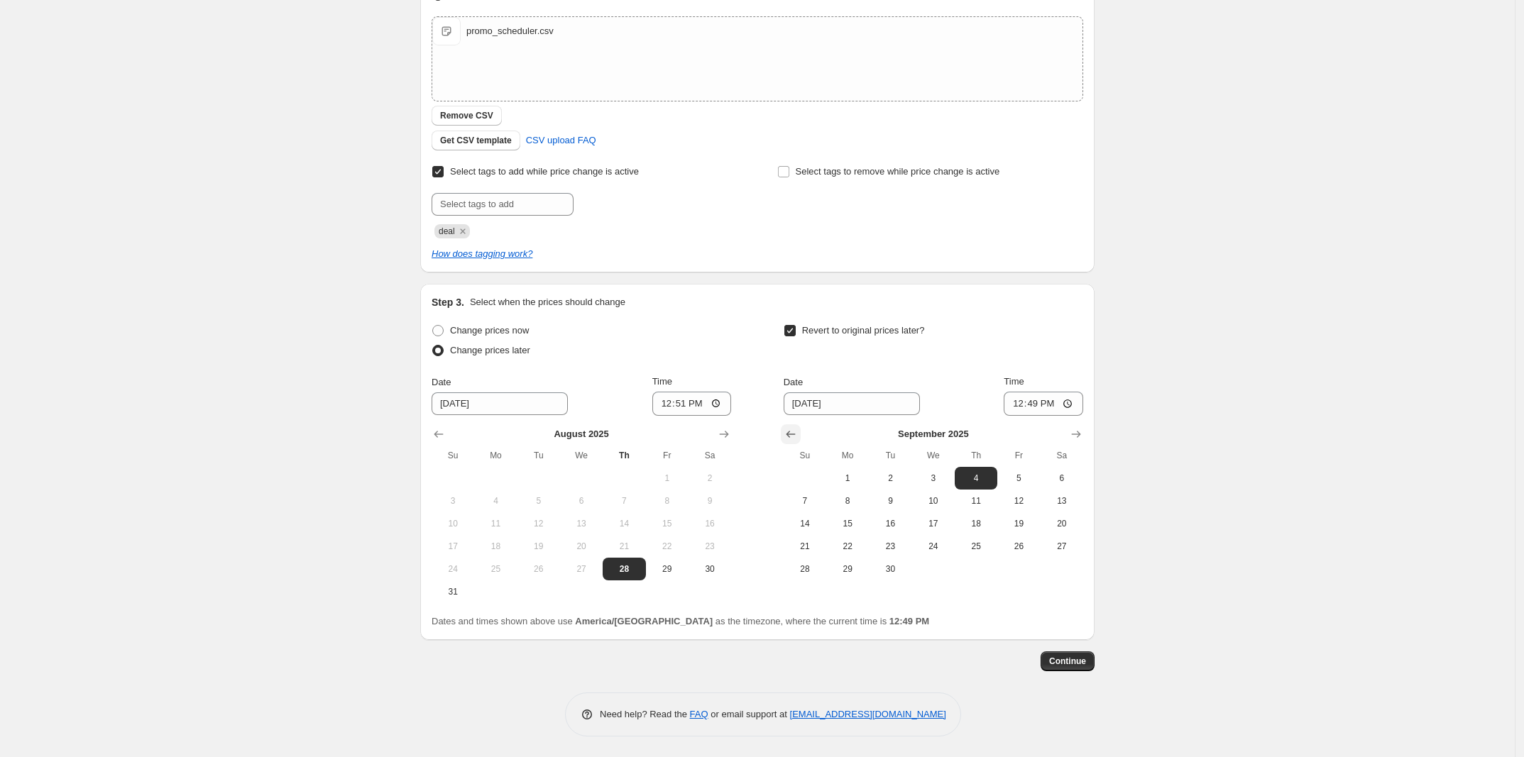
click at [801, 435] on button "Show previous month, August 2025" at bounding box center [791, 434] width 20 height 20
click at [984, 569] on span "28" at bounding box center [975, 568] width 31 height 11
type input "8/28/2025"
click at [1045, 404] on input "12:49" at bounding box center [1042, 404] width 79 height 24
click at [1017, 402] on input "12:49" at bounding box center [1042, 404] width 79 height 24
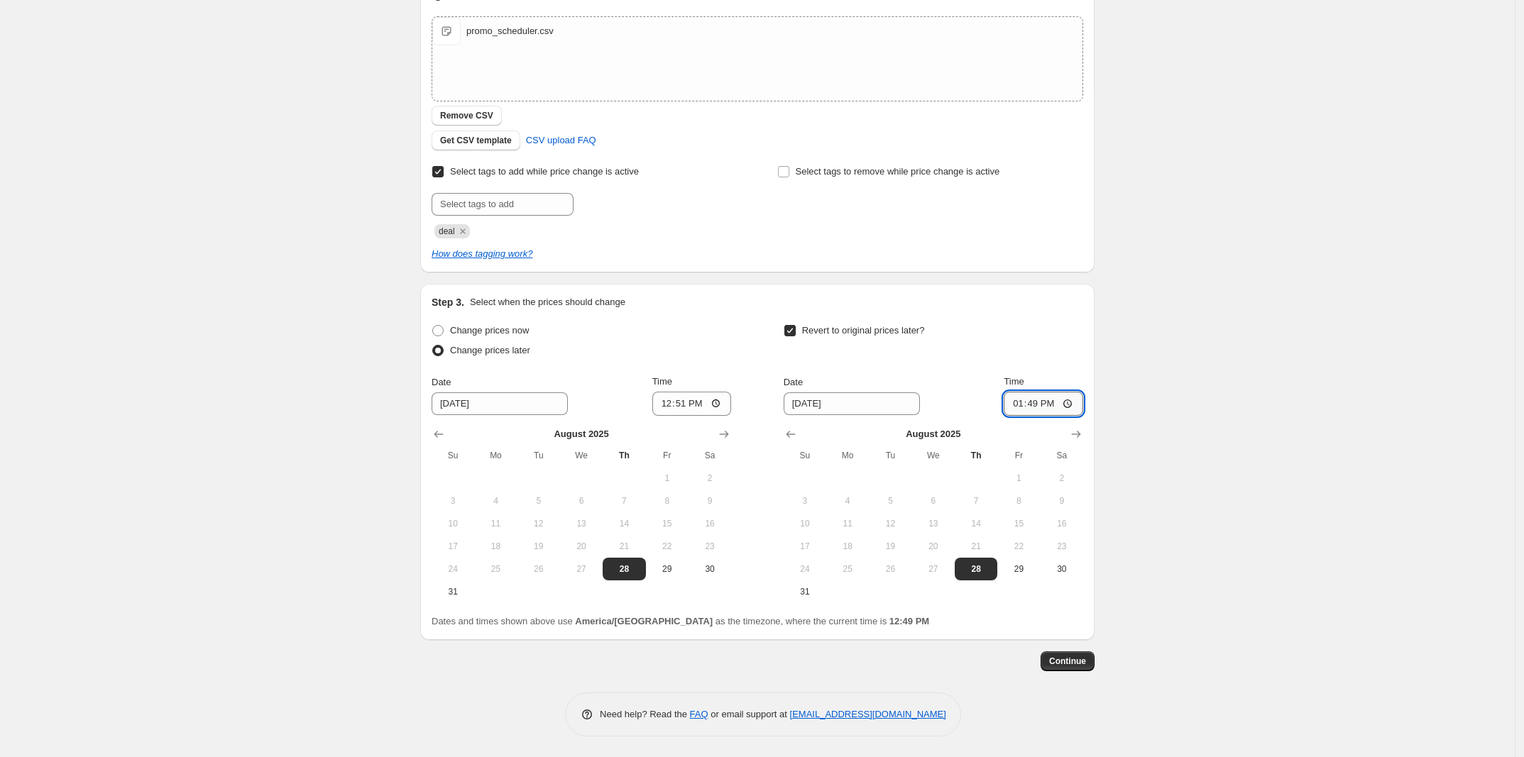
click at [1034, 409] on input "13:49" at bounding box center [1042, 404] width 79 height 24
type input "13:00"
click at [1146, 627] on div "Create new price change job. This page is ready Create new price change job Dra…" at bounding box center [757, 256] width 1514 height 1003
click at [1069, 679] on div "Step 1. Optionally give your price change job a title (eg "March 30% off sale o…" at bounding box center [757, 267] width 674 height 939
click at [1069, 673] on div "Step 1. Optionally give your price change job a title (eg "March 30% off sale o…" at bounding box center [757, 267] width 674 height 939
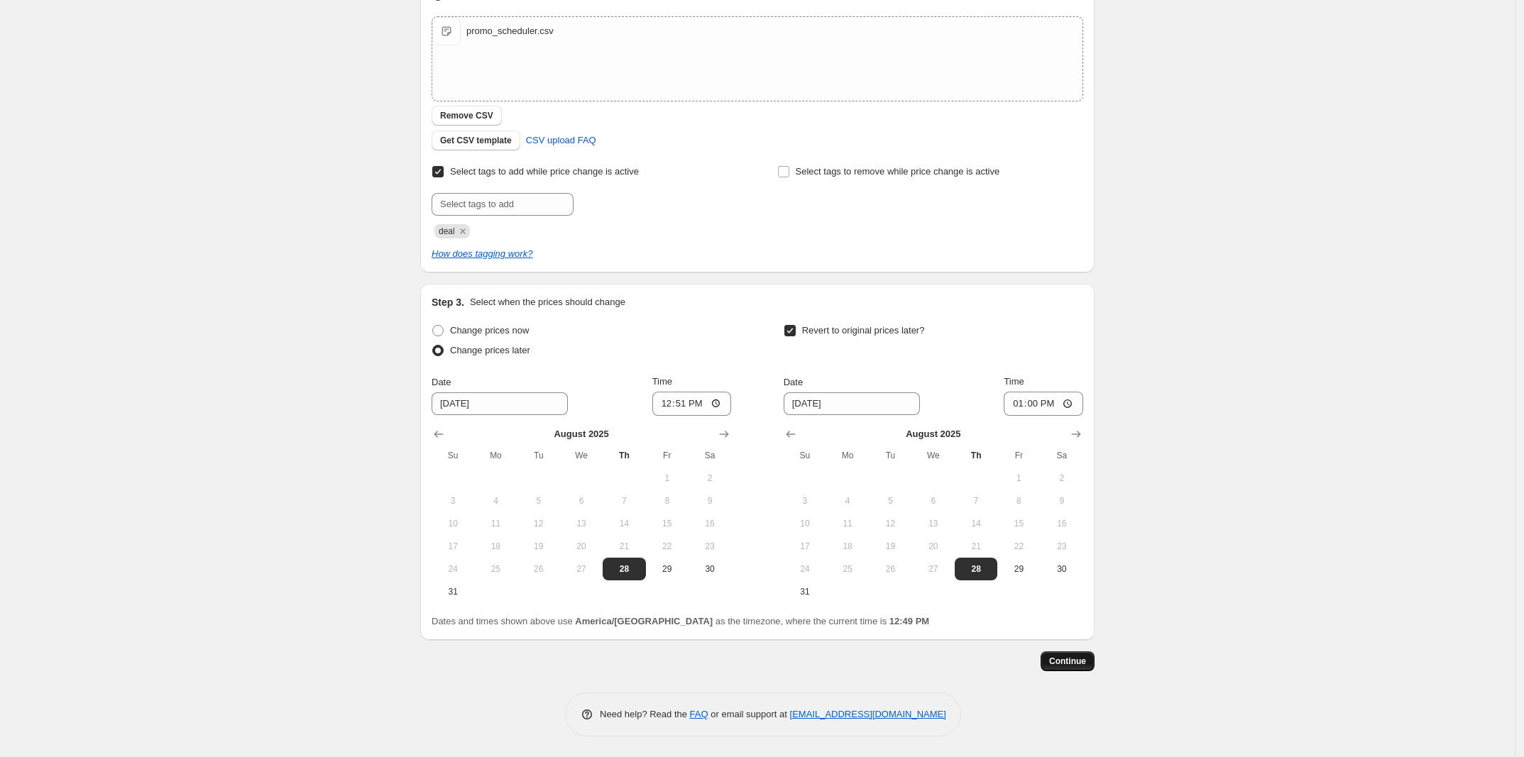
click at [1064, 659] on span "Continue" at bounding box center [1067, 661] width 37 height 11
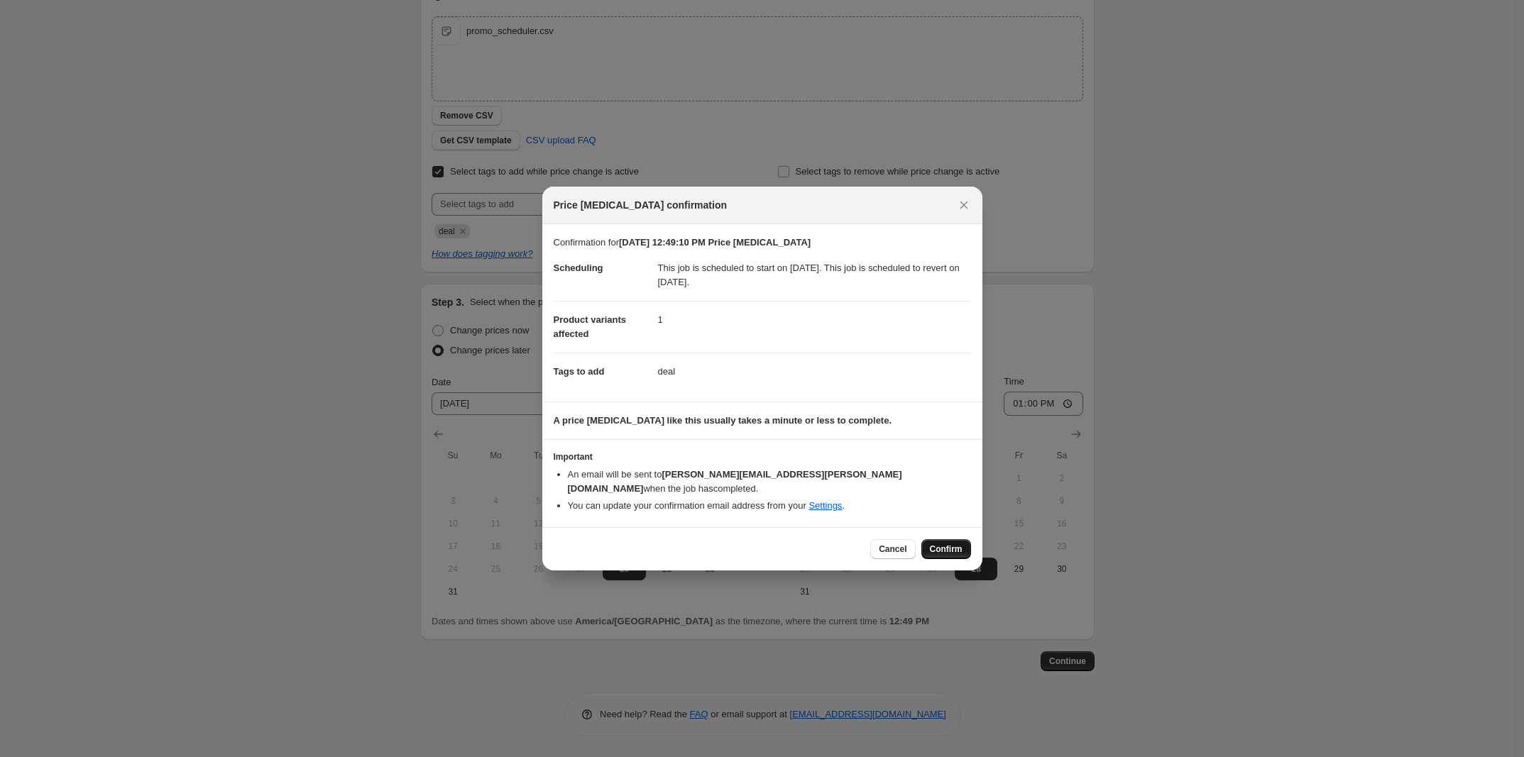
click at [956, 546] on span "Confirm" at bounding box center [946, 549] width 33 height 11
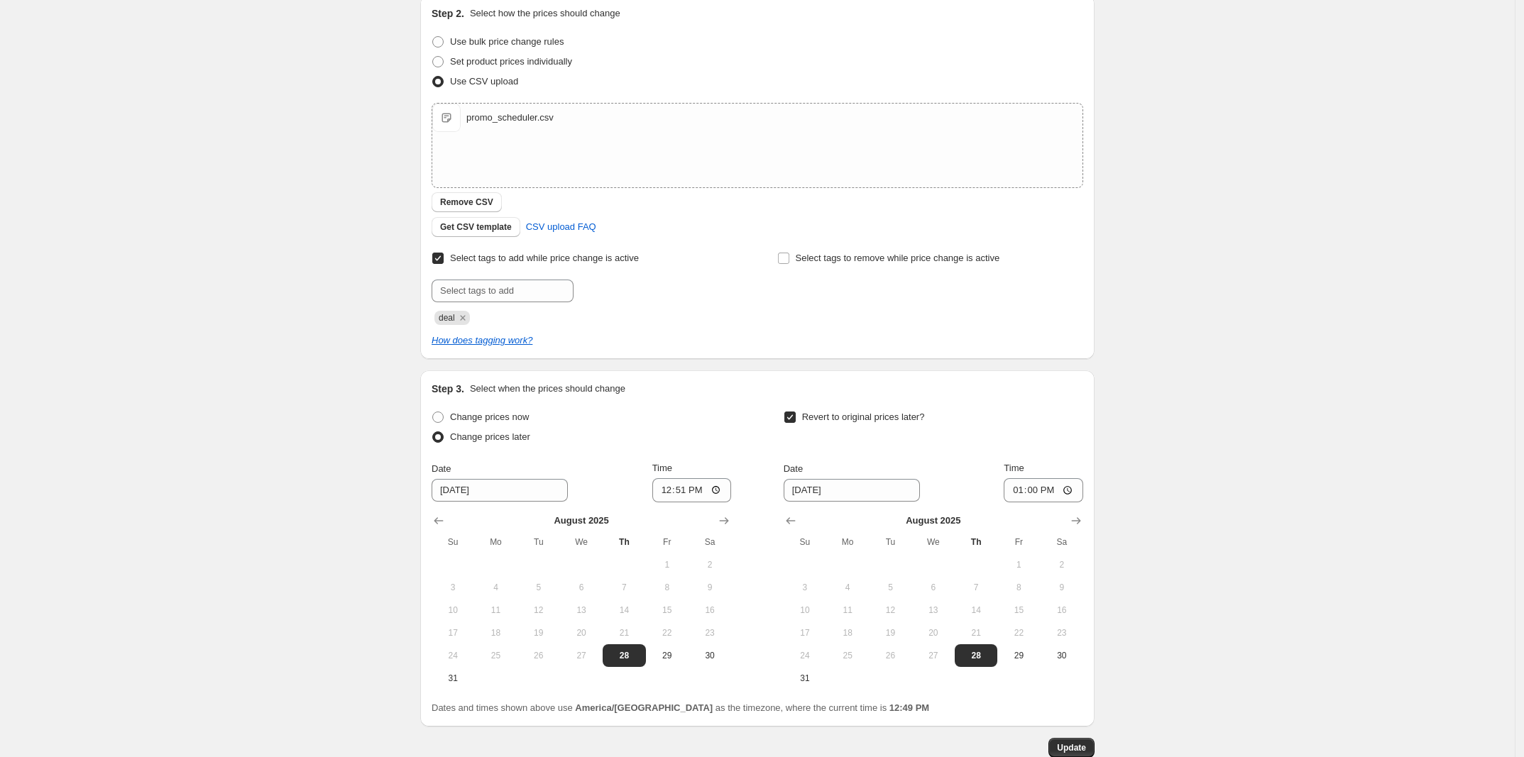
scroll to position [331, 0]
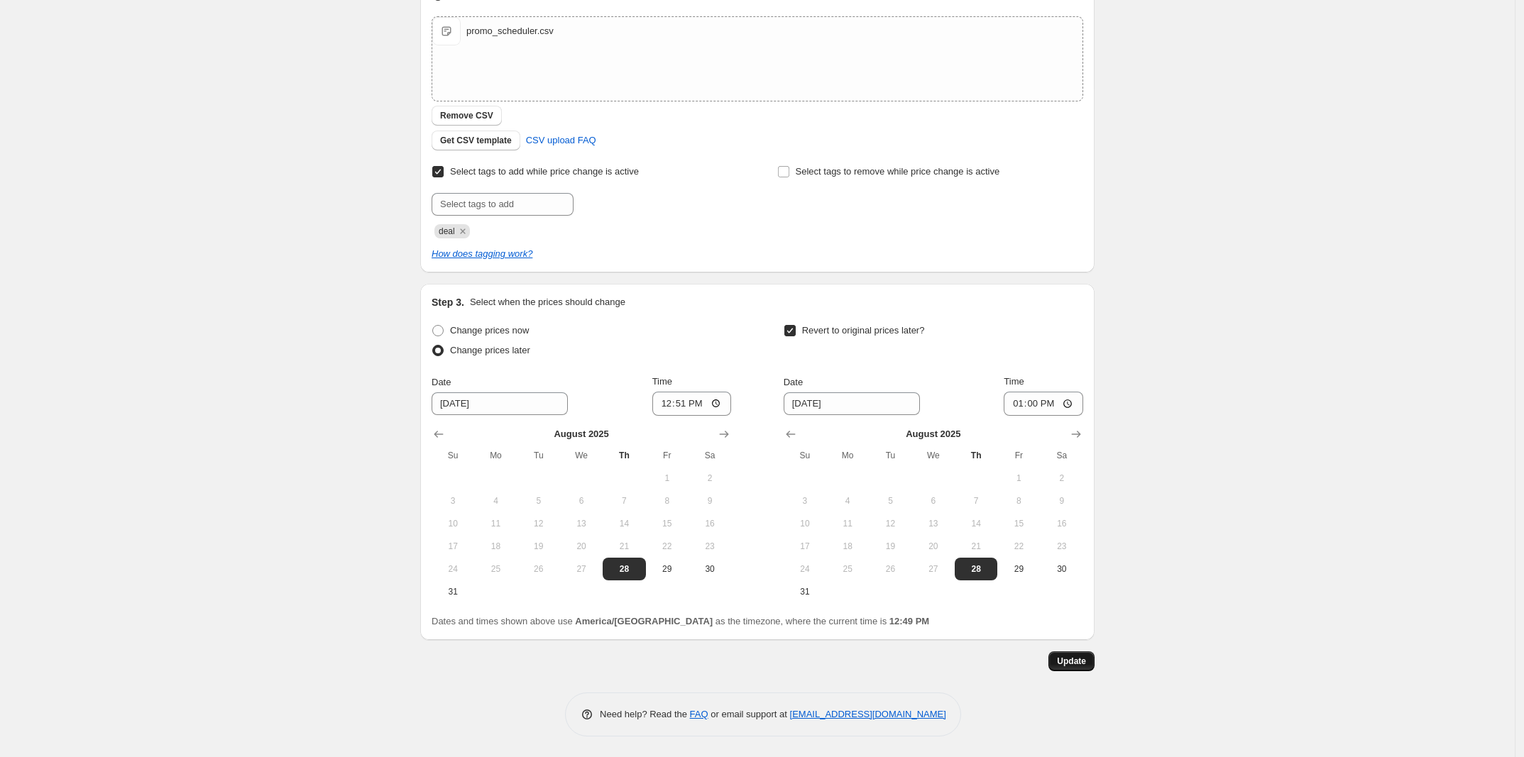
click at [1077, 664] on span "Update" at bounding box center [1071, 661] width 29 height 11
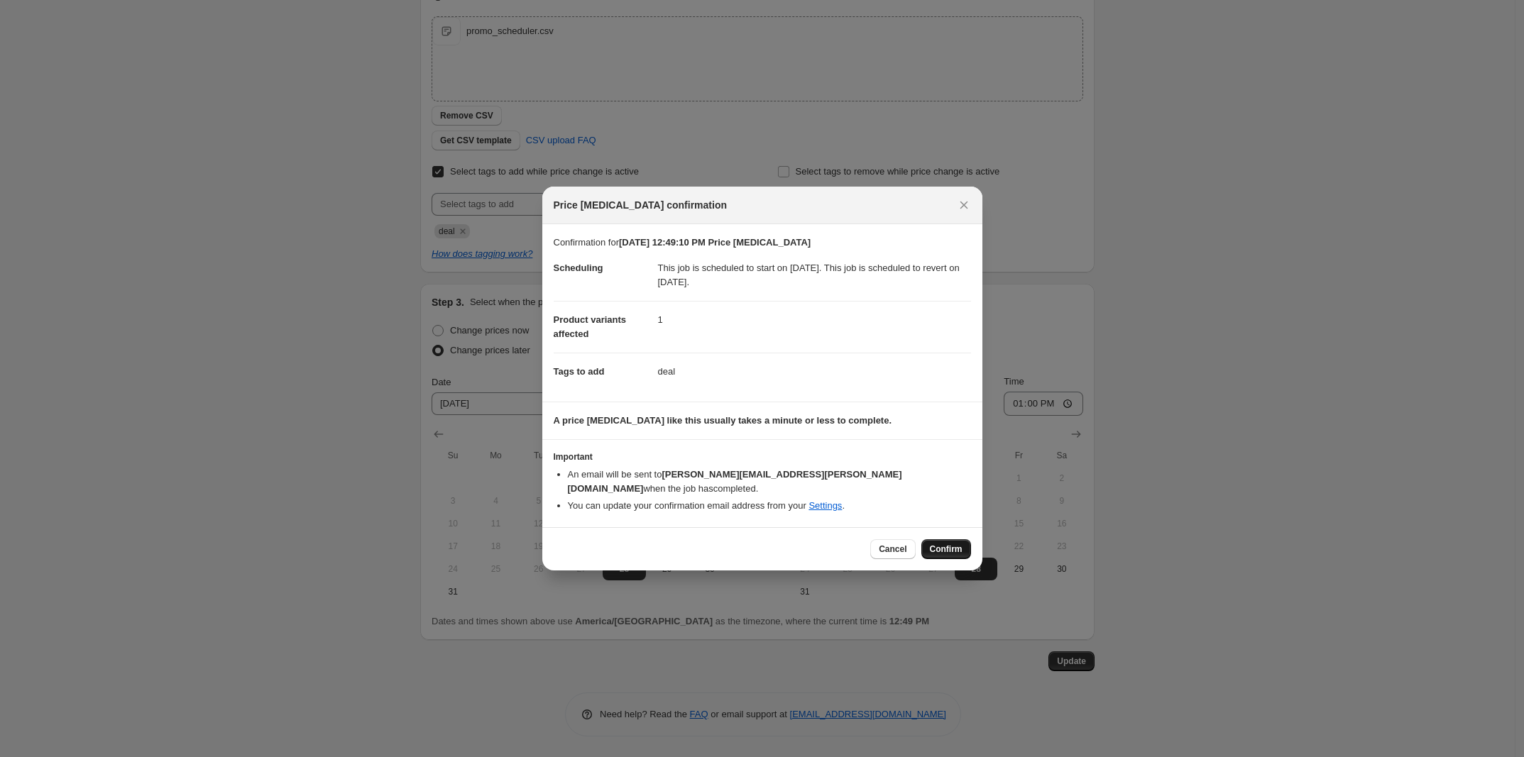
click at [950, 544] on span "Confirm" at bounding box center [946, 549] width 33 height 11
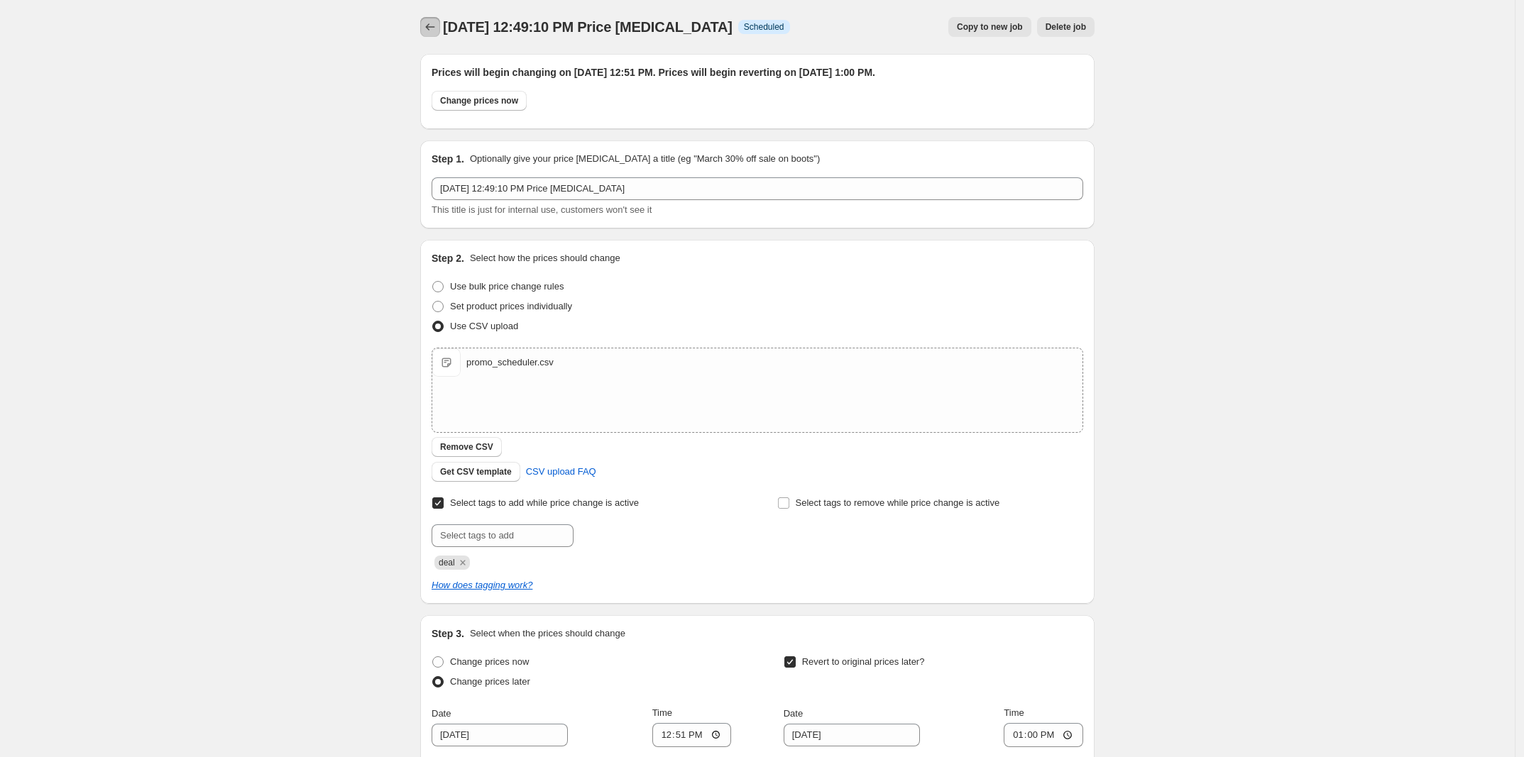
click at [430, 33] on button "Price change jobs" at bounding box center [430, 27] width 20 height 20
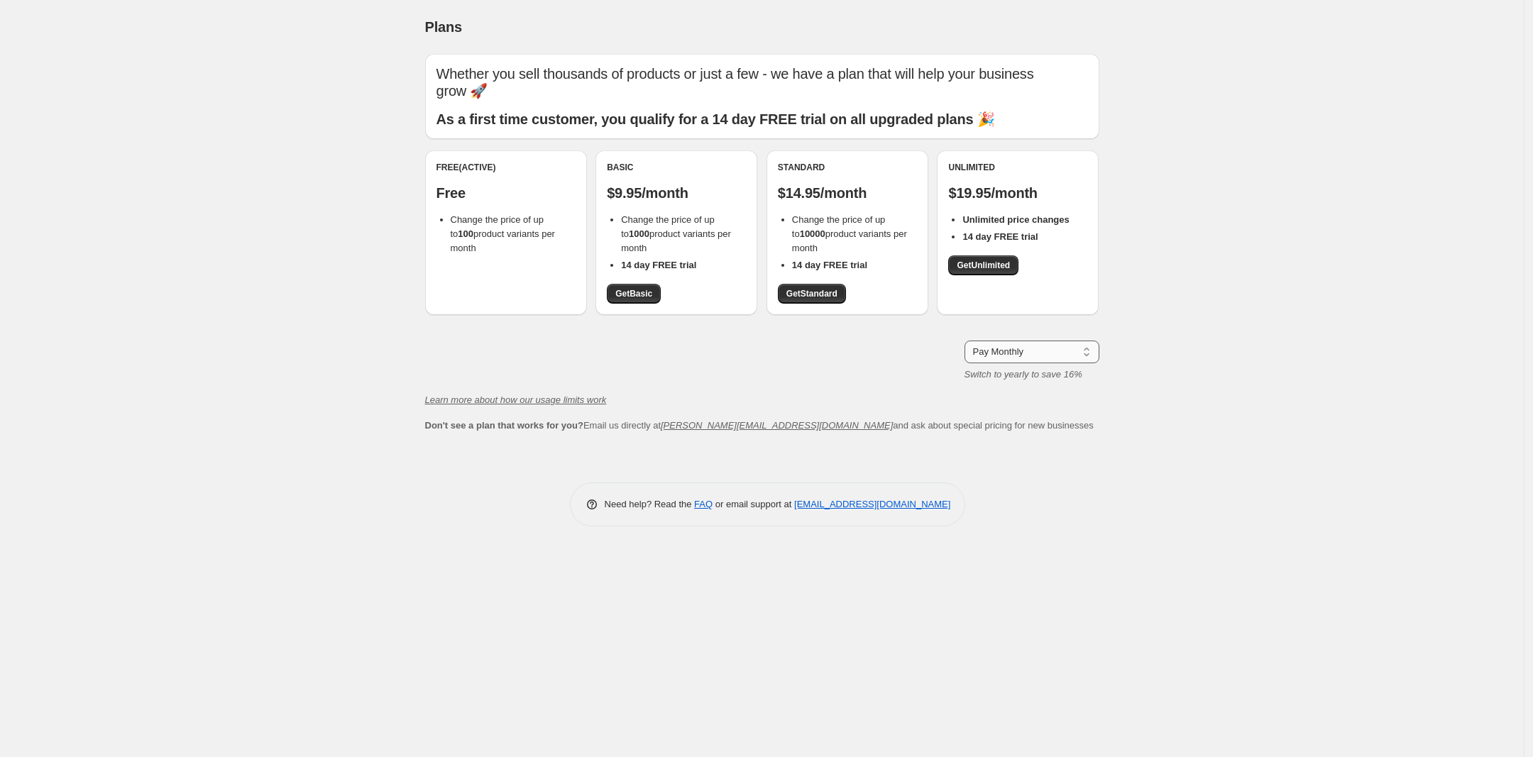
click at [1059, 363] on select "Pay Monthly Pay Yearly (Save 16%)" at bounding box center [1031, 352] width 135 height 23
select select "year"
click at [964, 341] on select "Pay Monthly Pay Yearly (Save 16%)" at bounding box center [1031, 352] width 135 height 23
click at [1031, 345] on select "Pay Monthly Pay Yearly (Save 16%)" at bounding box center [1031, 352] width 135 height 23
select select "year"
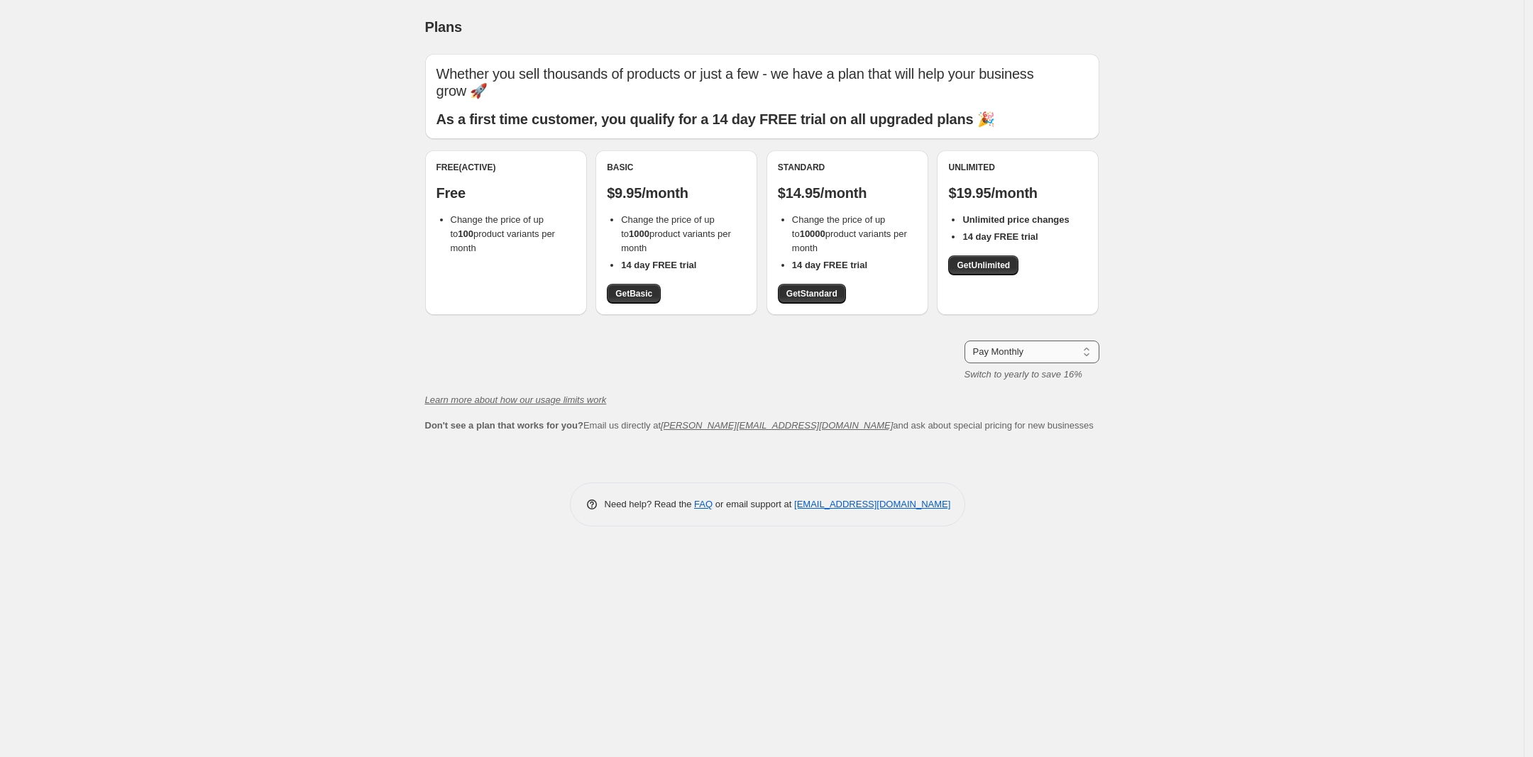
click at [964, 341] on select "Pay Monthly Pay Yearly (Save 16%)" at bounding box center [1031, 352] width 135 height 23
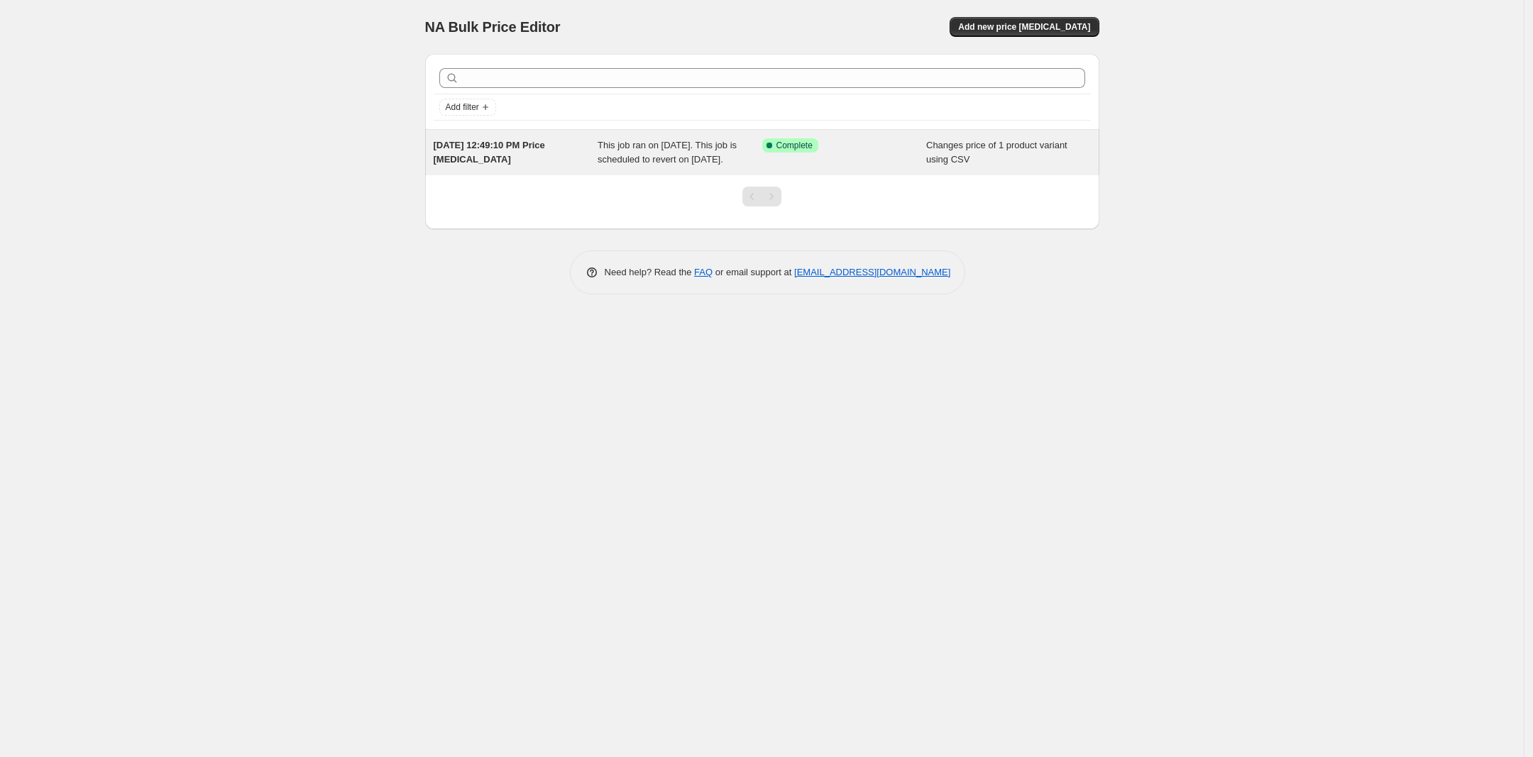
click at [543, 160] on div "[DATE] 12:49:10 PM Price [MEDICAL_DATA]" at bounding box center [516, 152] width 165 height 28
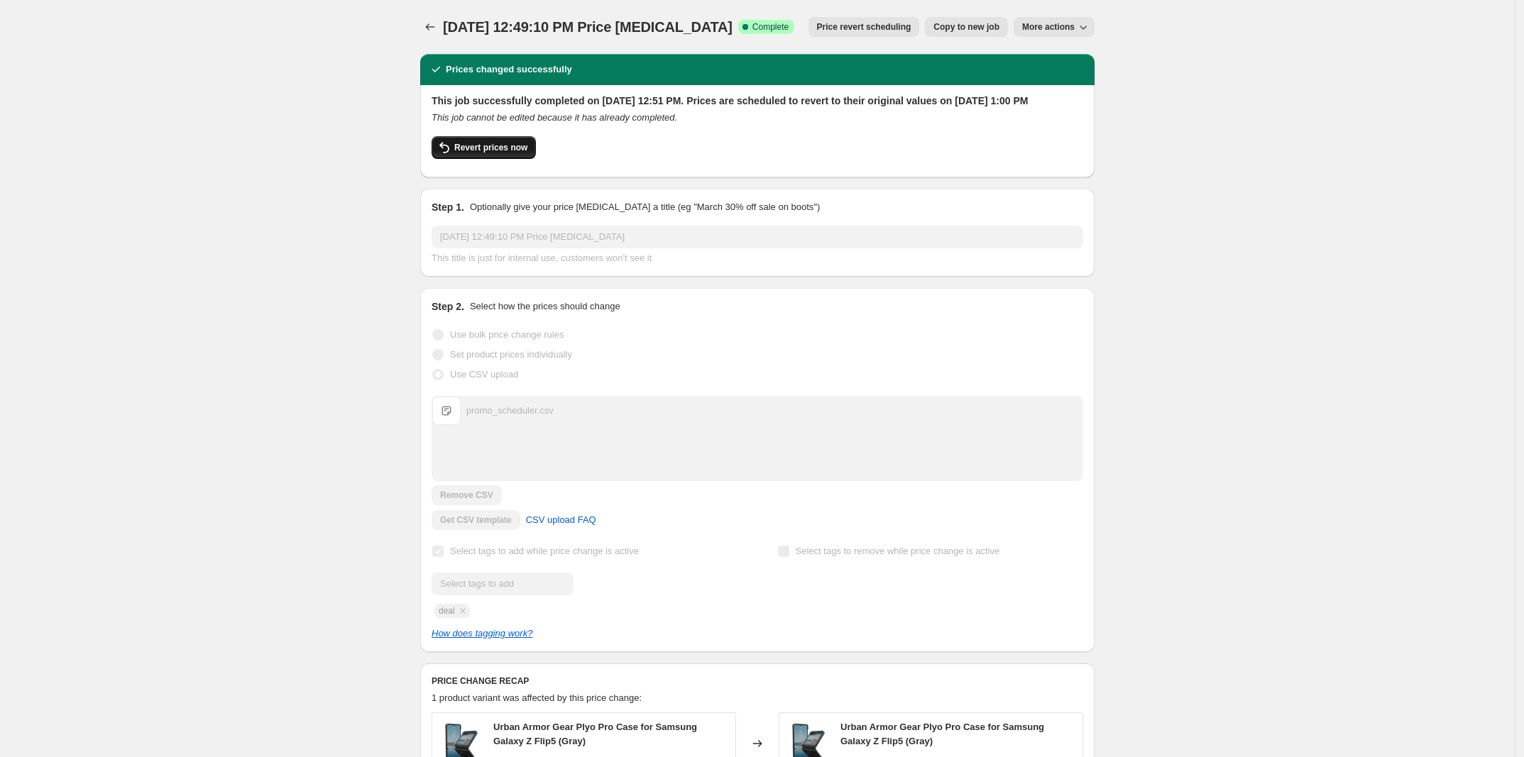
click at [495, 153] on span "Revert prices now" at bounding box center [490, 147] width 73 height 11
checkbox input "false"
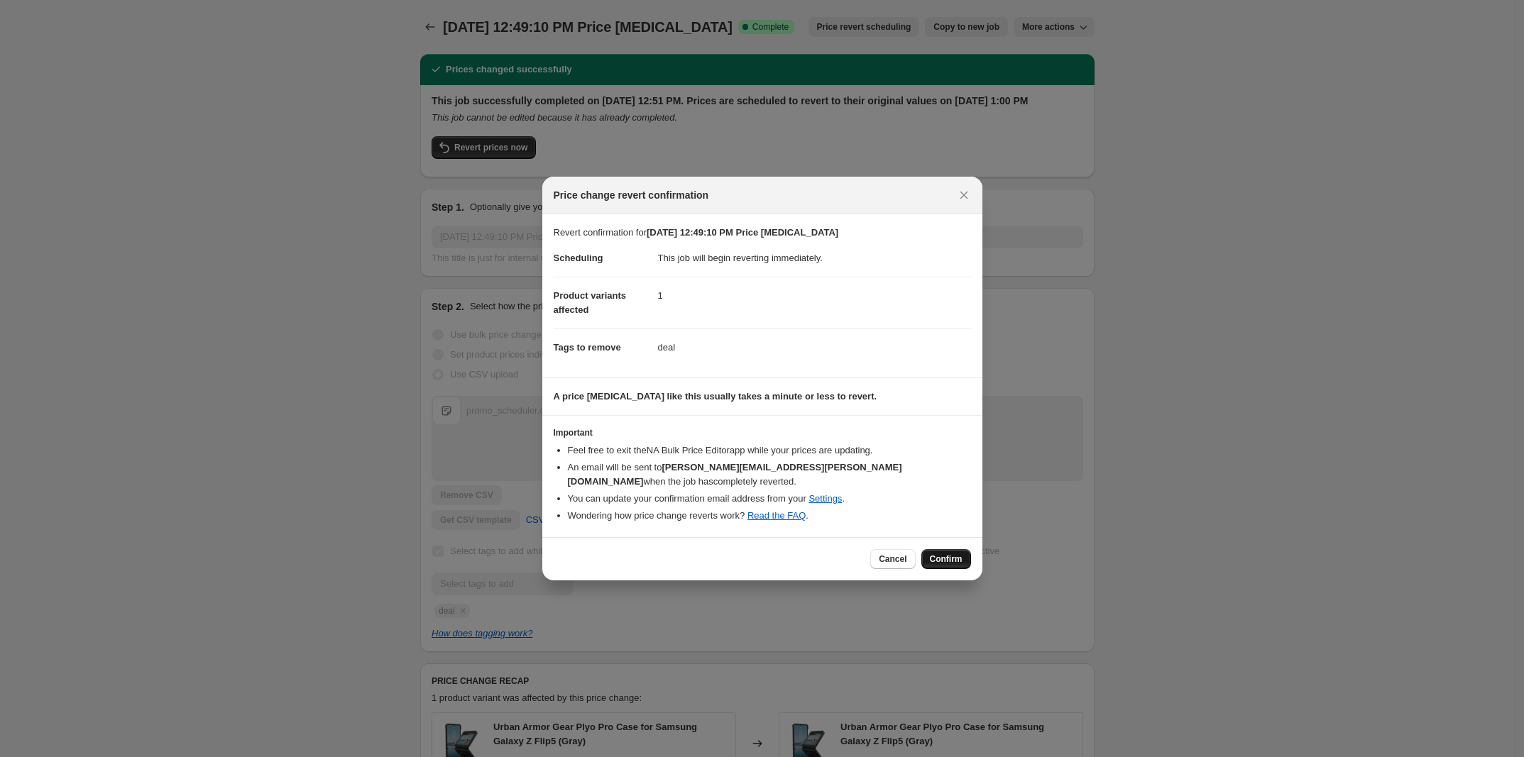
click at [958, 554] on span "Confirm" at bounding box center [946, 559] width 33 height 11
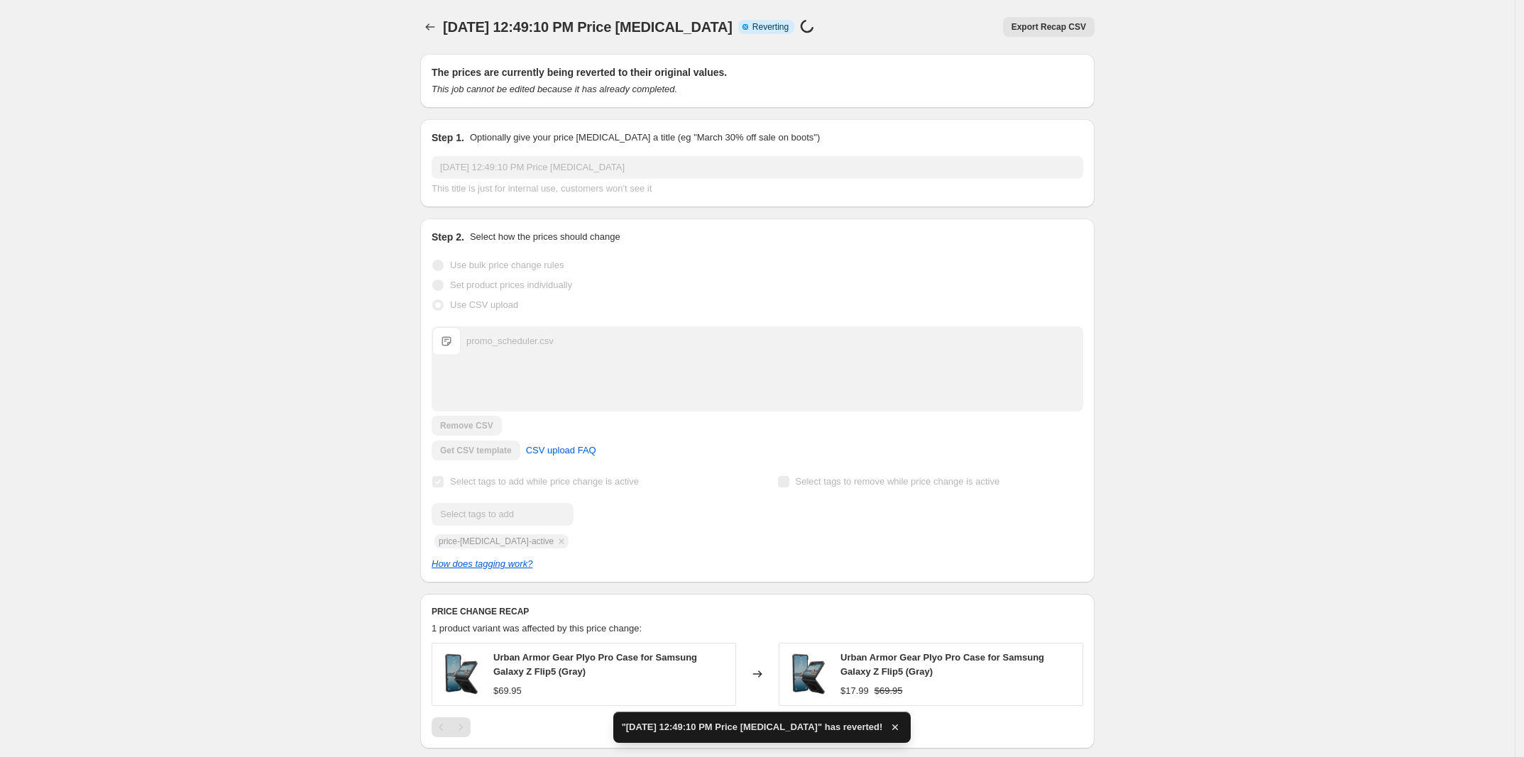
checkbox input "true"
